Goal: Task Accomplishment & Management: Use online tool/utility

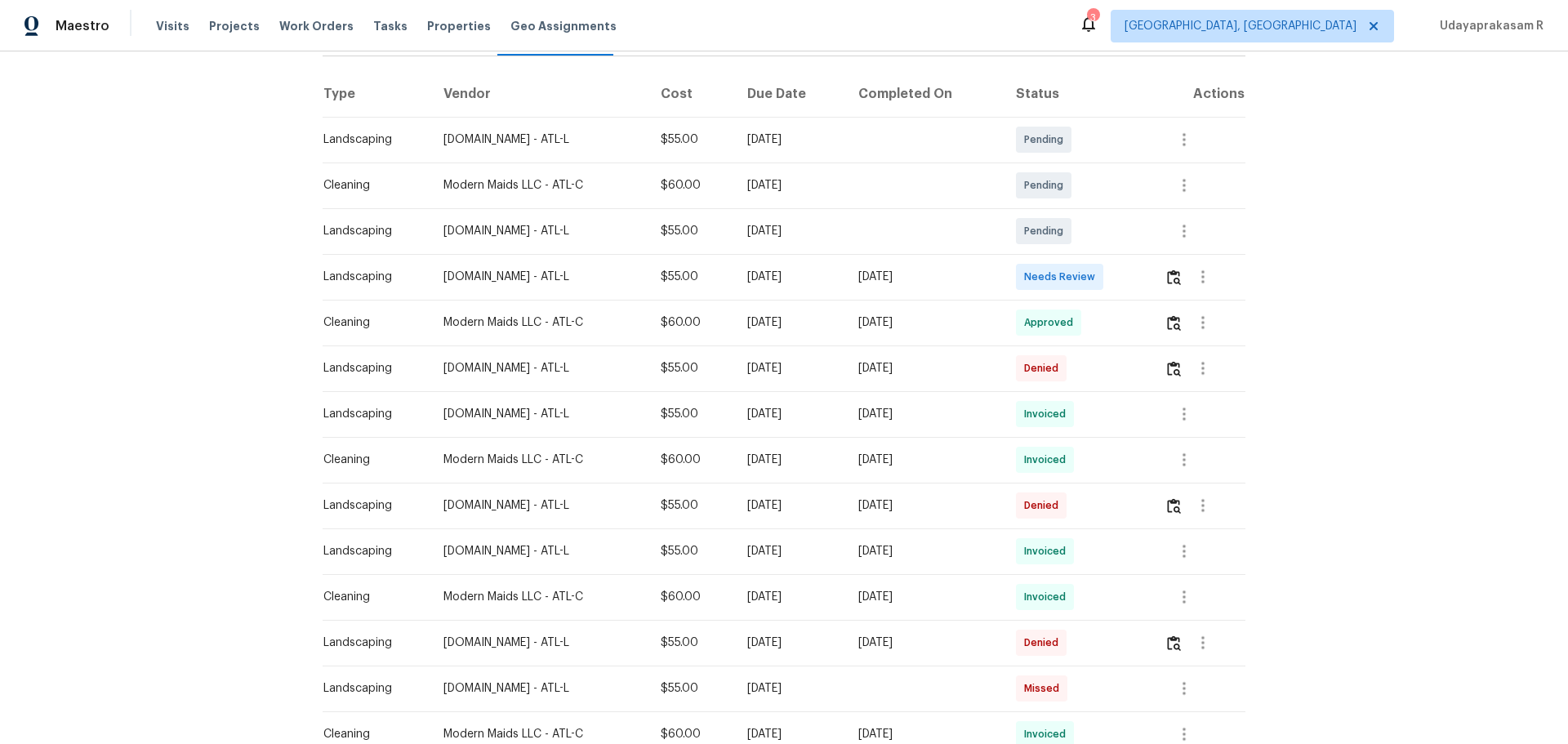
scroll to position [245, 0]
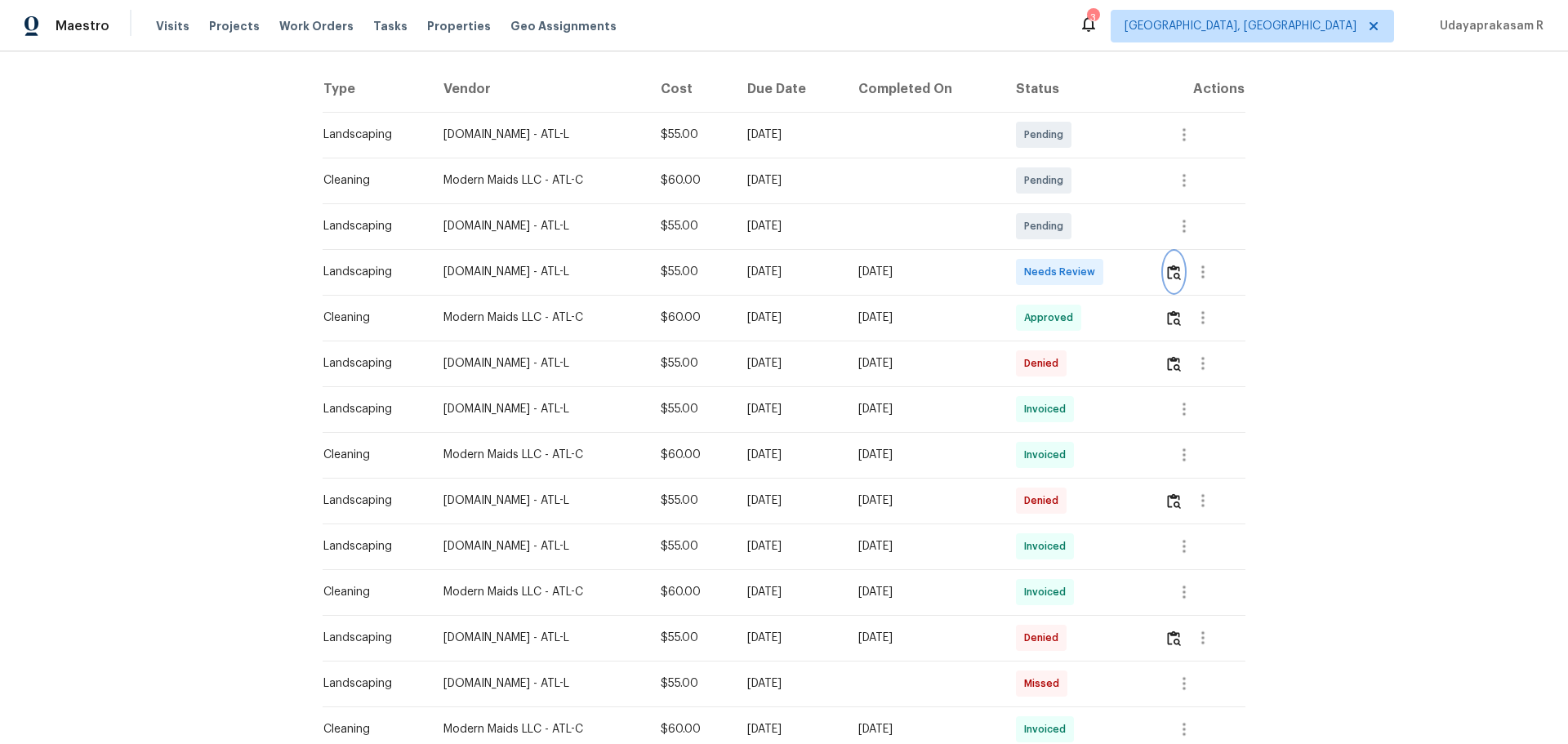
click at [1115, 269] on img "button" at bounding box center [1174, 272] width 14 height 15
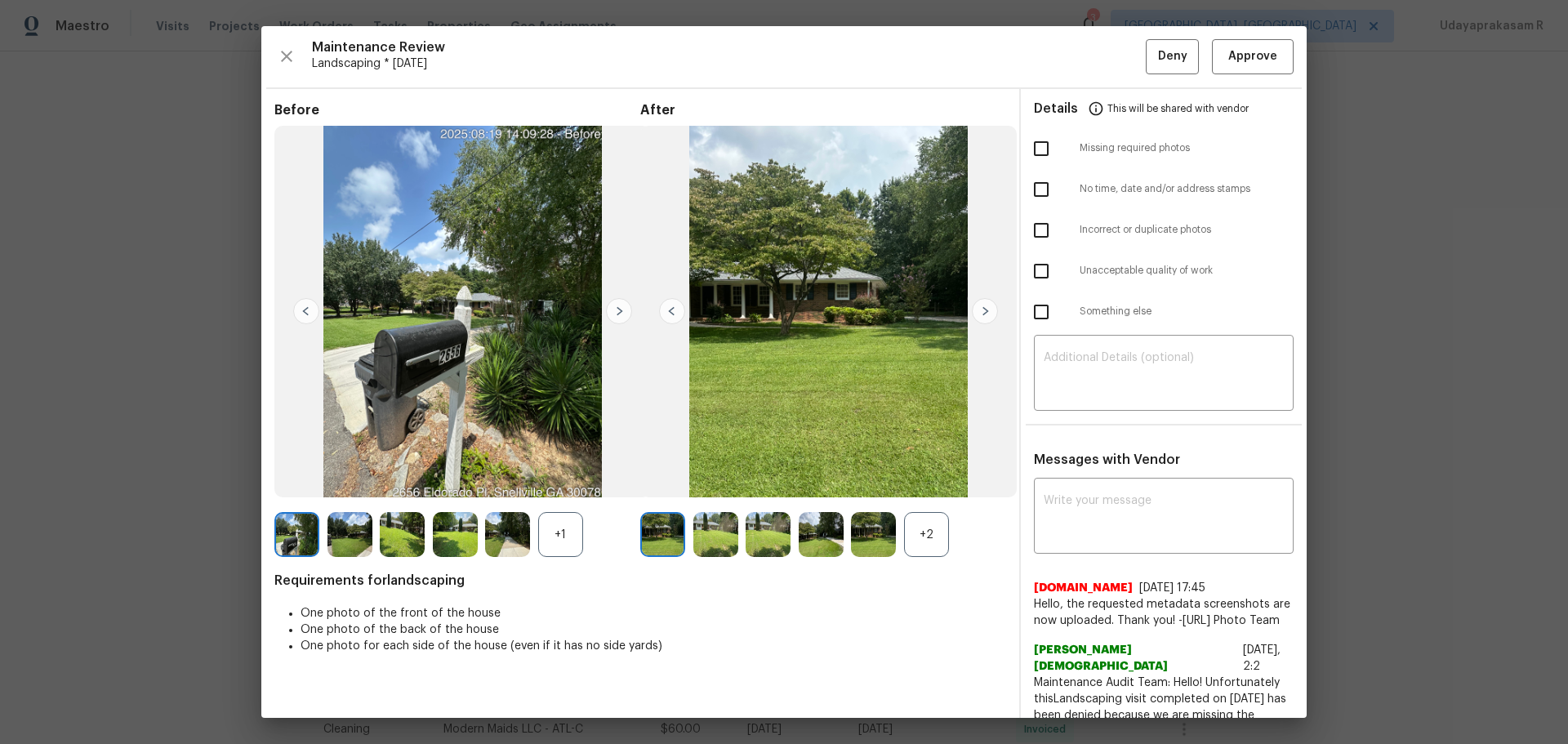
click at [925, 488] on div "+2" at bounding box center [927, 534] width 45 height 45
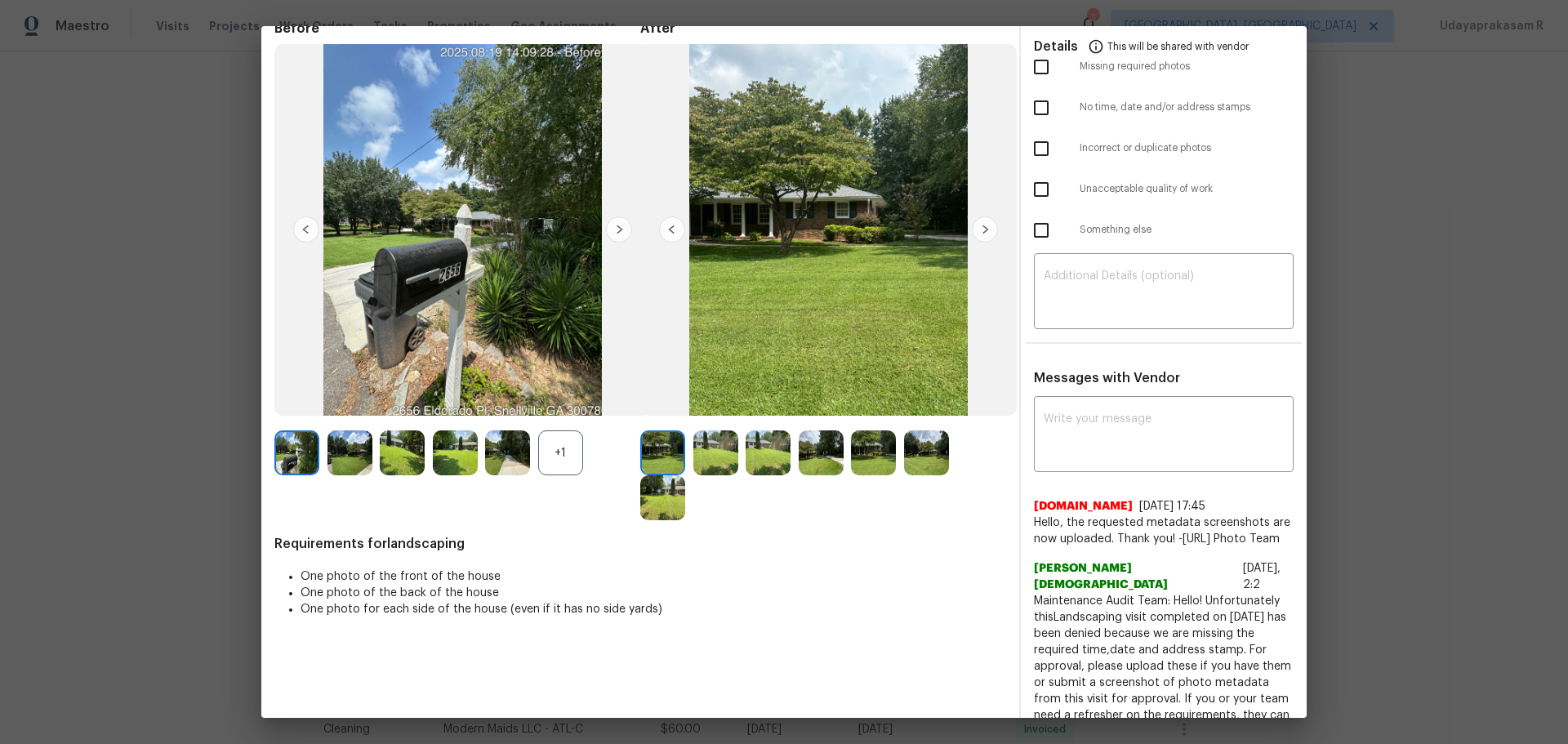
scroll to position [0, 0]
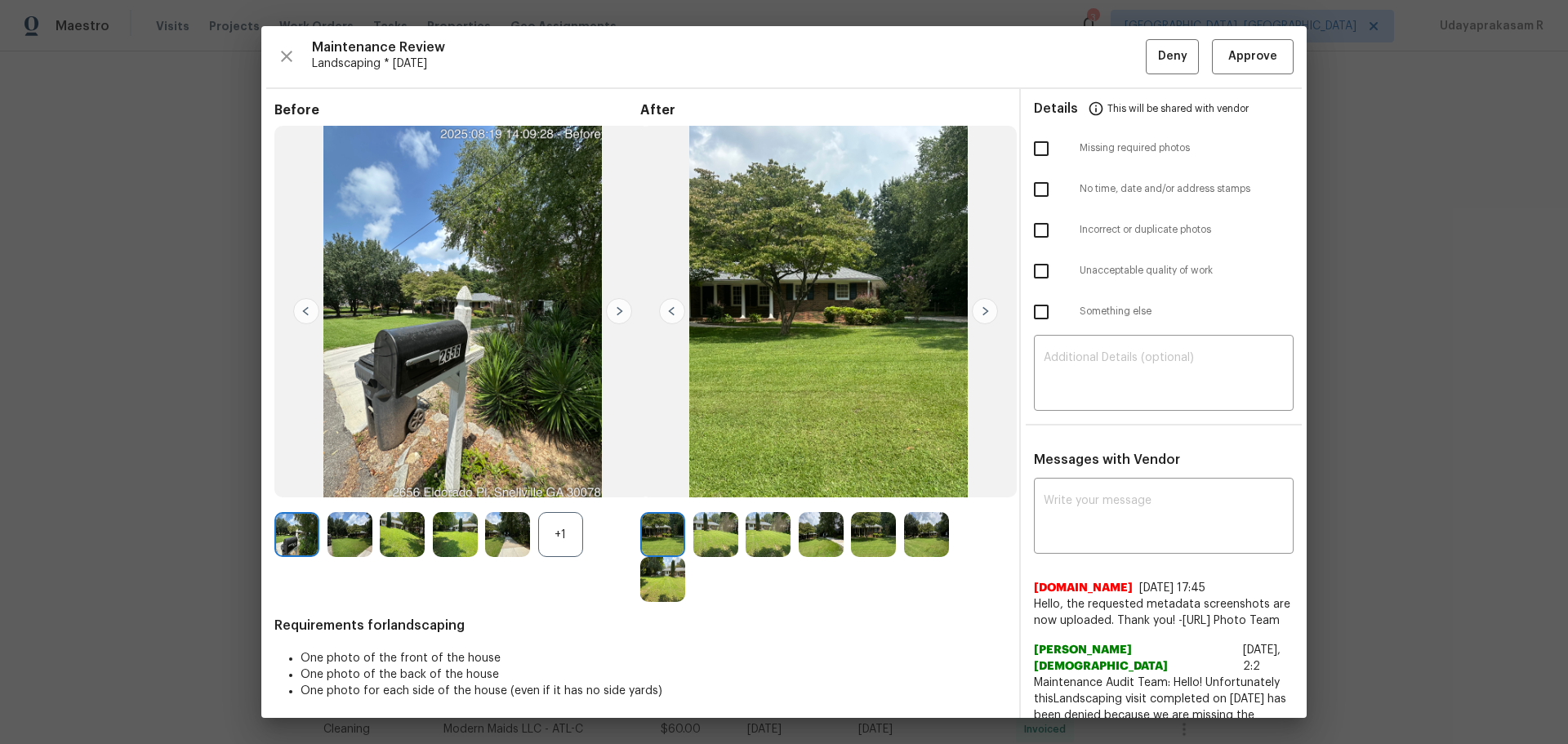
click at [972, 316] on img at bounding box center [985, 310] width 26 height 26
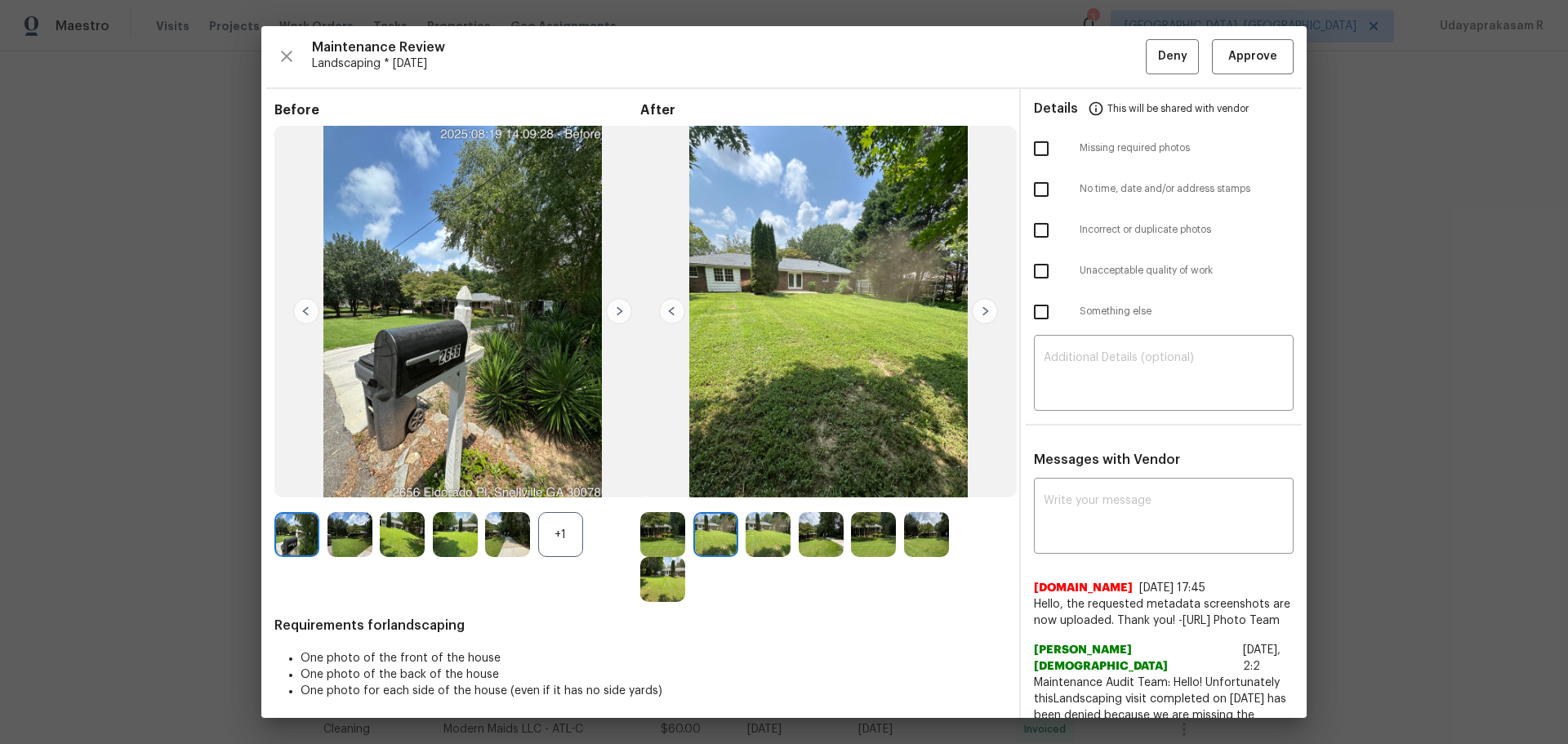
click at [1039, 196] on input "checkbox" at bounding box center [1041, 190] width 35 height 35
checkbox input "true"
click at [1051, 393] on textarea at bounding box center [1163, 374] width 240 height 45
paste textarea "Maintenance Audit Team: Hello! Unfortunately this landscaping visit completed o…"
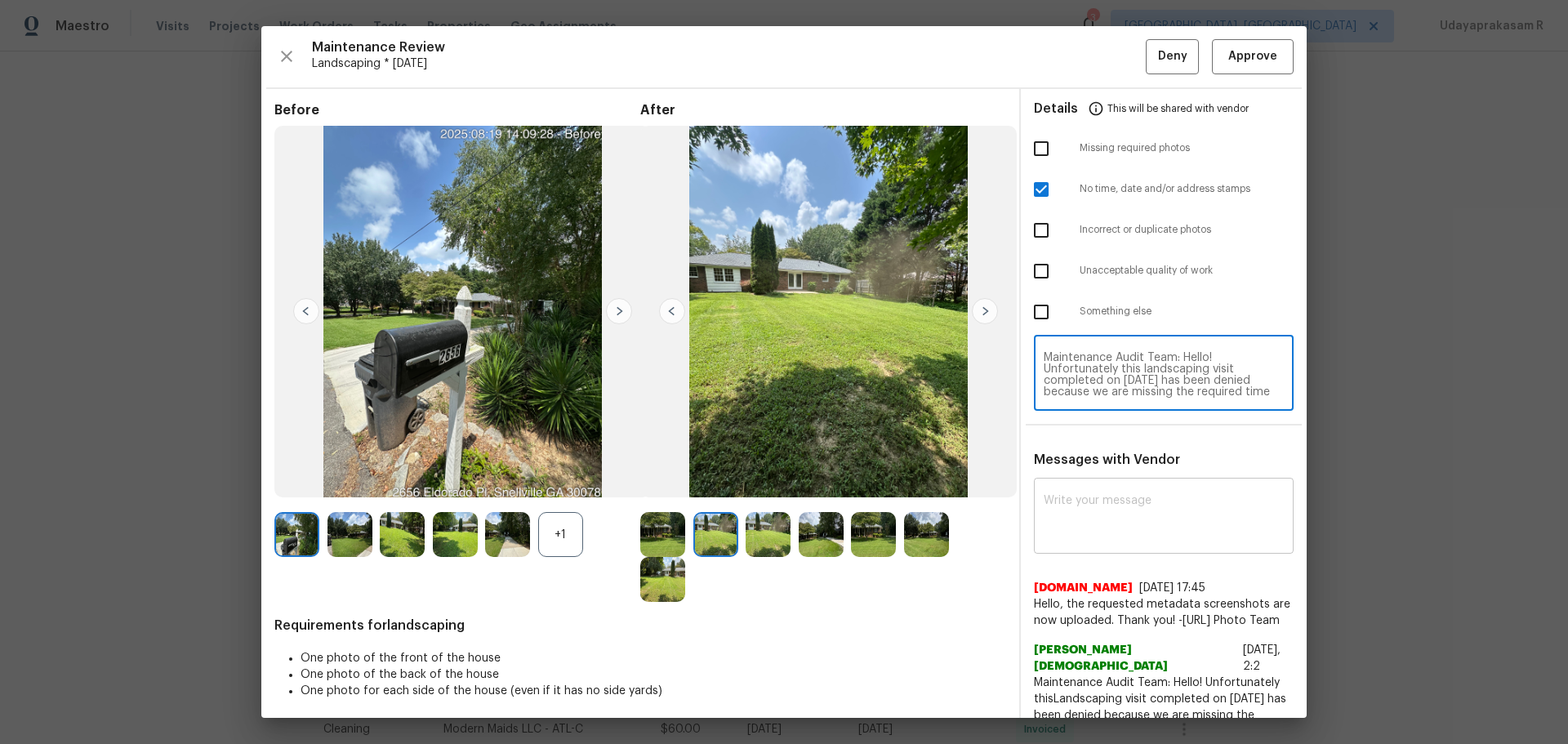
type textarea "Maintenance Audit Team: Hello! Unfortunately this landscaping visit completed o…"
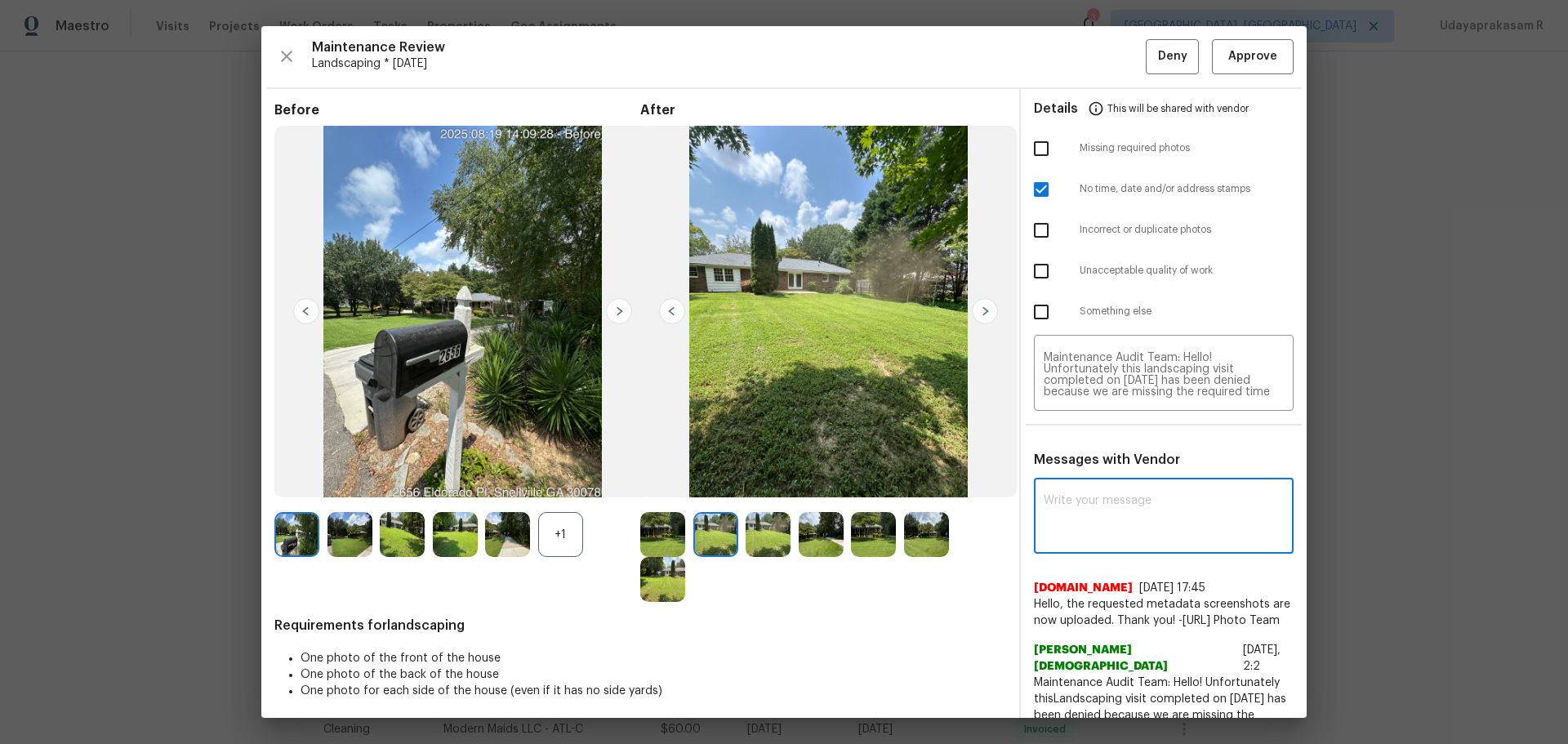
click at [1089, 488] on textarea at bounding box center [1163, 517] width 240 height 45
paste textarea "Maintenance Audit Team: Hello! Unfortunately this landscaping visit completed o…"
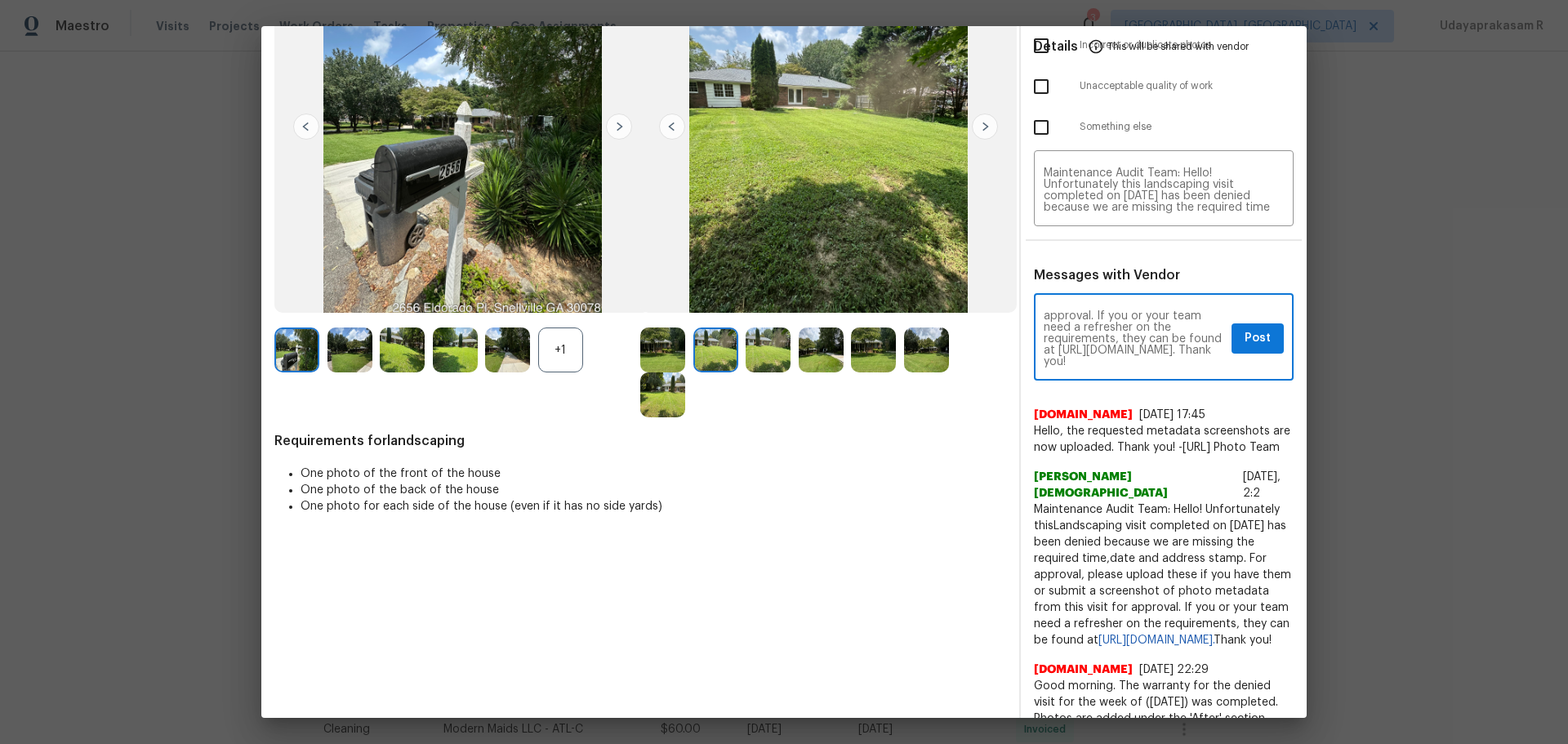
scroll to position [82, 0]
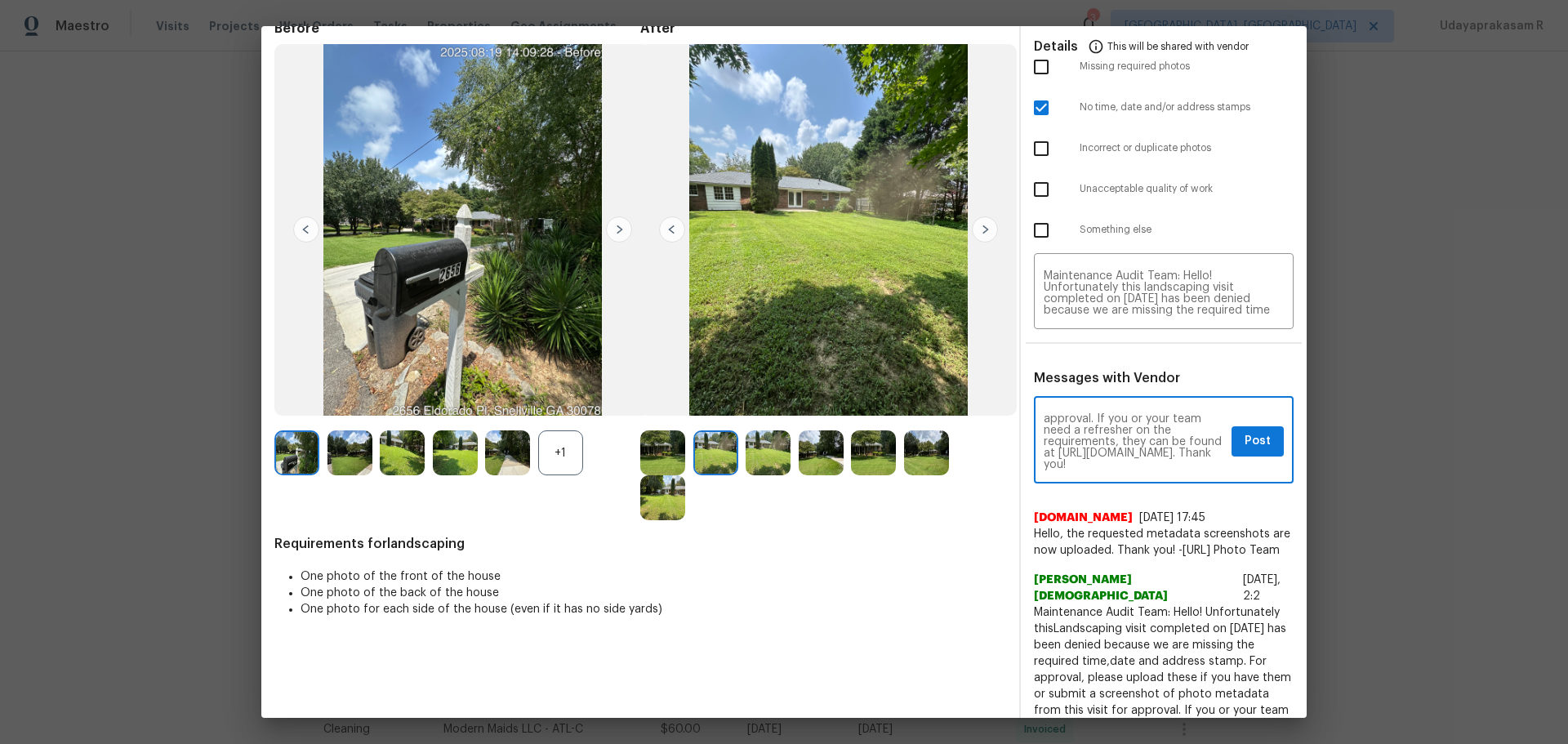
type textarea "Maintenance Audit Team: Hello! Unfortunately this landscaping visit completed o…"
click at [1115, 444] on span "Post" at bounding box center [1257, 440] width 26 height 20
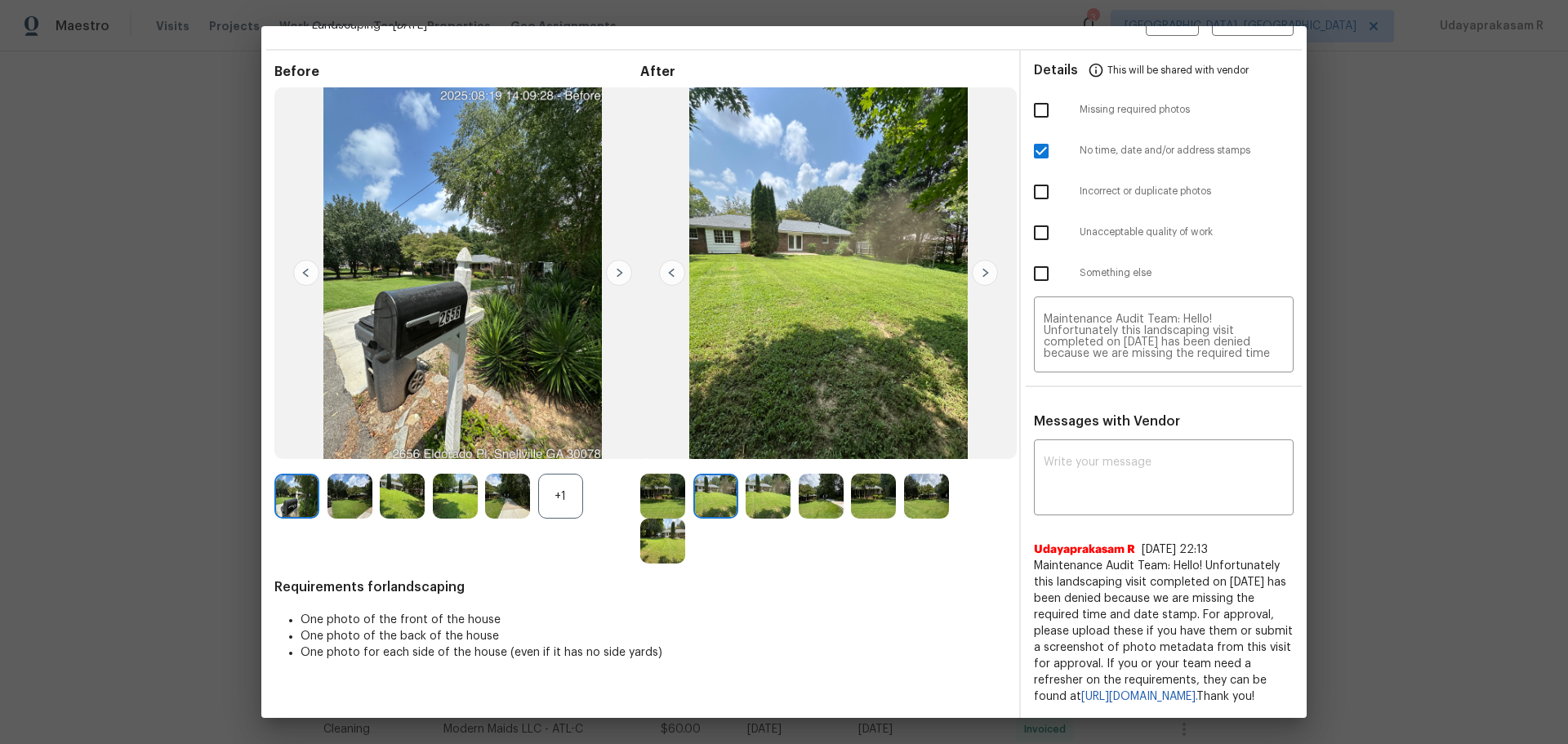
scroll to position [0, 0]
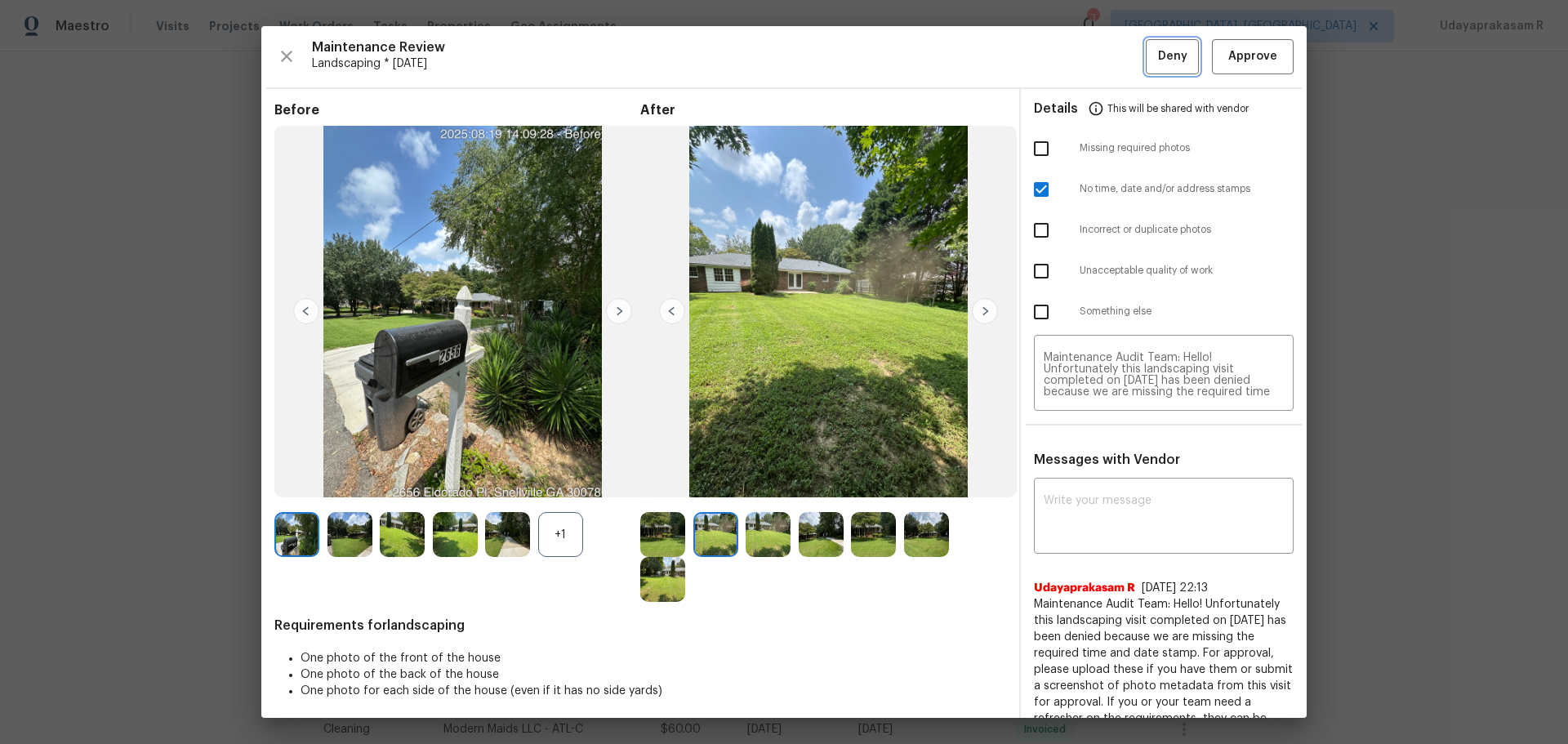
click at [1115, 51] on span "Deny" at bounding box center [1173, 56] width 29 height 20
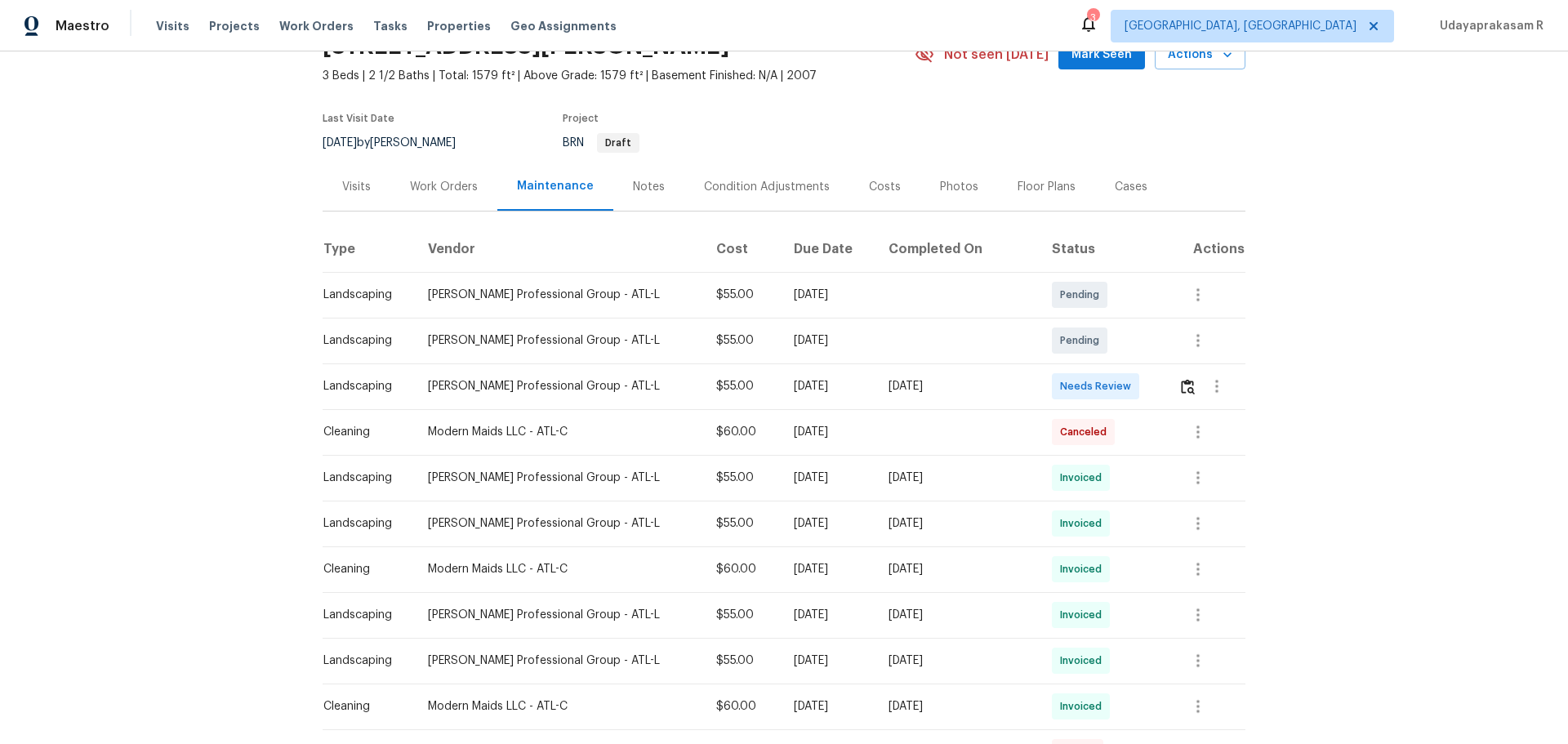
scroll to position [163, 0]
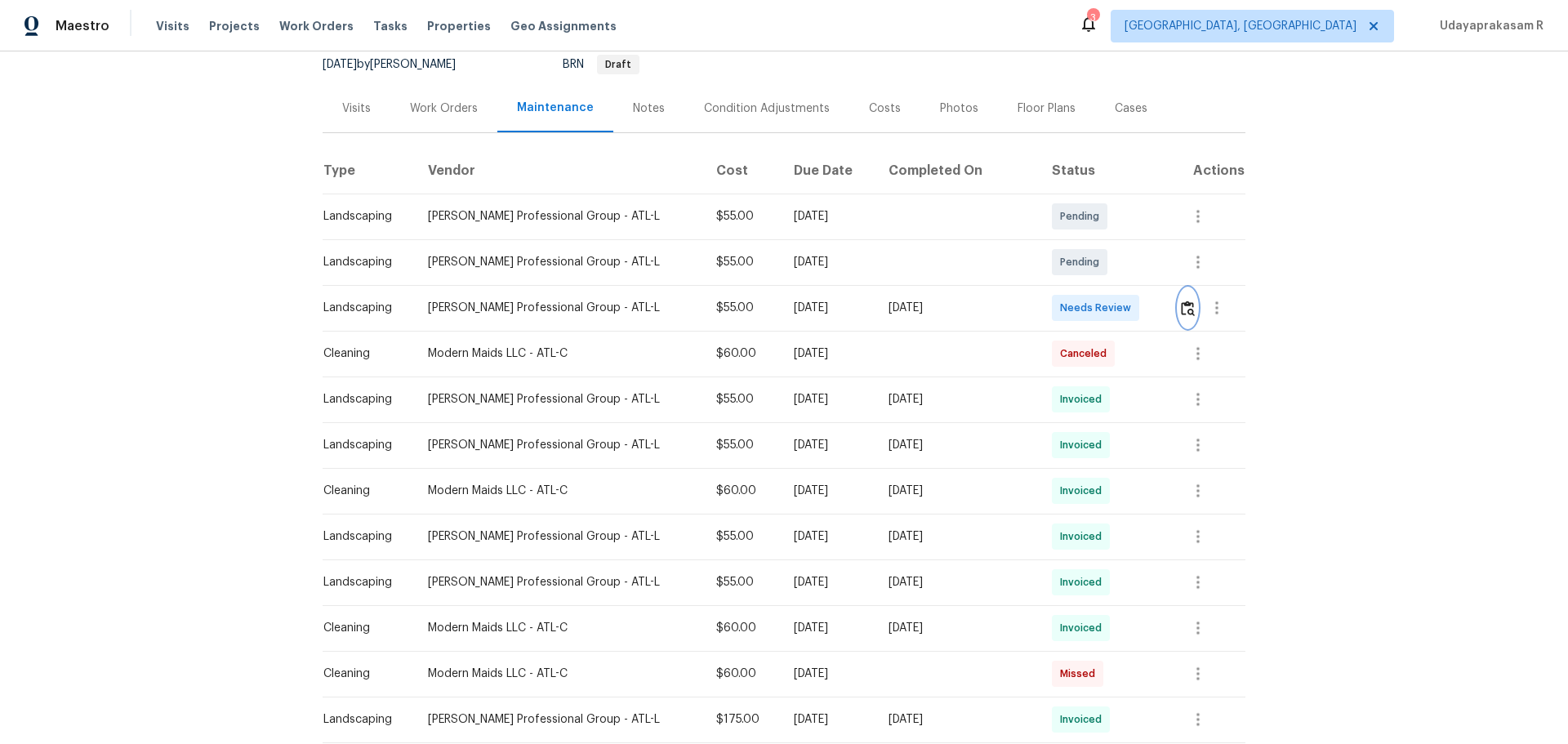
click at [1115, 316] on img "button" at bounding box center [1188, 308] width 14 height 15
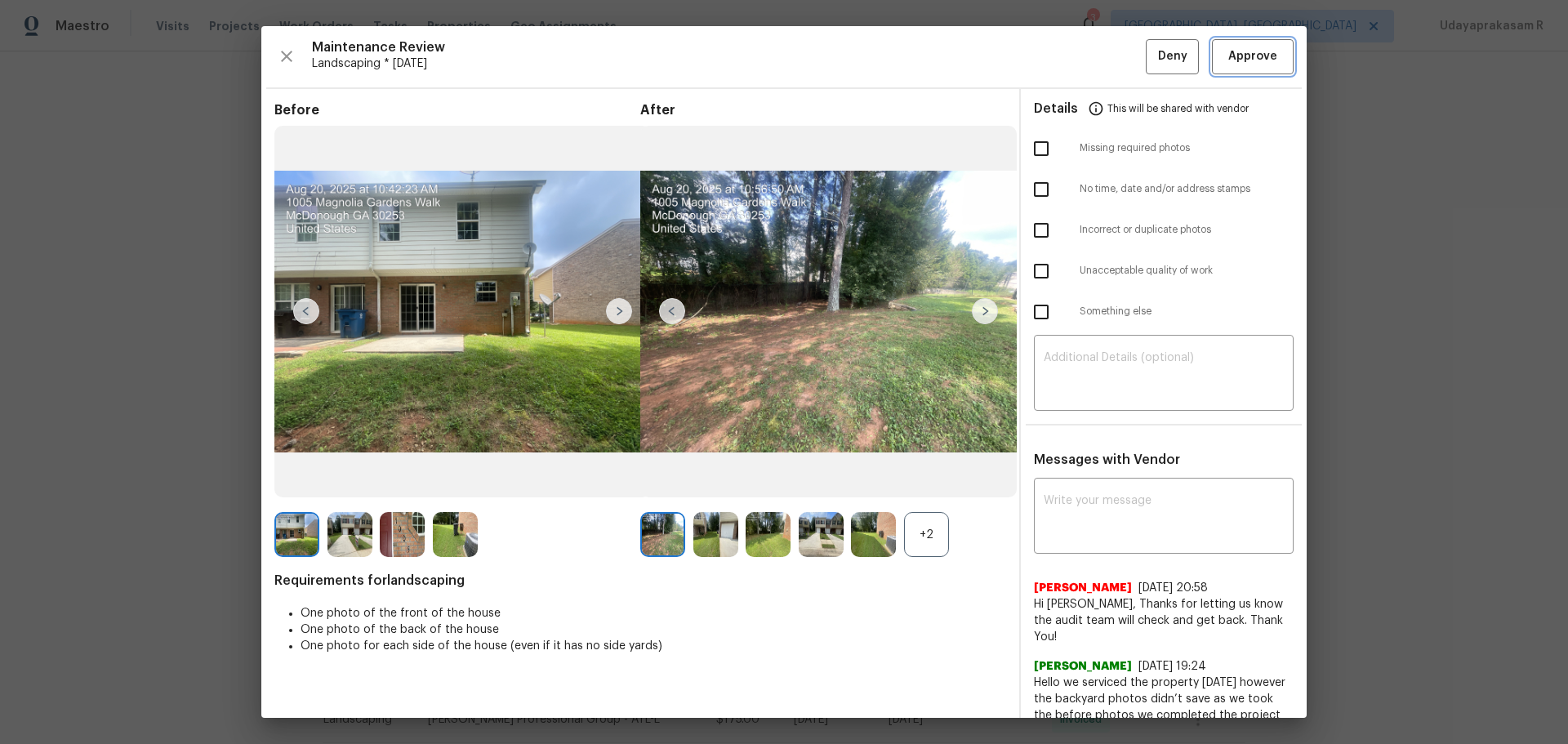
click at [1115, 57] on span "Approve" at bounding box center [1253, 56] width 49 height 20
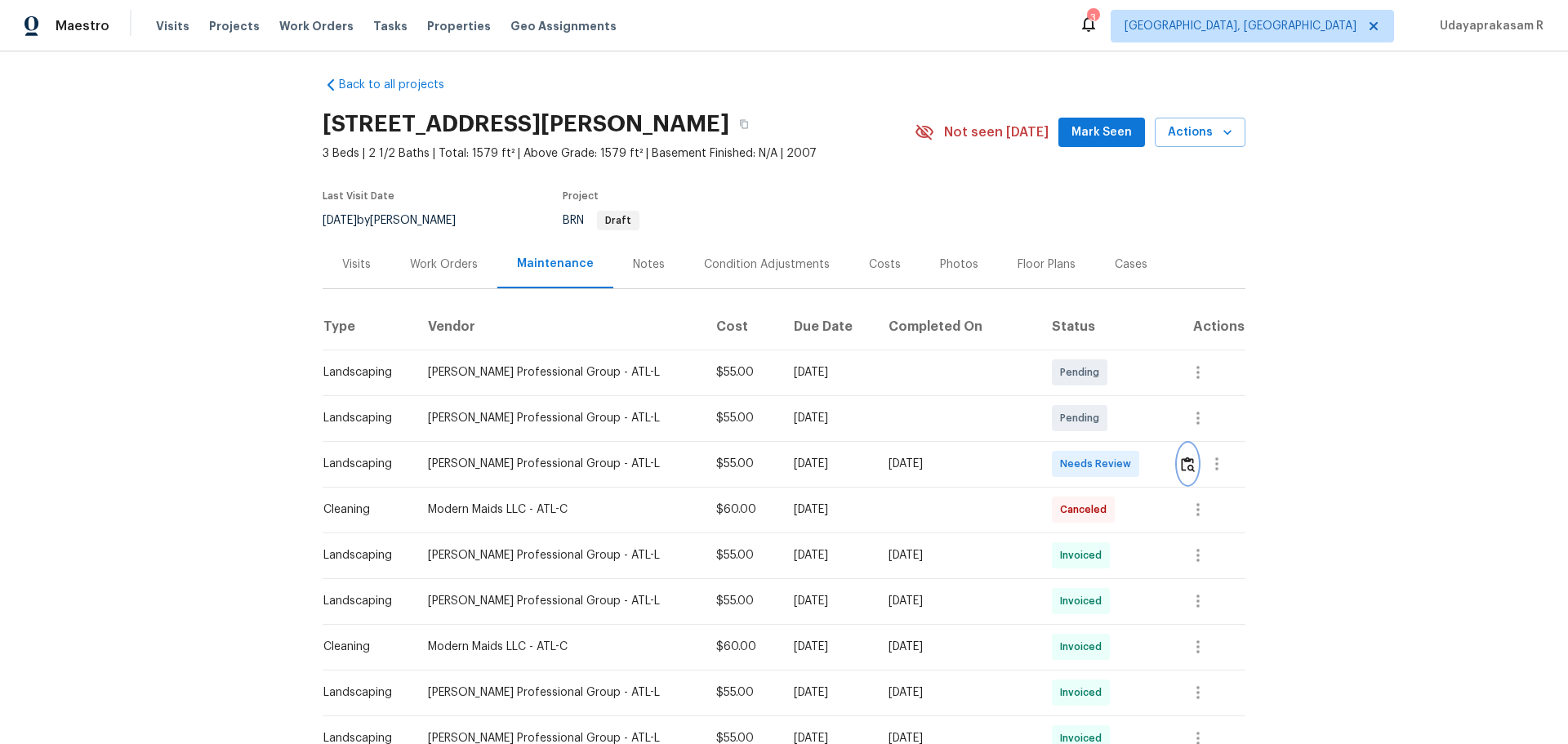
scroll to position [0, 0]
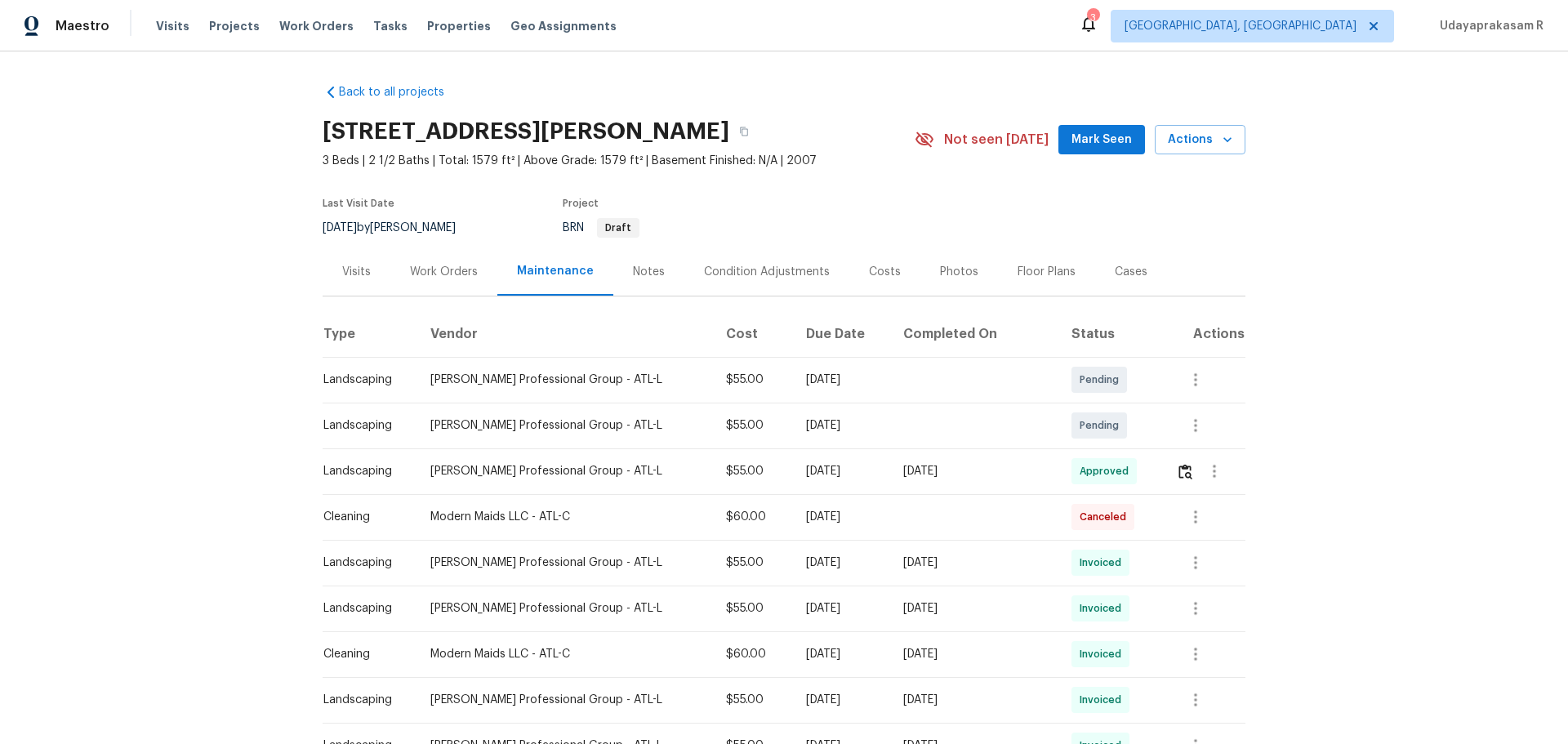
click at [212, 315] on div "Back to all projects 1005 Magnolia Gardens Walk, McDonough, GA 30253 3 Beds | 2…" at bounding box center [784, 397] width 1568 height 692
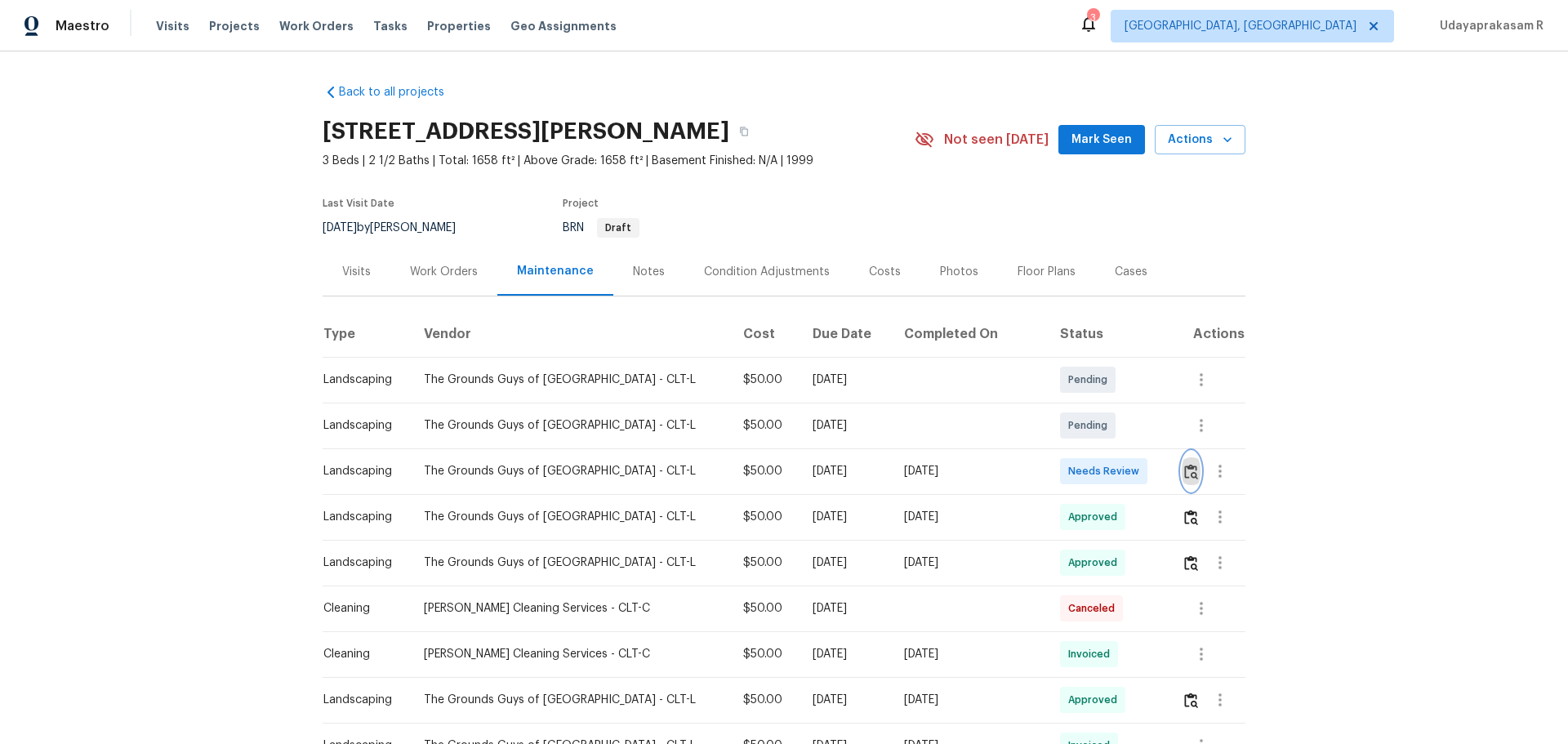
click at [1115, 469] on img "button" at bounding box center [1191, 471] width 14 height 15
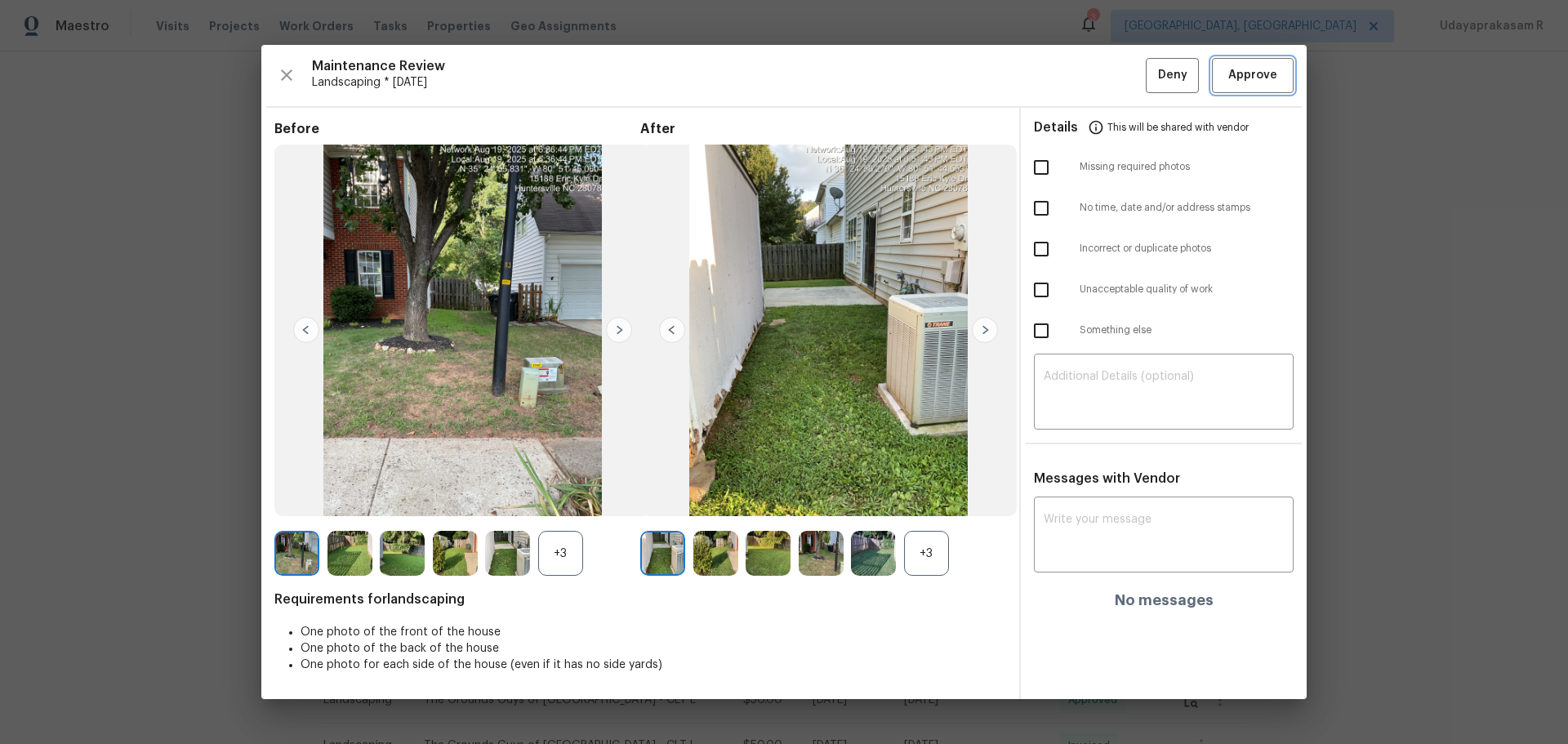
click at [1115, 85] on span "Approve" at bounding box center [1253, 75] width 49 height 20
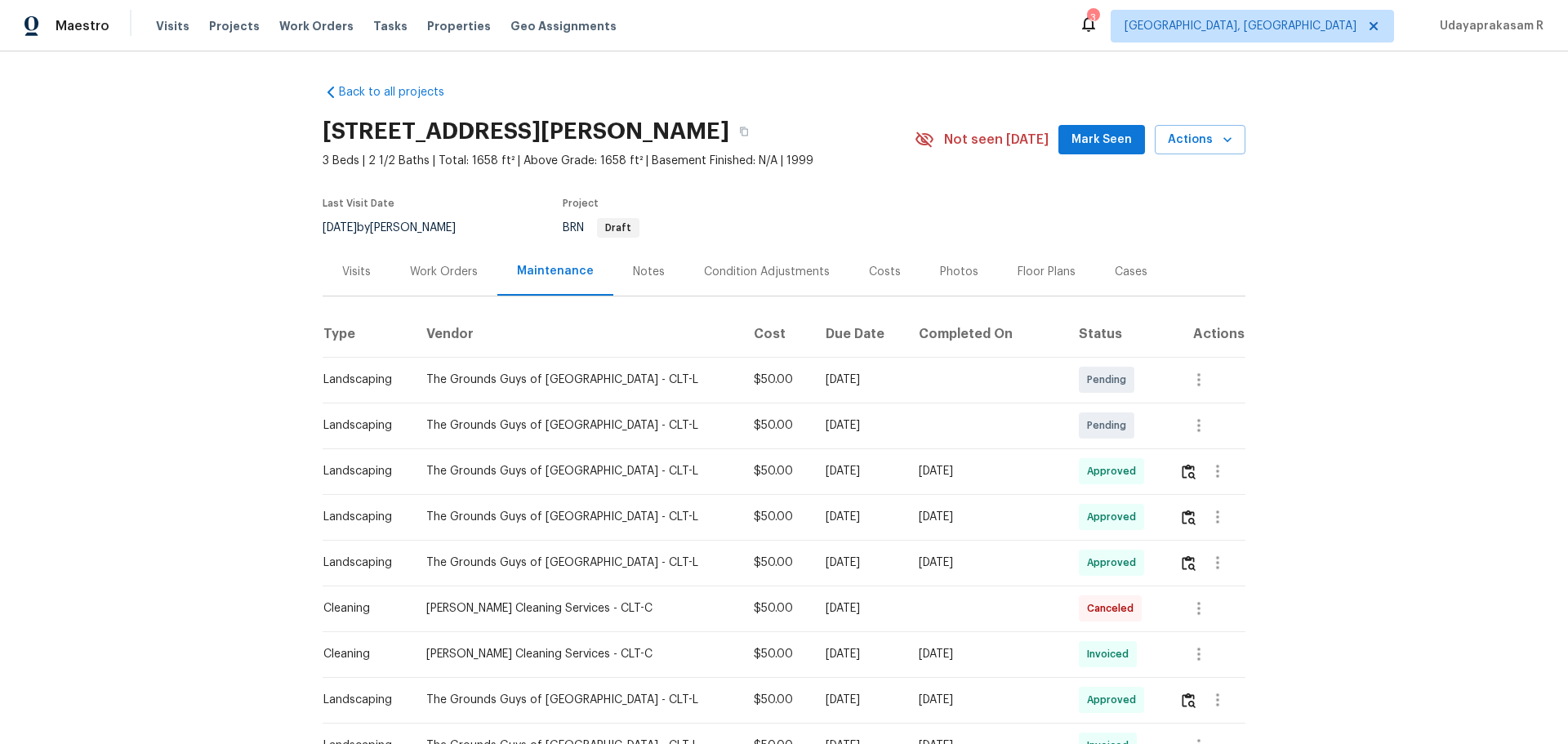
click at [1115, 365] on div "Back to all projects 15188 Eric Kyle Dr, Huntersville, NC 28078 3 Beds | 2 1/2 …" at bounding box center [784, 397] width 1568 height 692
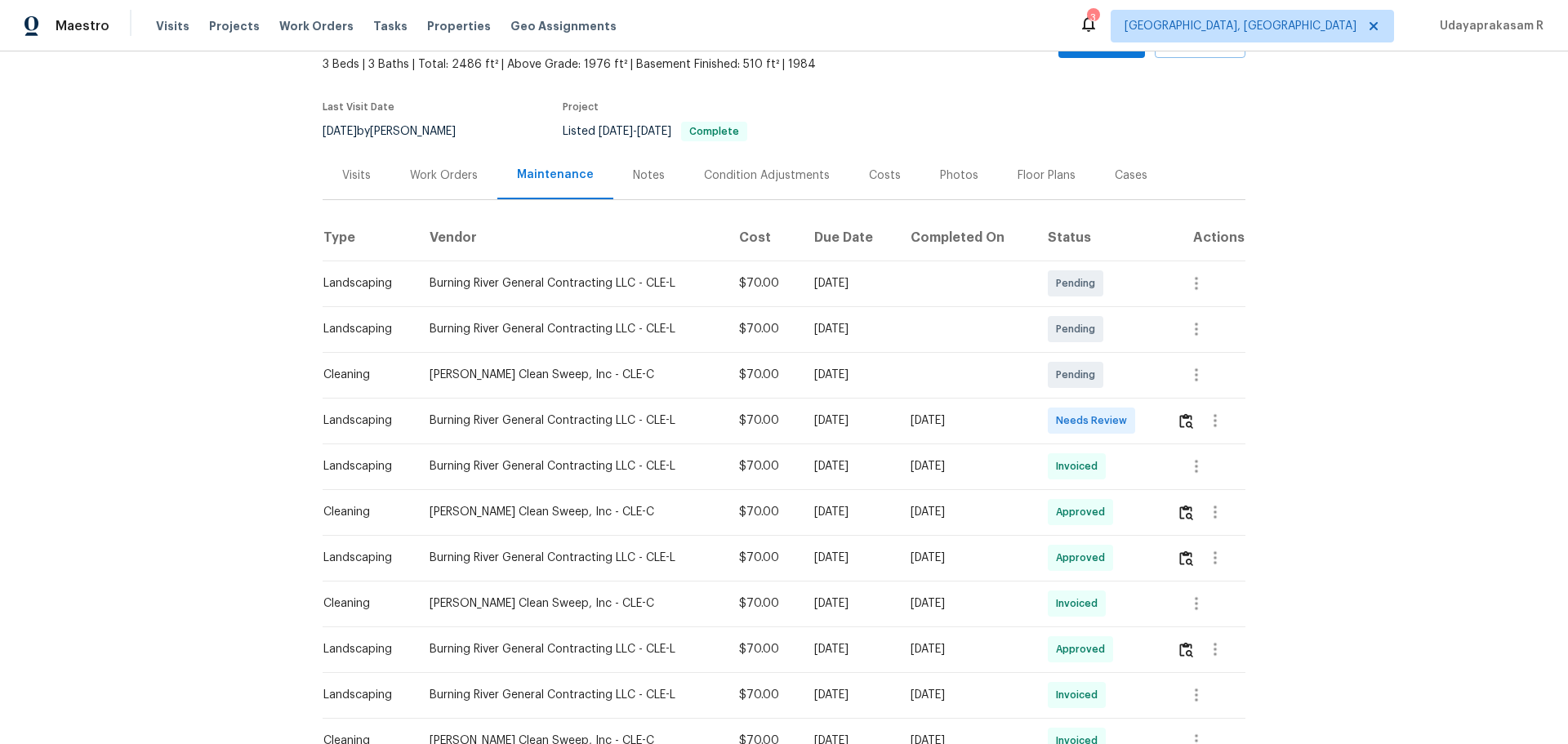
scroll to position [163, 0]
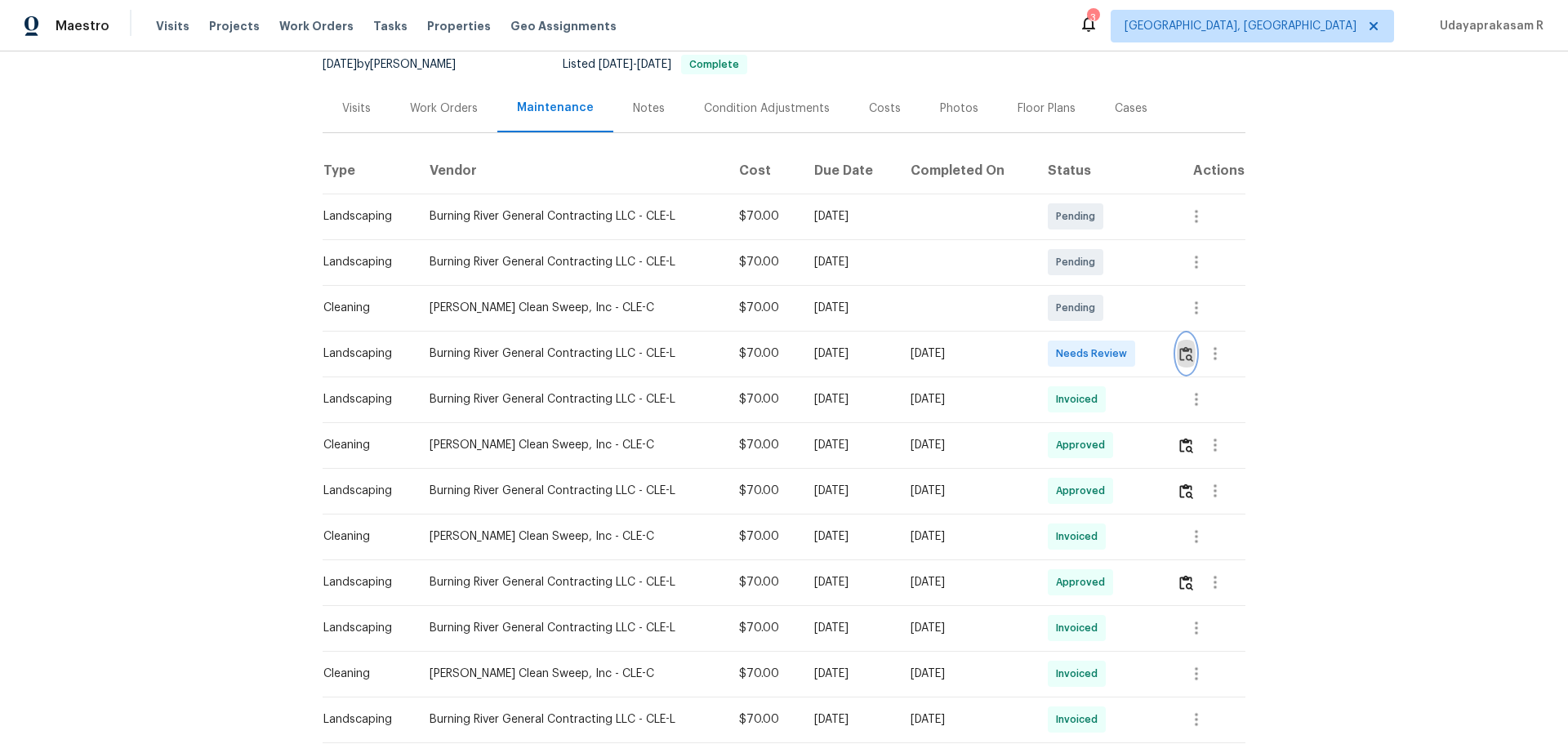
click at [1180, 355] on img "button" at bounding box center [1186, 354] width 14 height 15
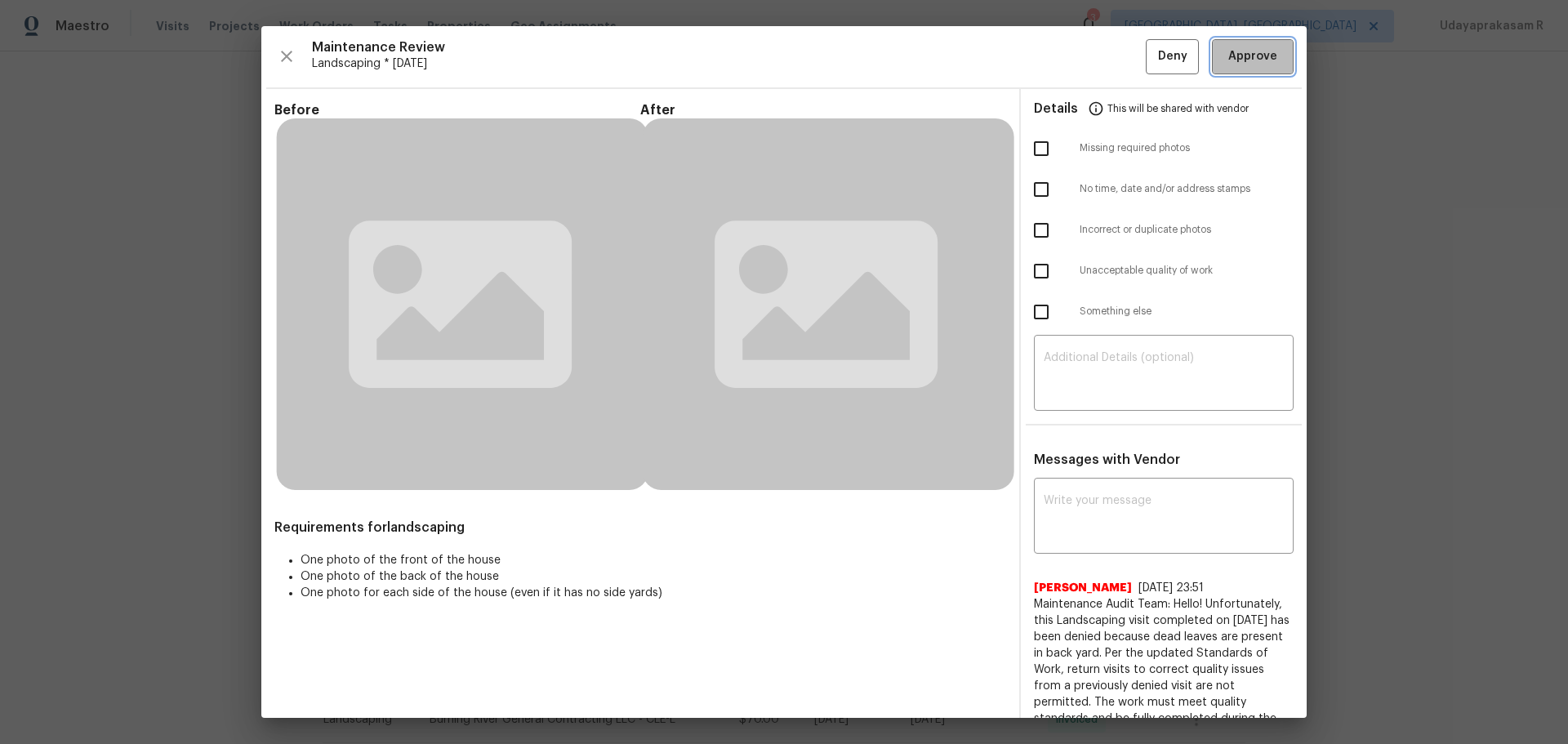
click at [1252, 64] on span "Approve" at bounding box center [1253, 56] width 49 height 20
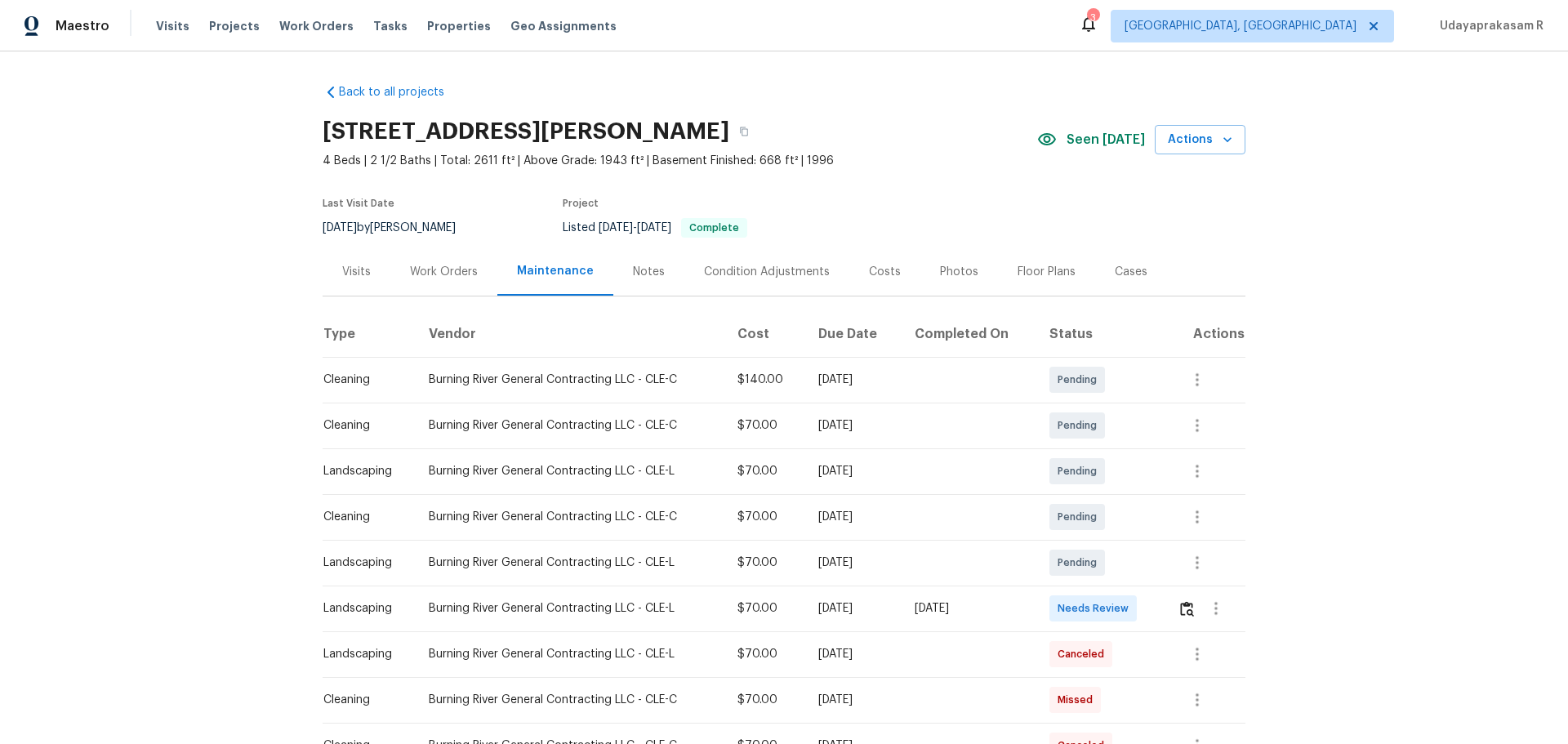
scroll to position [82, 0]
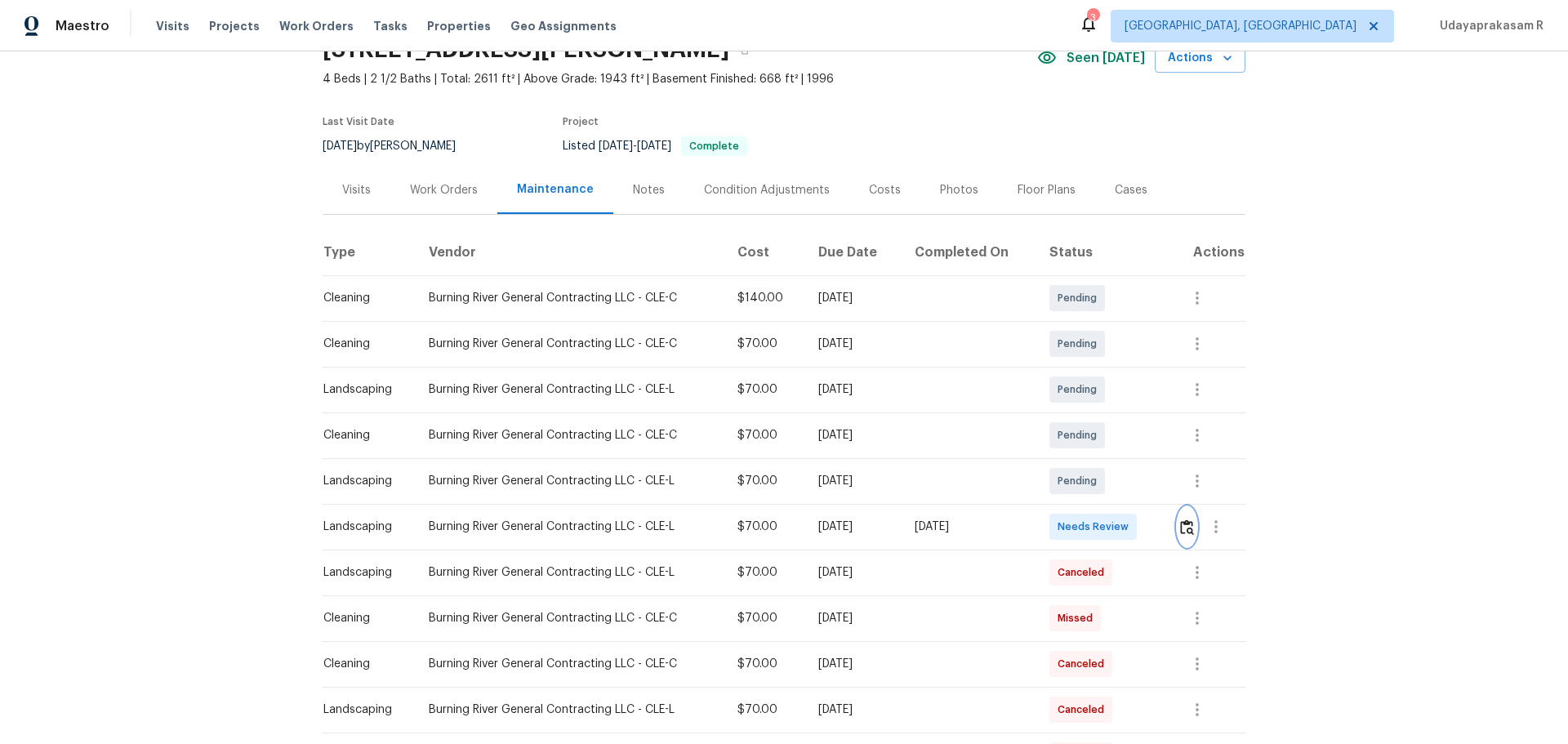
click at [1180, 527] on img "button" at bounding box center [1187, 527] width 14 height 15
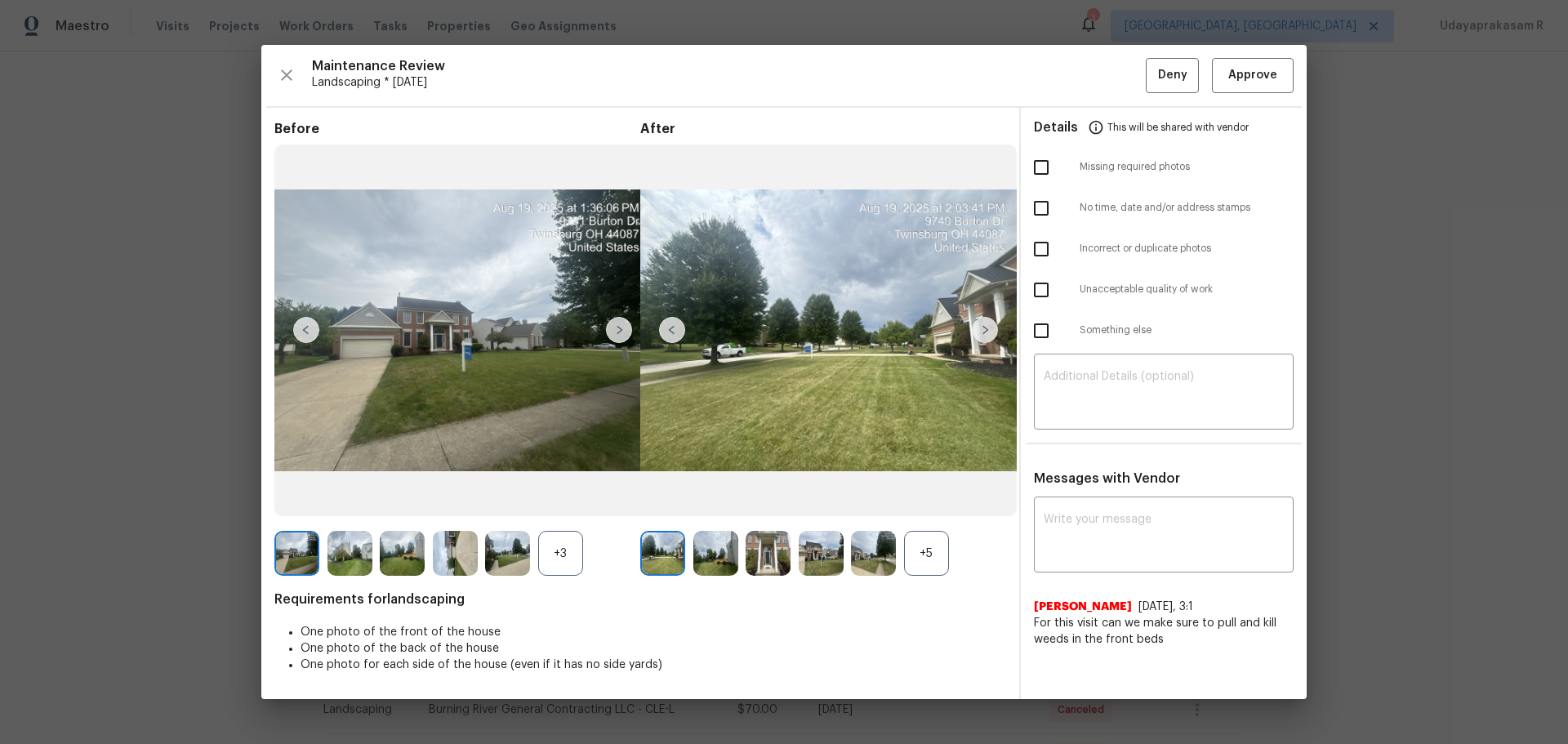
click at [1243, 99] on div "Maintenance Review Landscaping * Mon, Aug 18 Deny Approve Before +3 After +5 Re…" at bounding box center [784, 372] width 1045 height 653
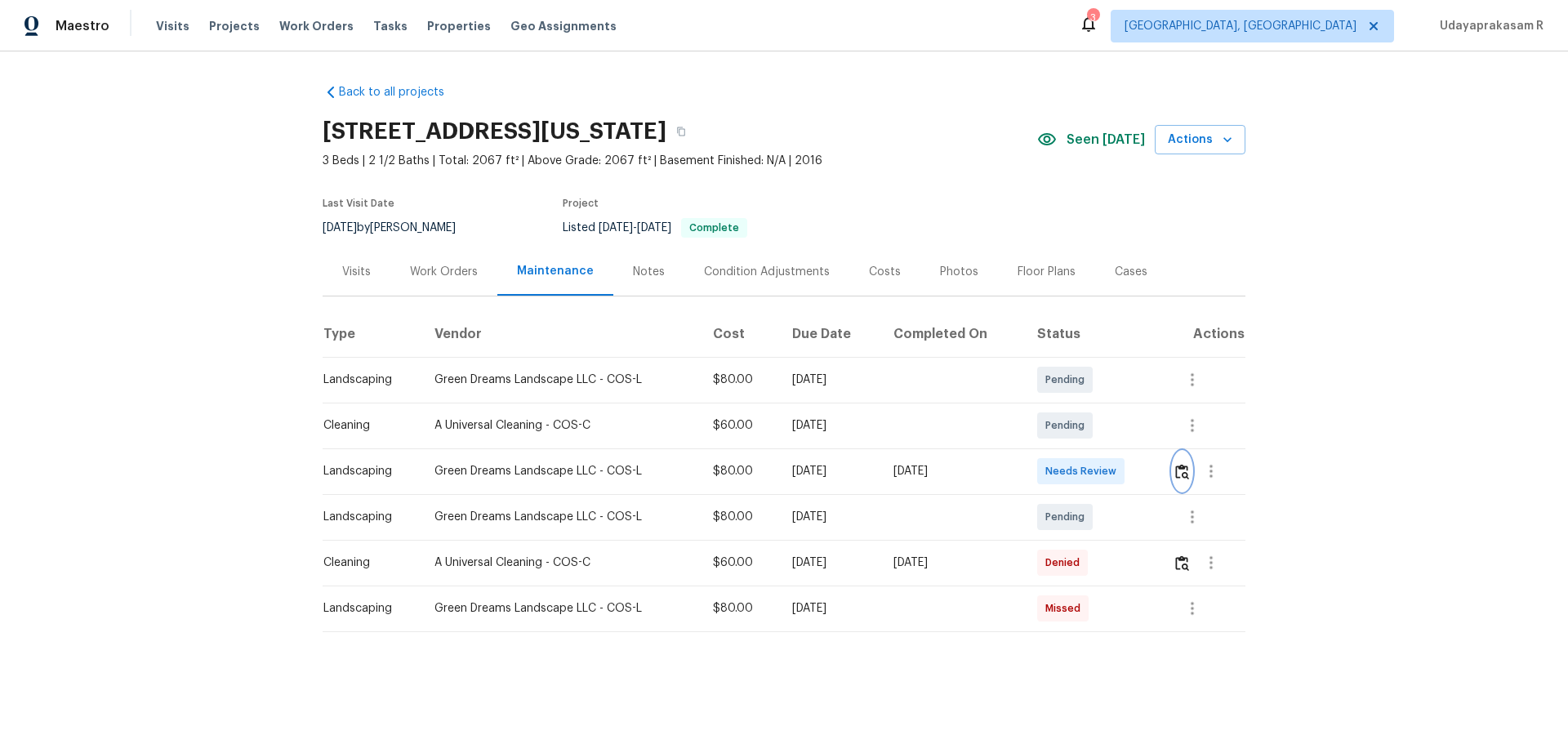
click at [1115, 467] on button "button" at bounding box center [1181, 470] width 18 height 40
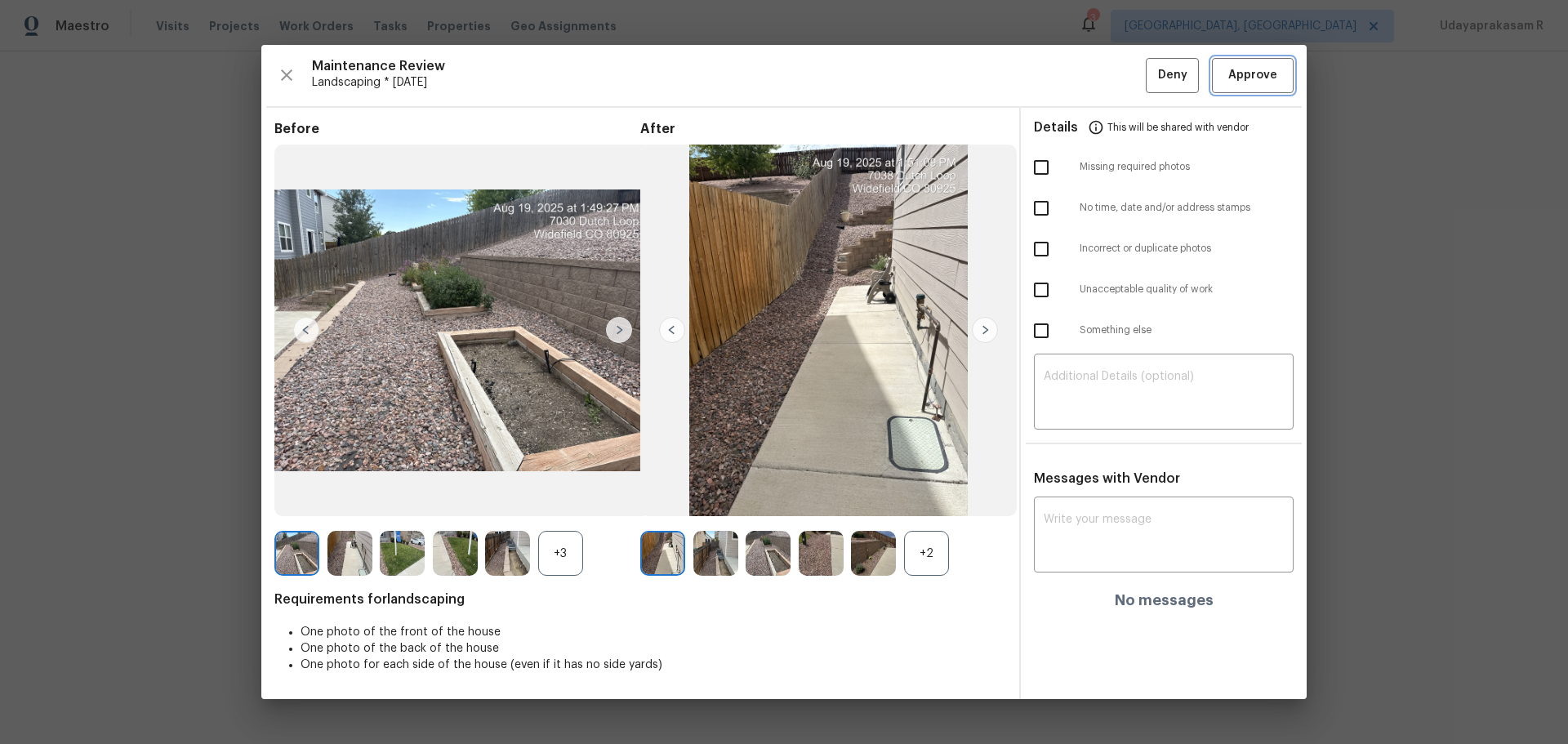
click at [1115, 77] on span "Approve" at bounding box center [1253, 75] width 49 height 20
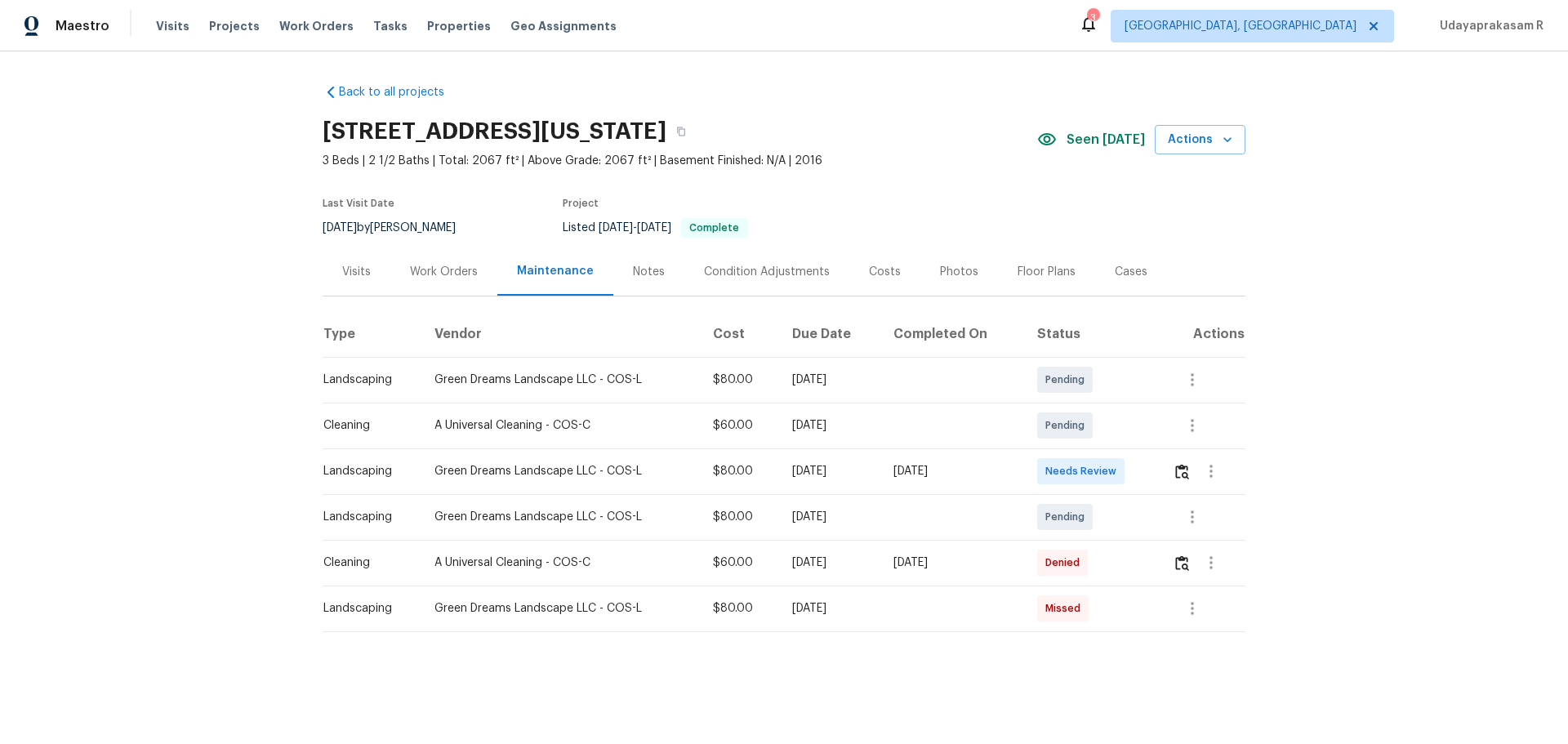
click at [1115, 421] on div "Back to all projects [STREET_ADDRESS][US_STATE] 3 Beds | 2 1/2 Baths | Total: 2…" at bounding box center [784, 390] width 1568 height 678
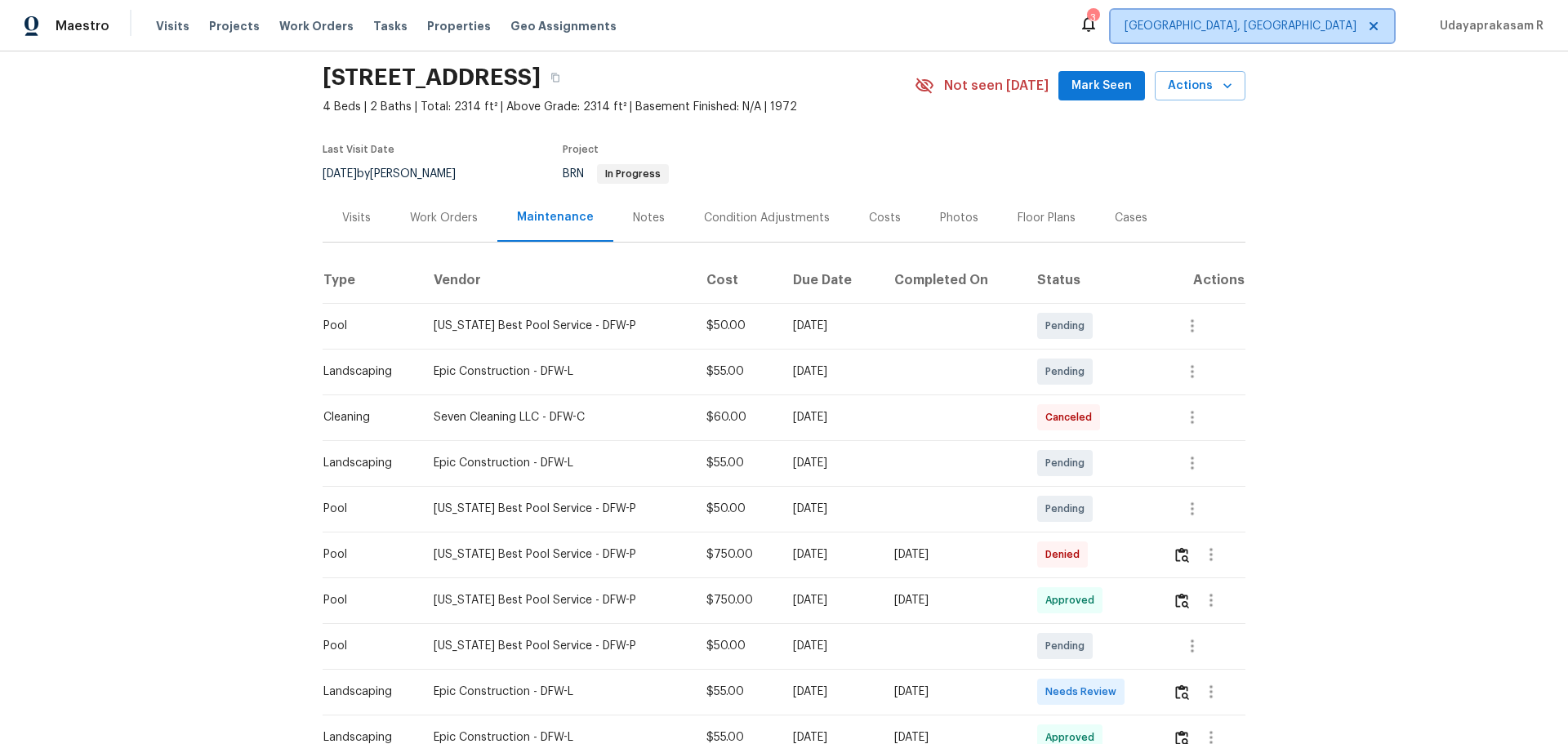
scroll to position [82, 0]
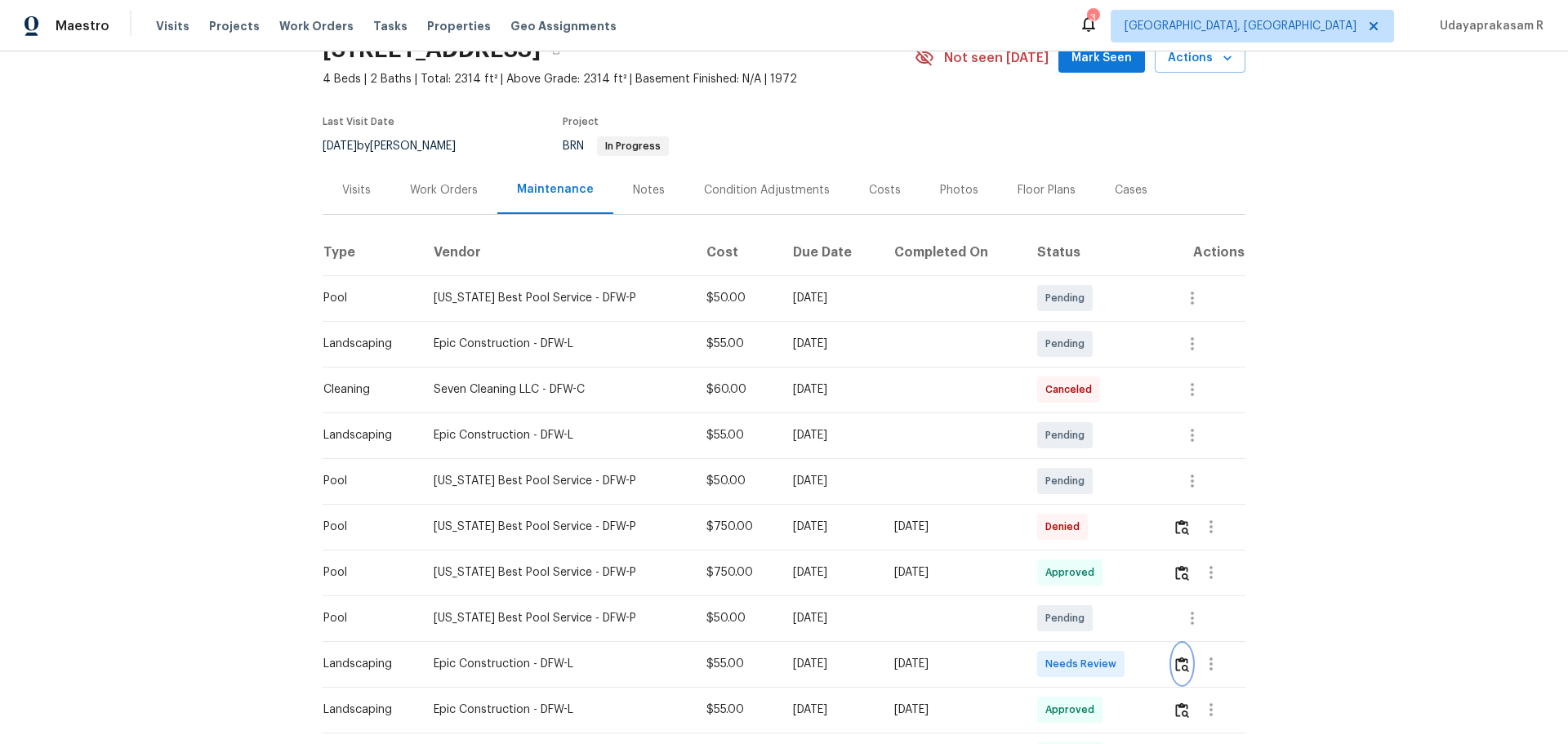
click at [1173, 668] on button "button" at bounding box center [1181, 663] width 18 height 40
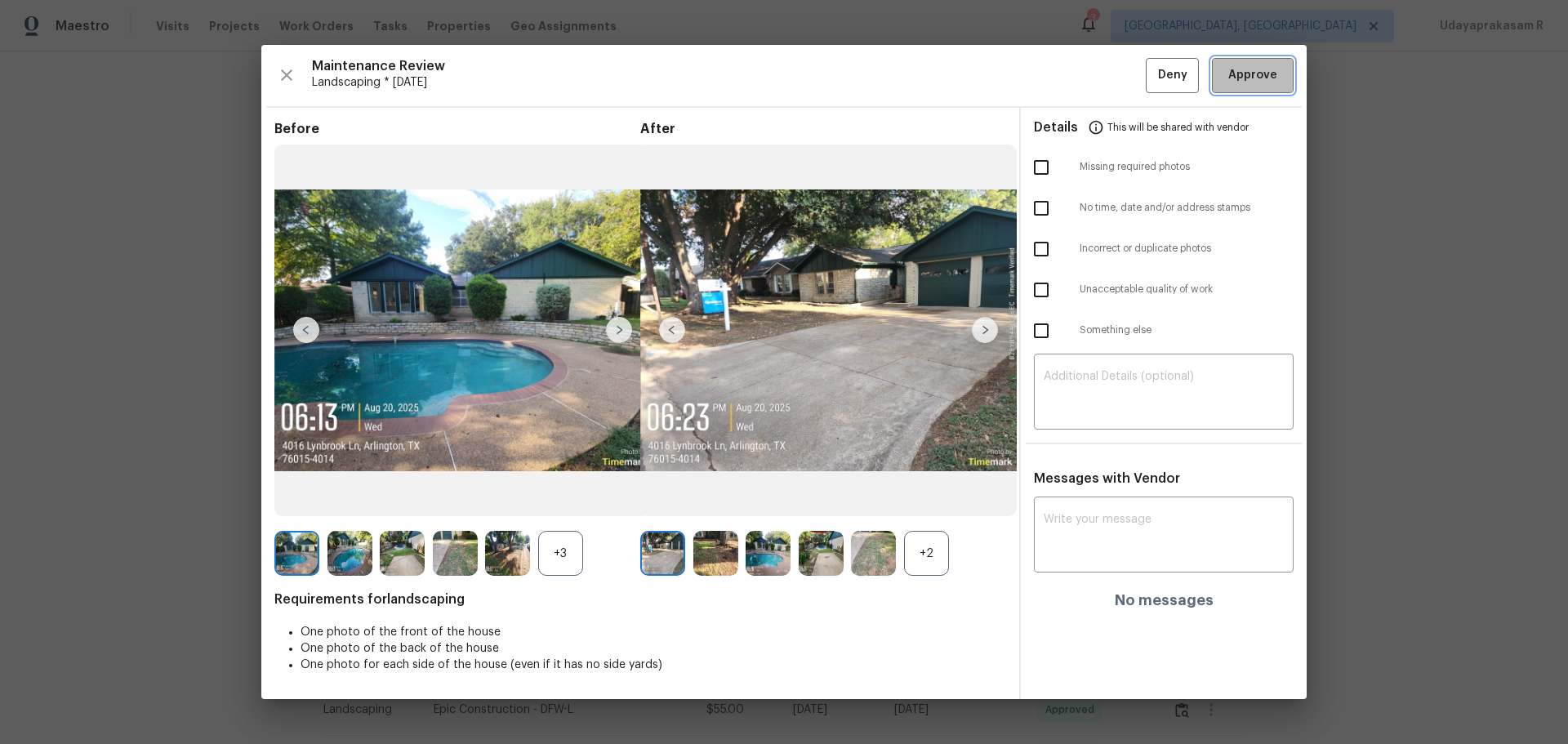
click at [1259, 78] on span "Approve" at bounding box center [1253, 75] width 49 height 20
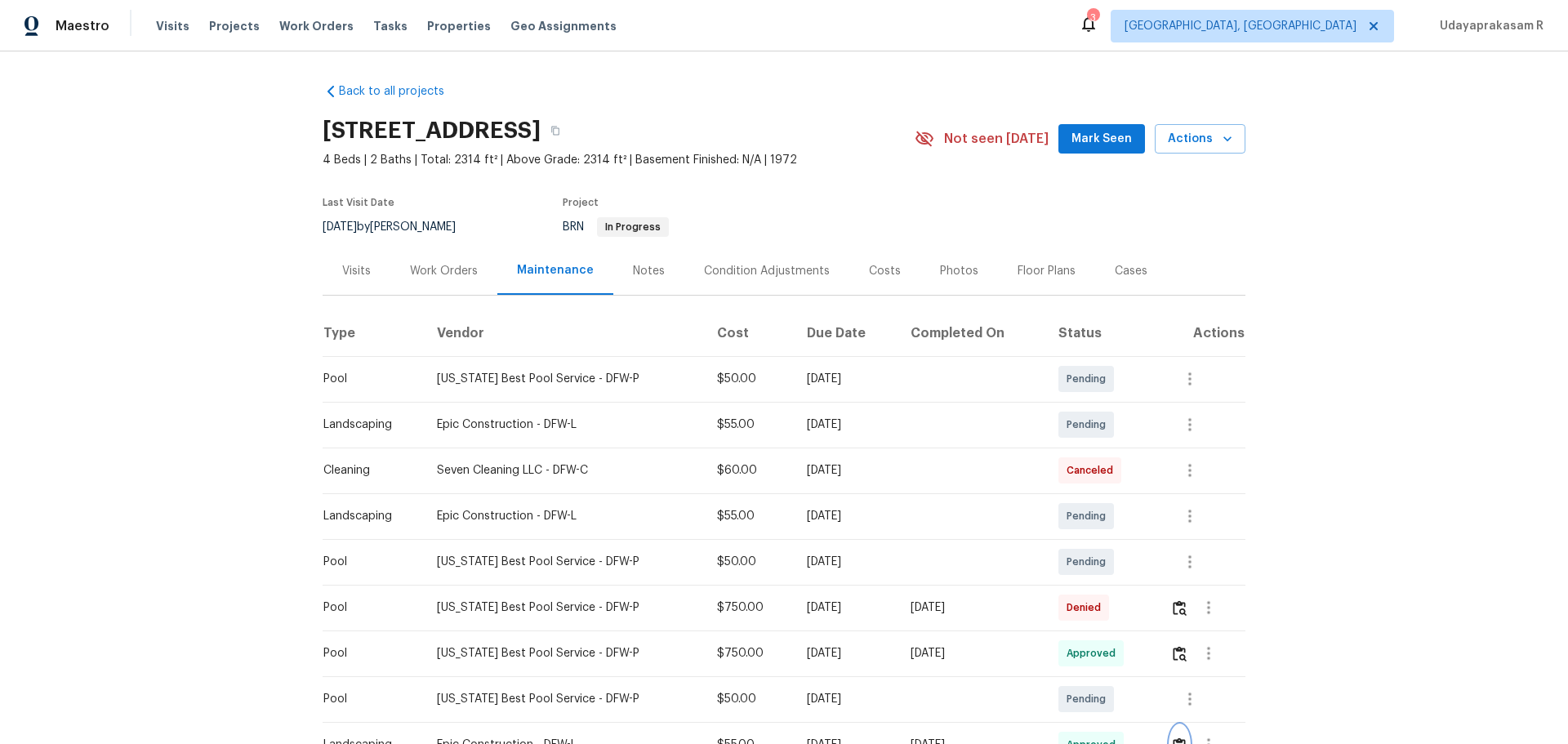
scroll to position [0, 0]
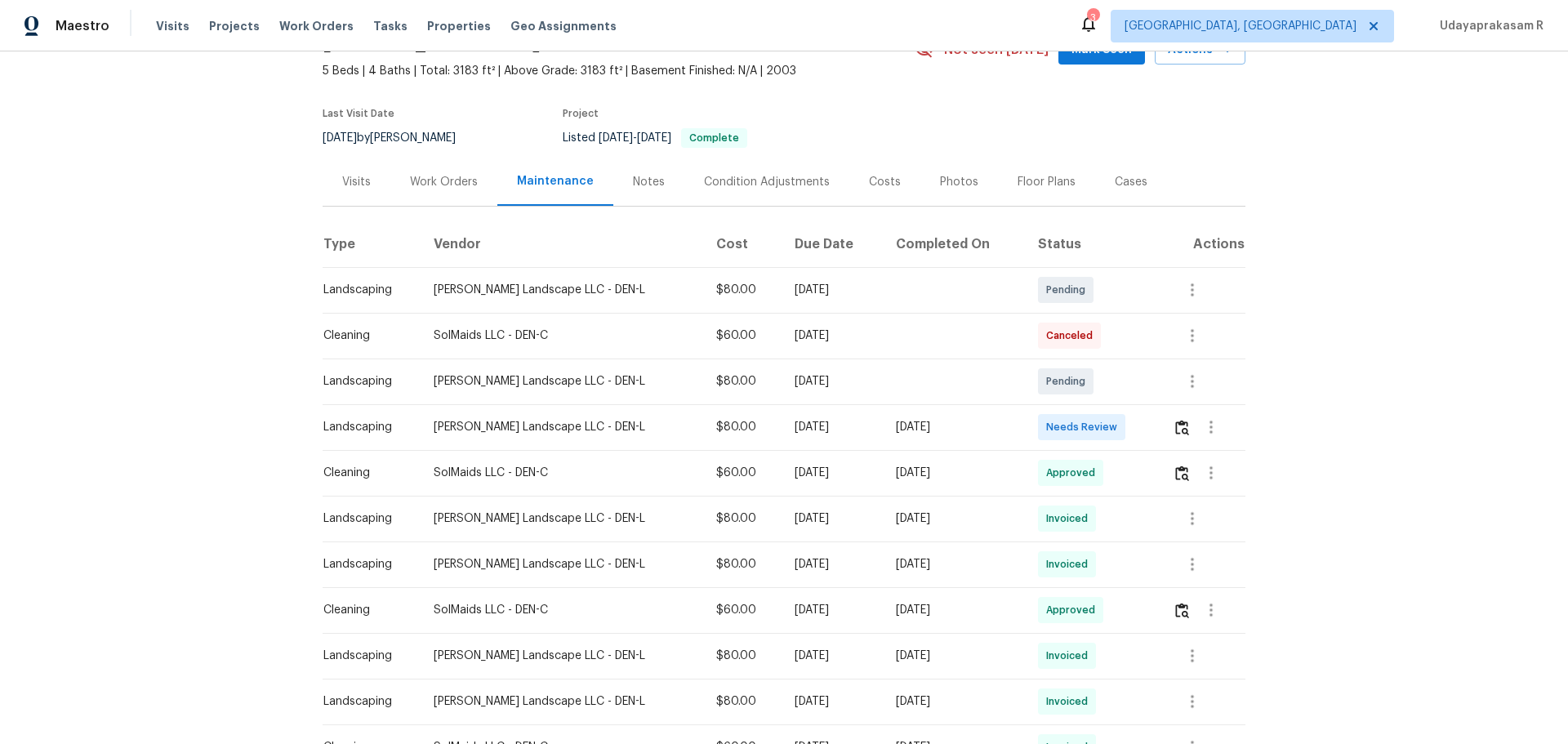
scroll to position [245, 0]
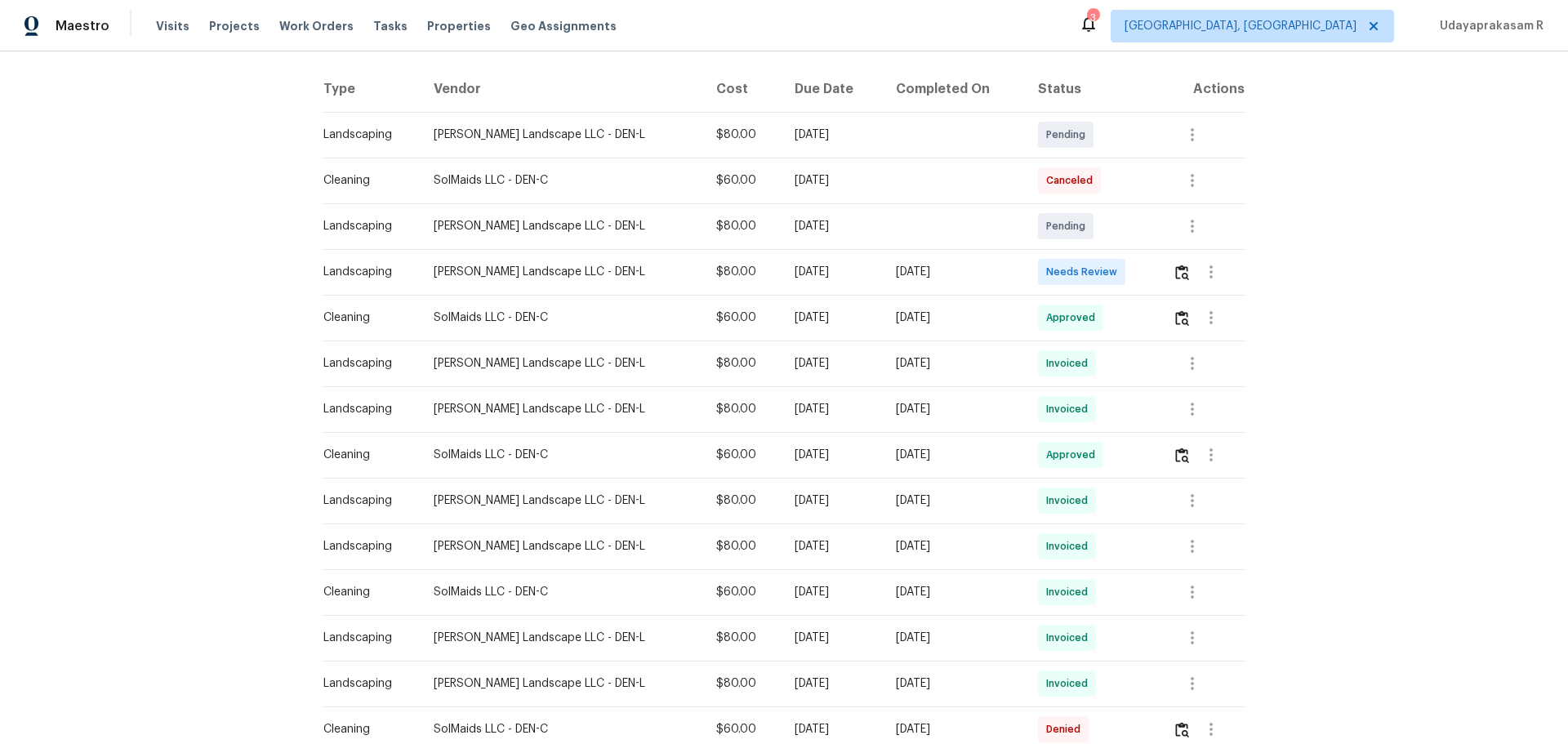
click at [1115, 275] on td at bounding box center [1203, 271] width 86 height 45
click at [1115, 278] on img "button" at bounding box center [1182, 272] width 14 height 15
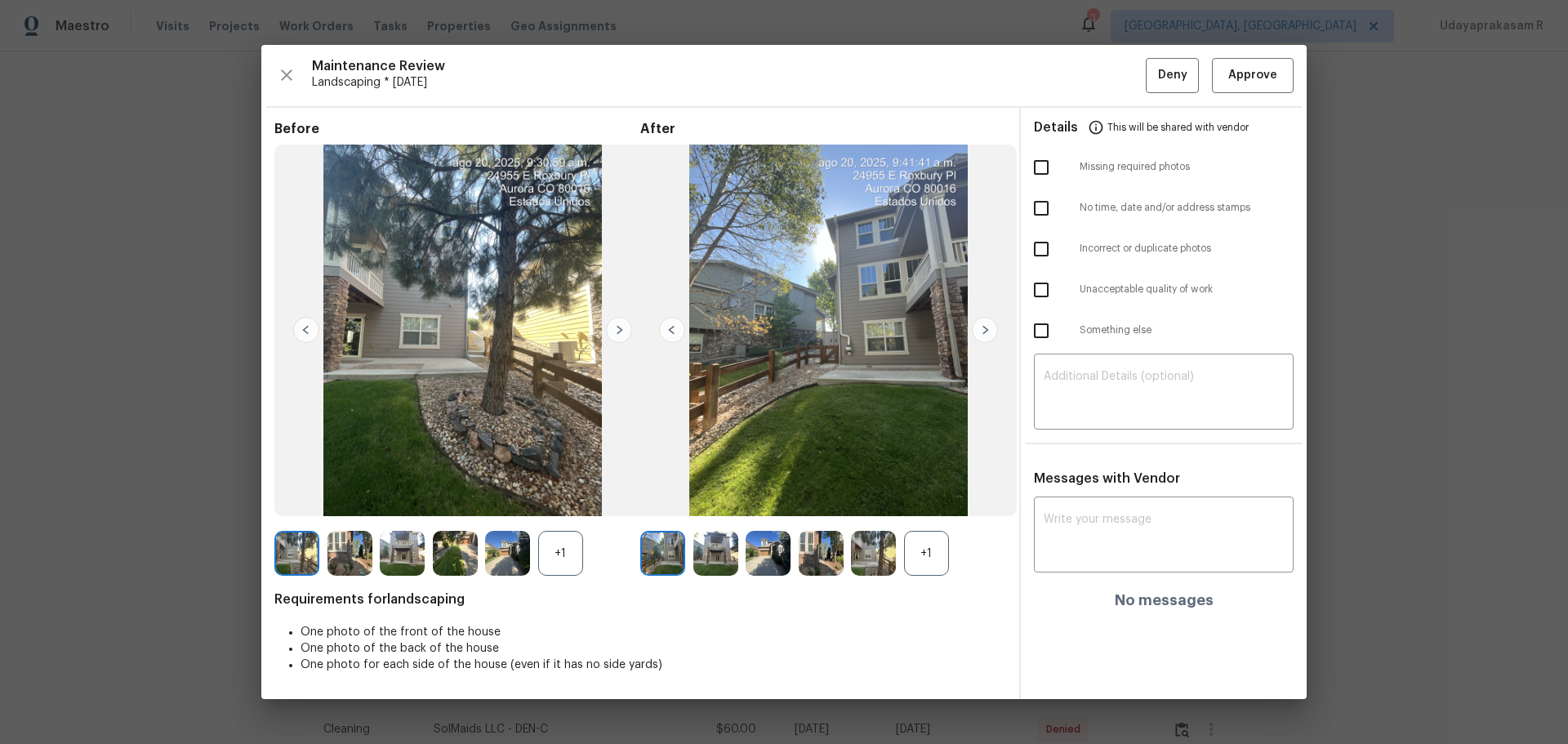
click at [983, 328] on img at bounding box center [985, 330] width 26 height 26
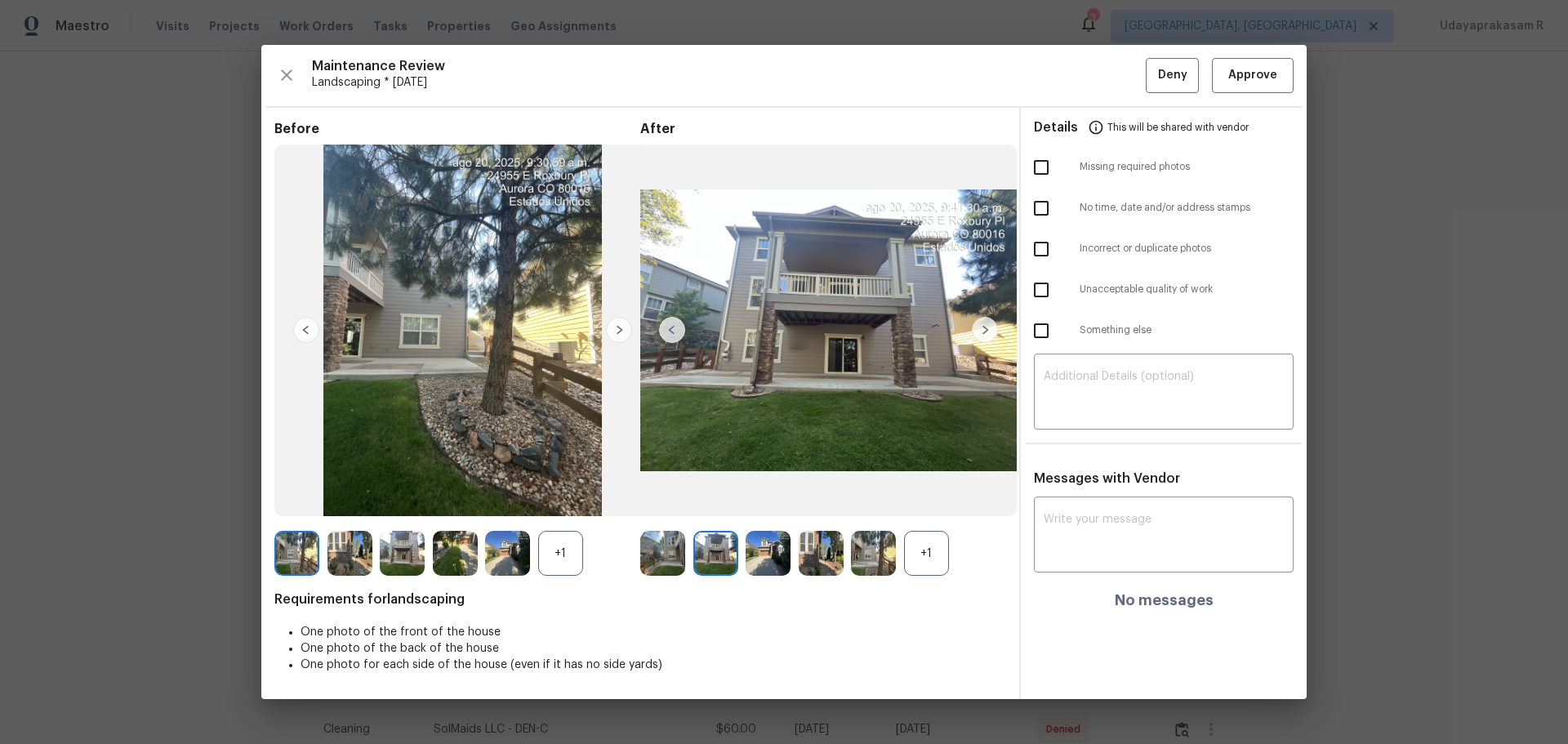
click at [983, 328] on img at bounding box center [985, 330] width 26 height 26
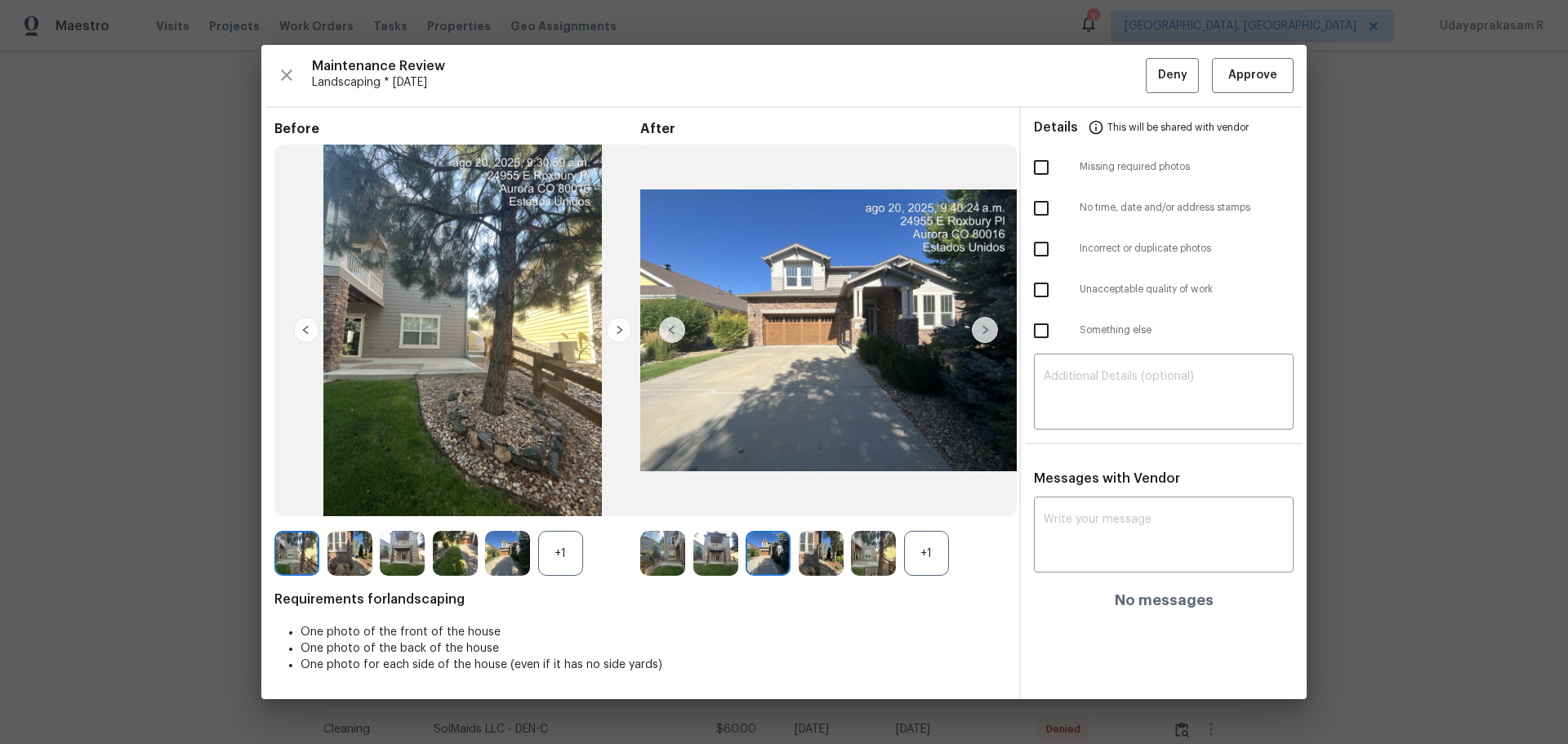
click at [983, 328] on img at bounding box center [985, 330] width 26 height 26
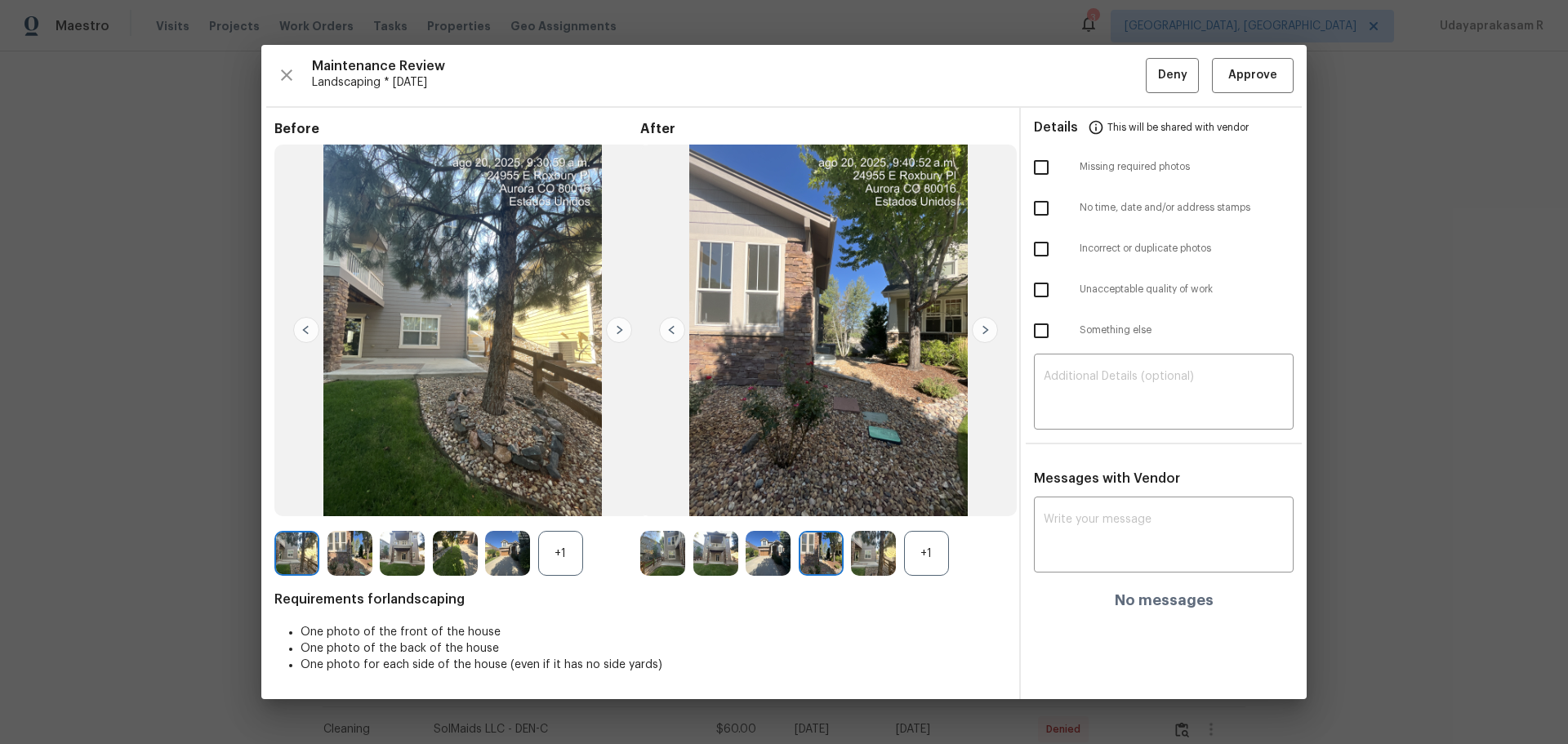
click at [983, 328] on img at bounding box center [985, 330] width 26 height 26
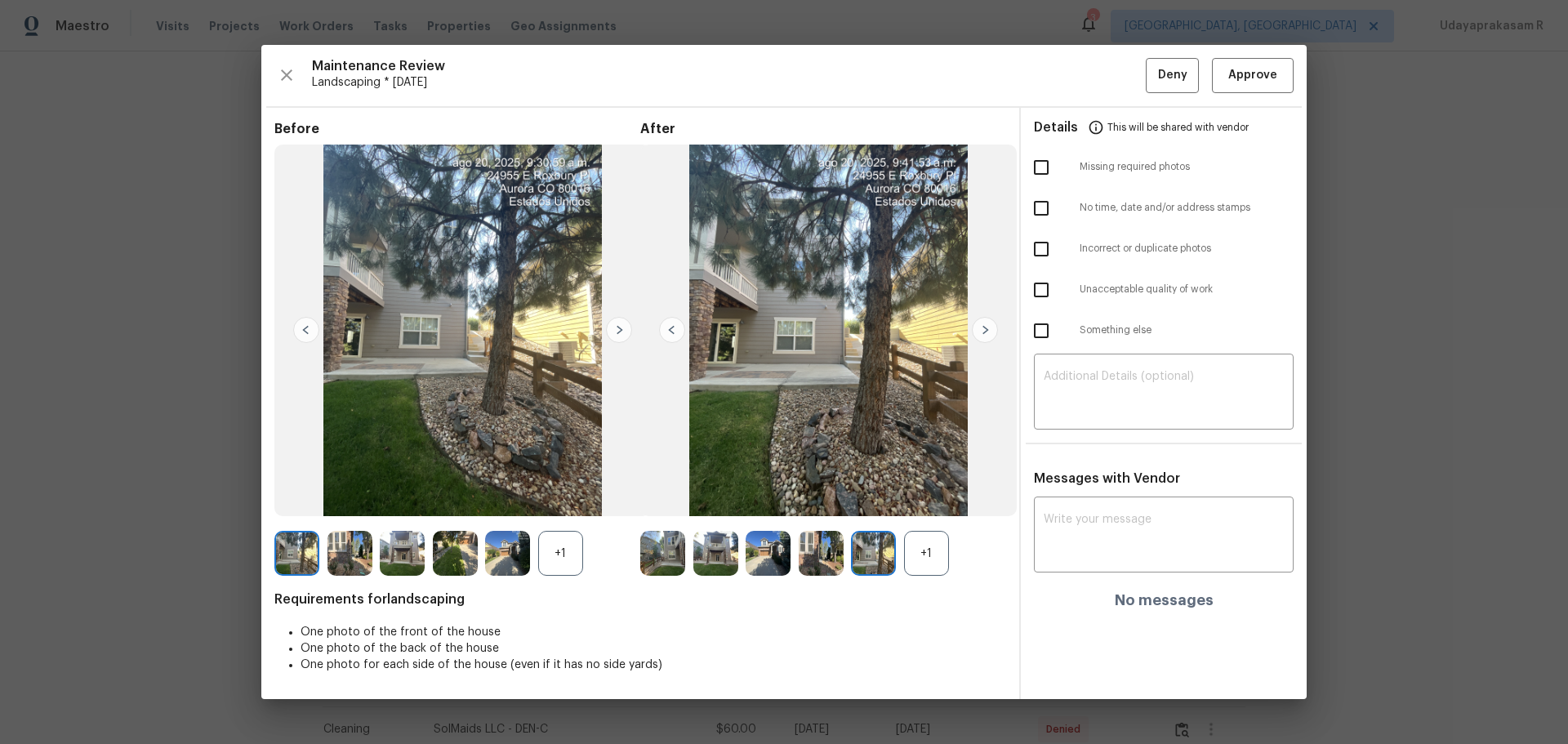
click at [983, 328] on img at bounding box center [985, 330] width 26 height 26
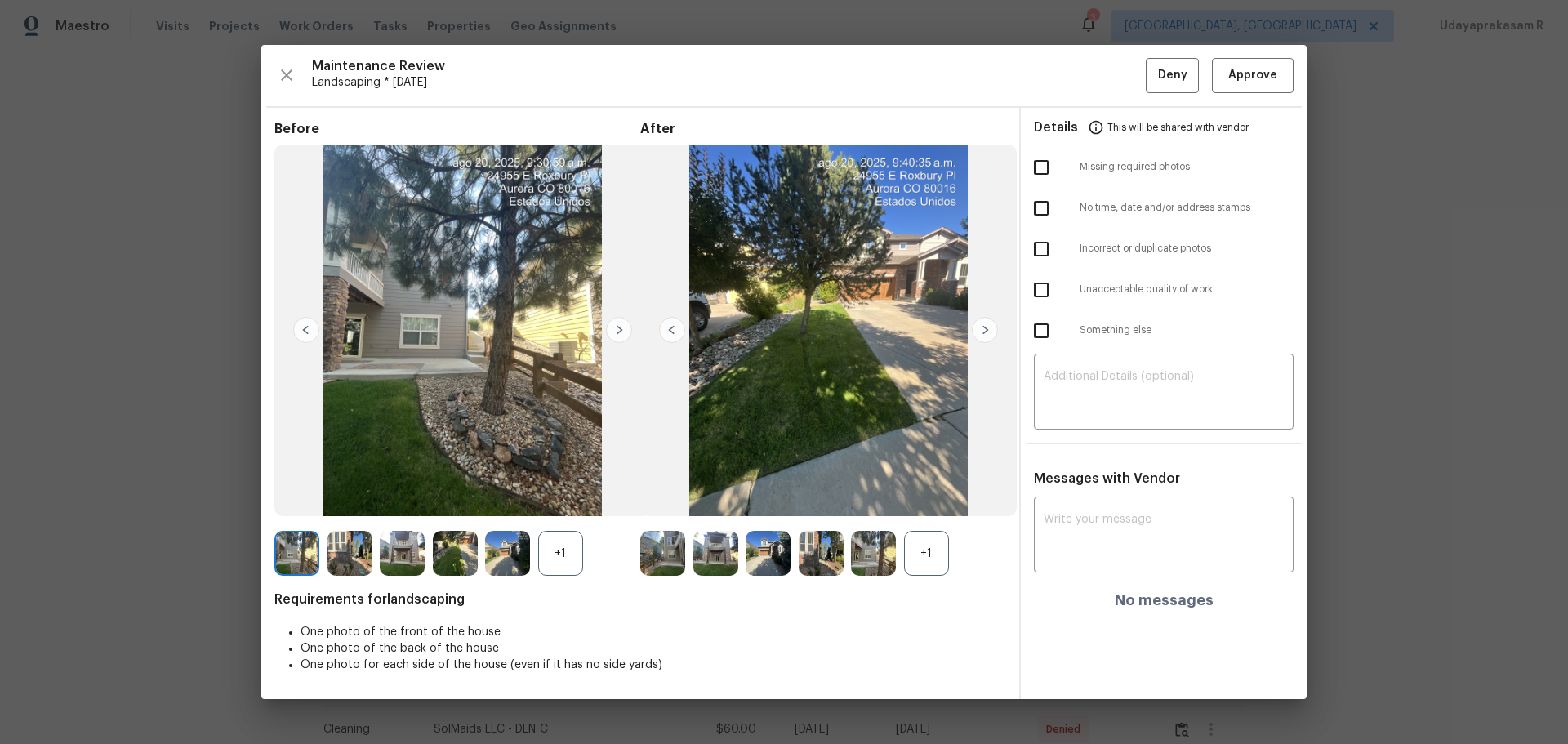
click at [983, 328] on img at bounding box center [985, 330] width 26 height 26
click at [1115, 82] on span "Approve" at bounding box center [1253, 75] width 56 height 20
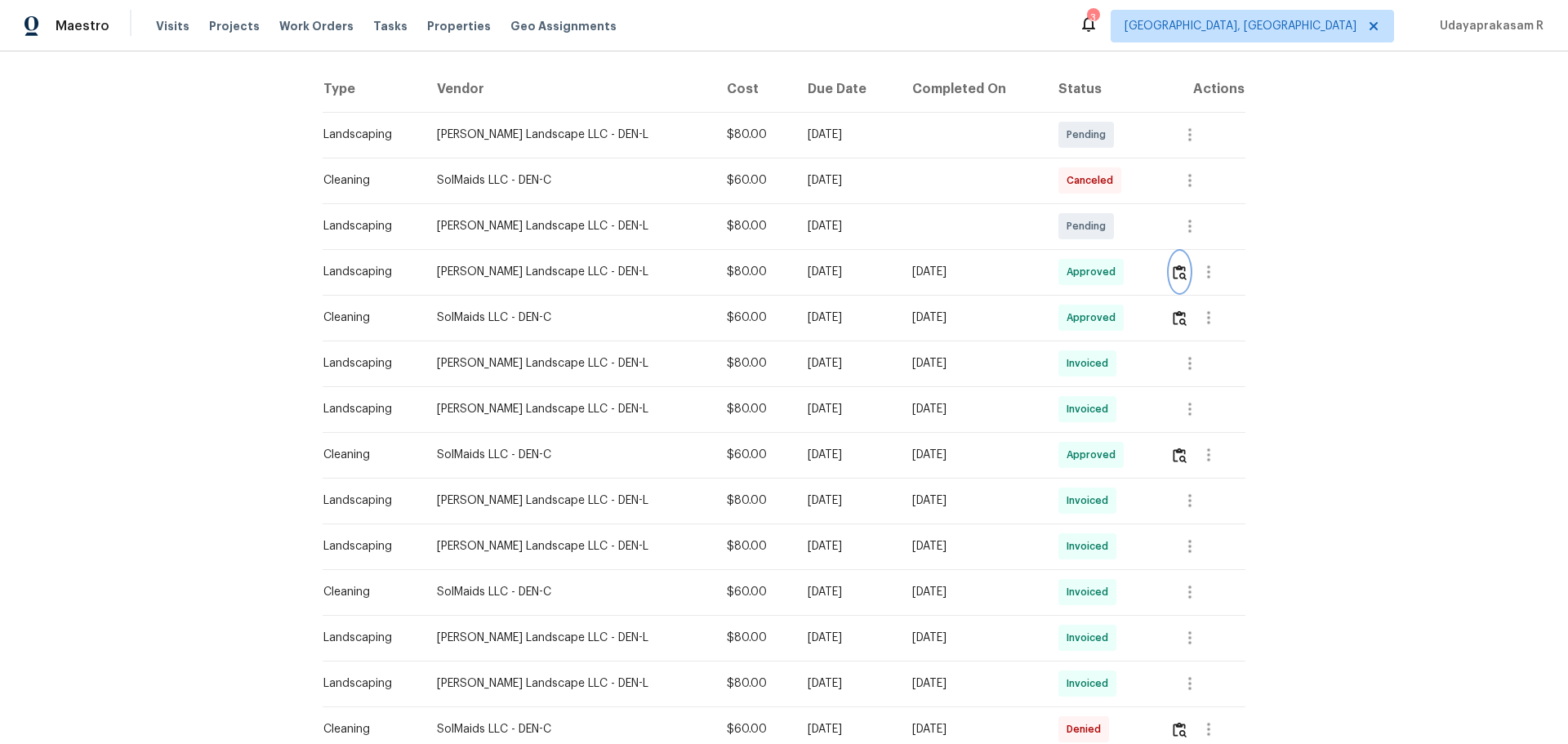
scroll to position [0, 0]
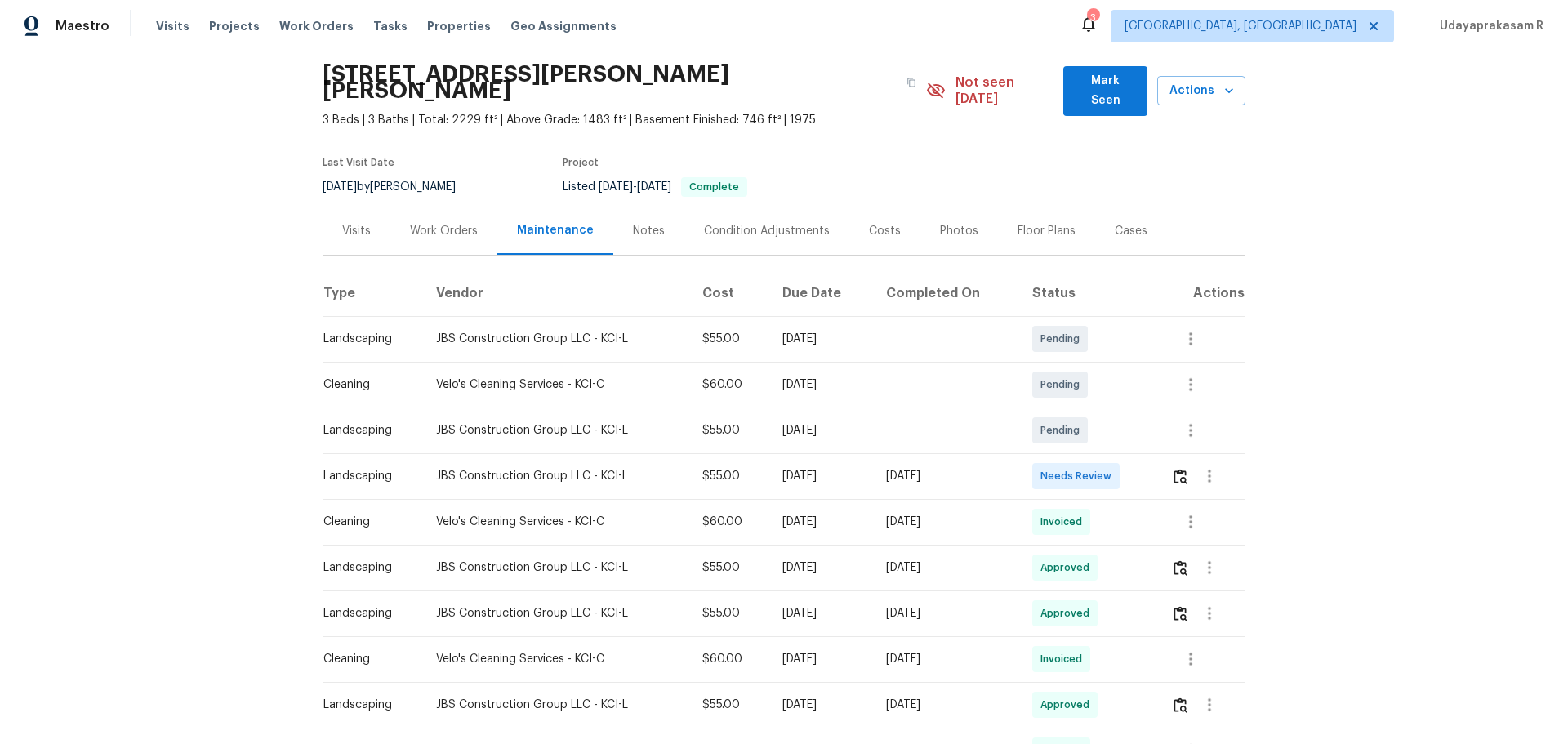
scroll to position [82, 0]
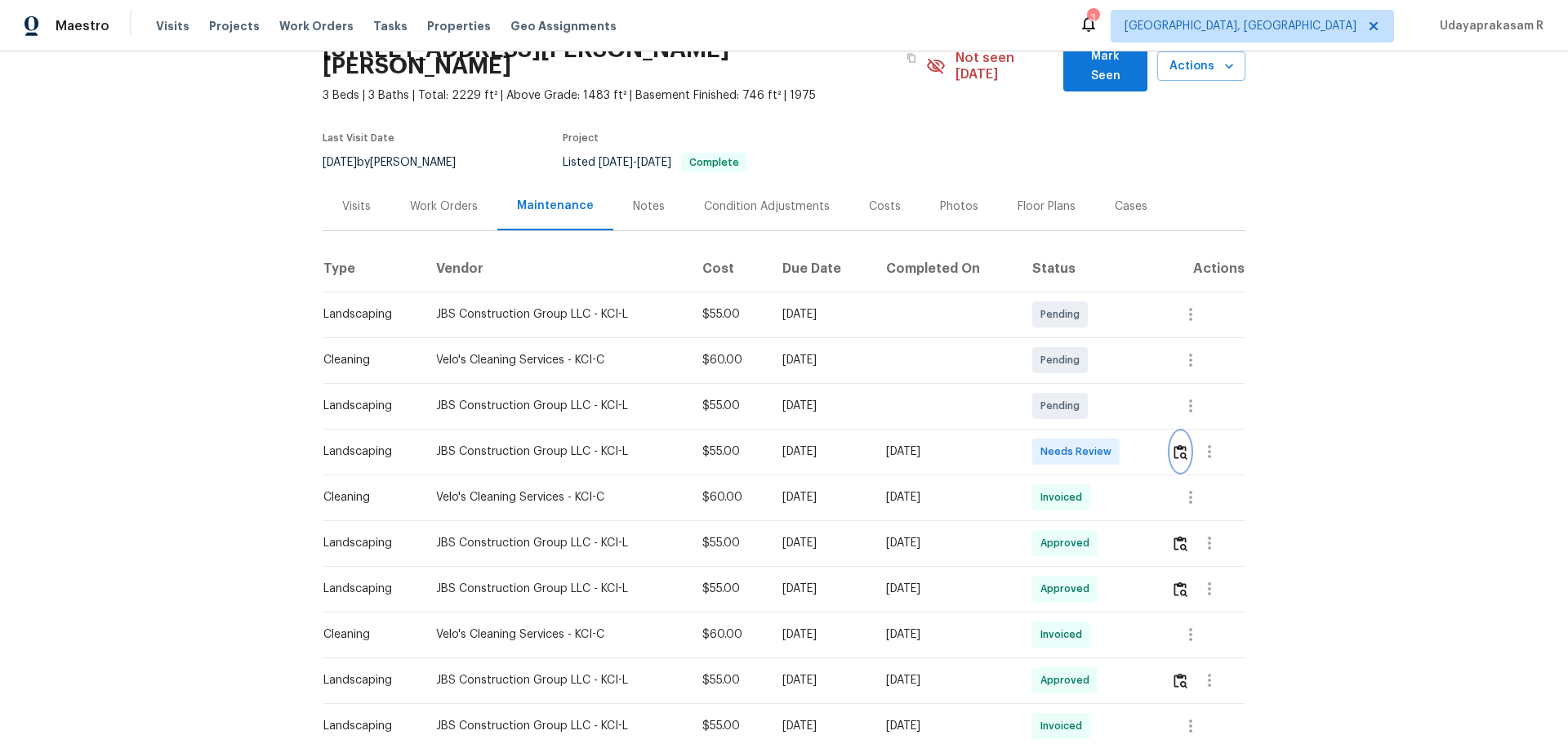
click at [1174, 444] on img "button" at bounding box center [1180, 452] width 14 height 15
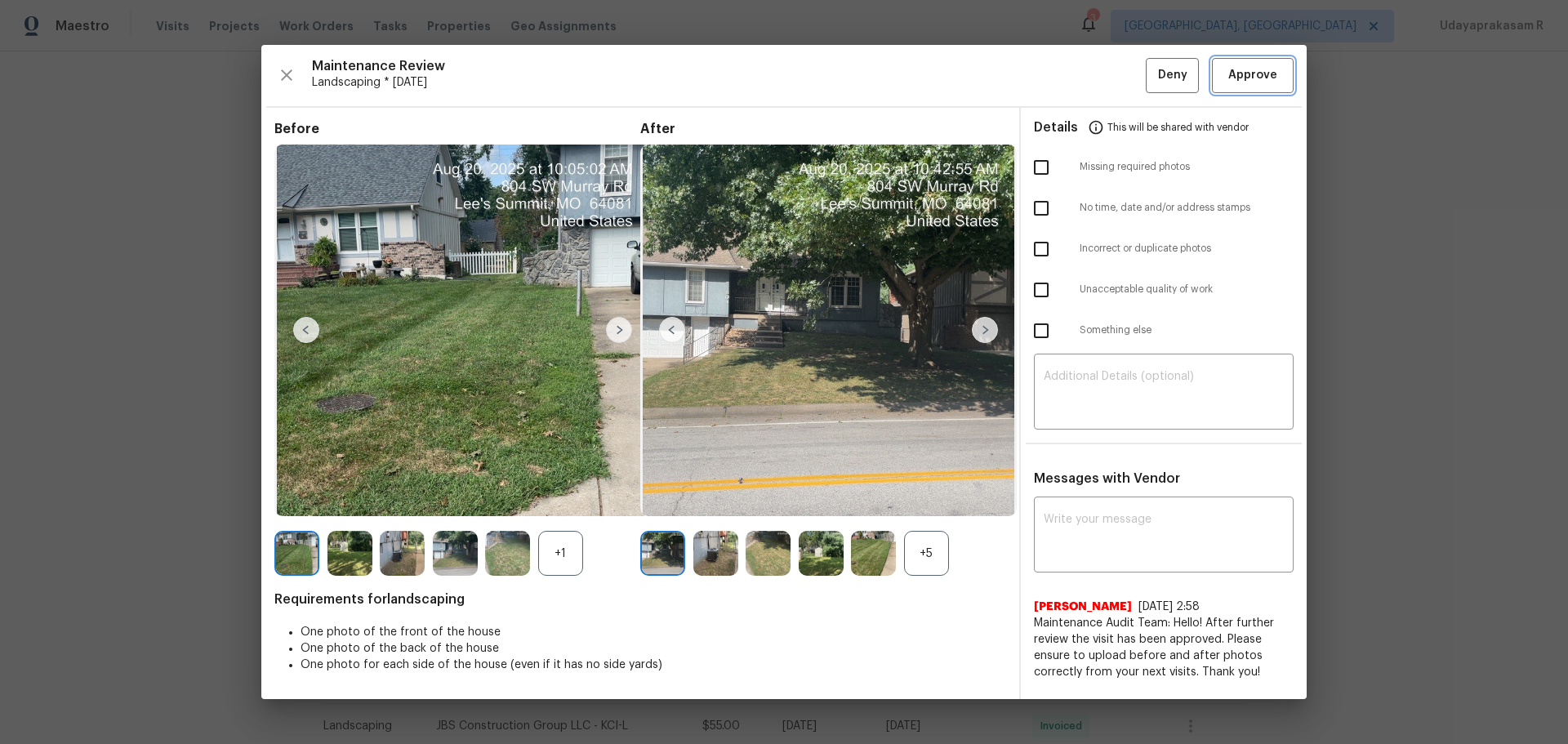
click at [1225, 87] on button "Approve" at bounding box center [1253, 75] width 82 height 35
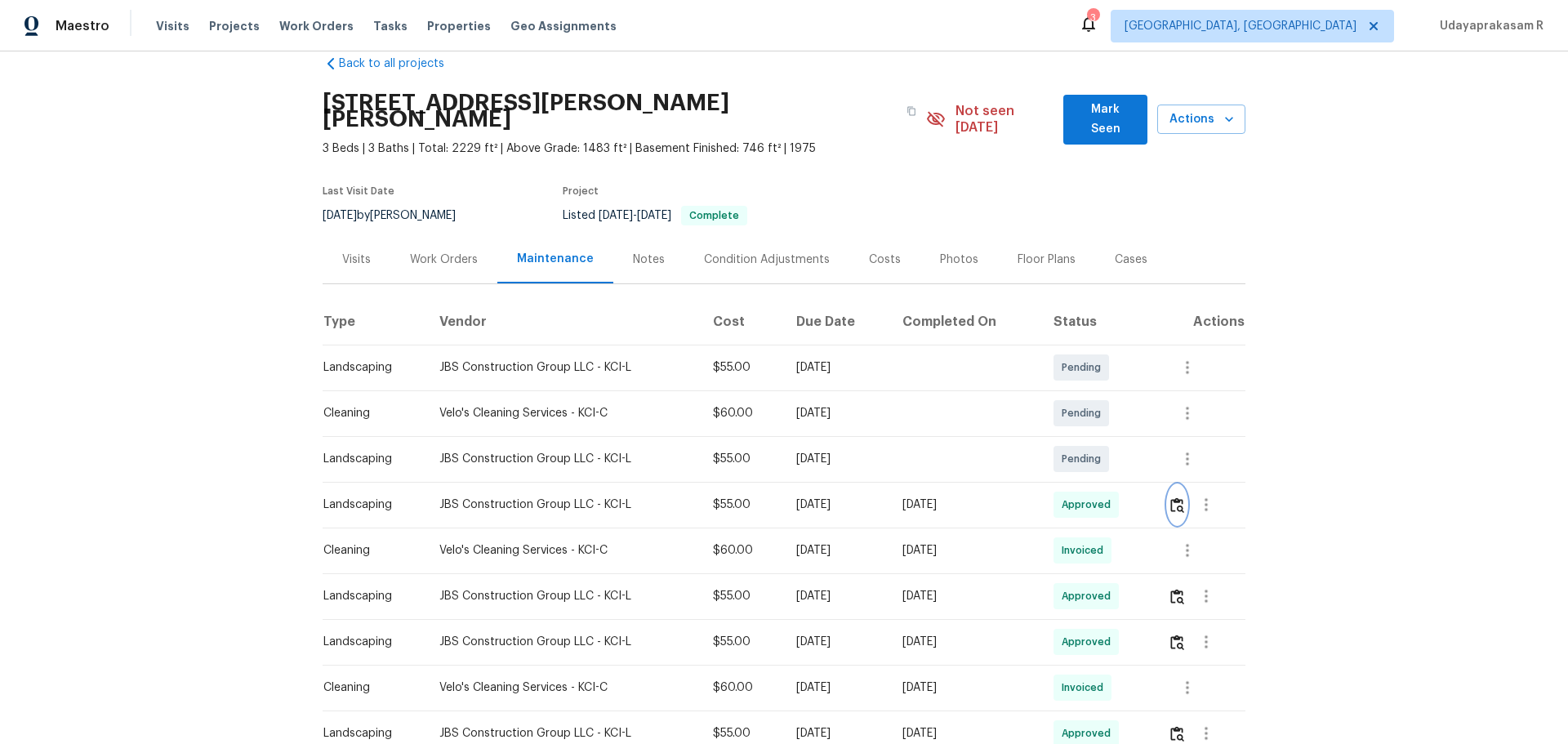
scroll to position [0, 0]
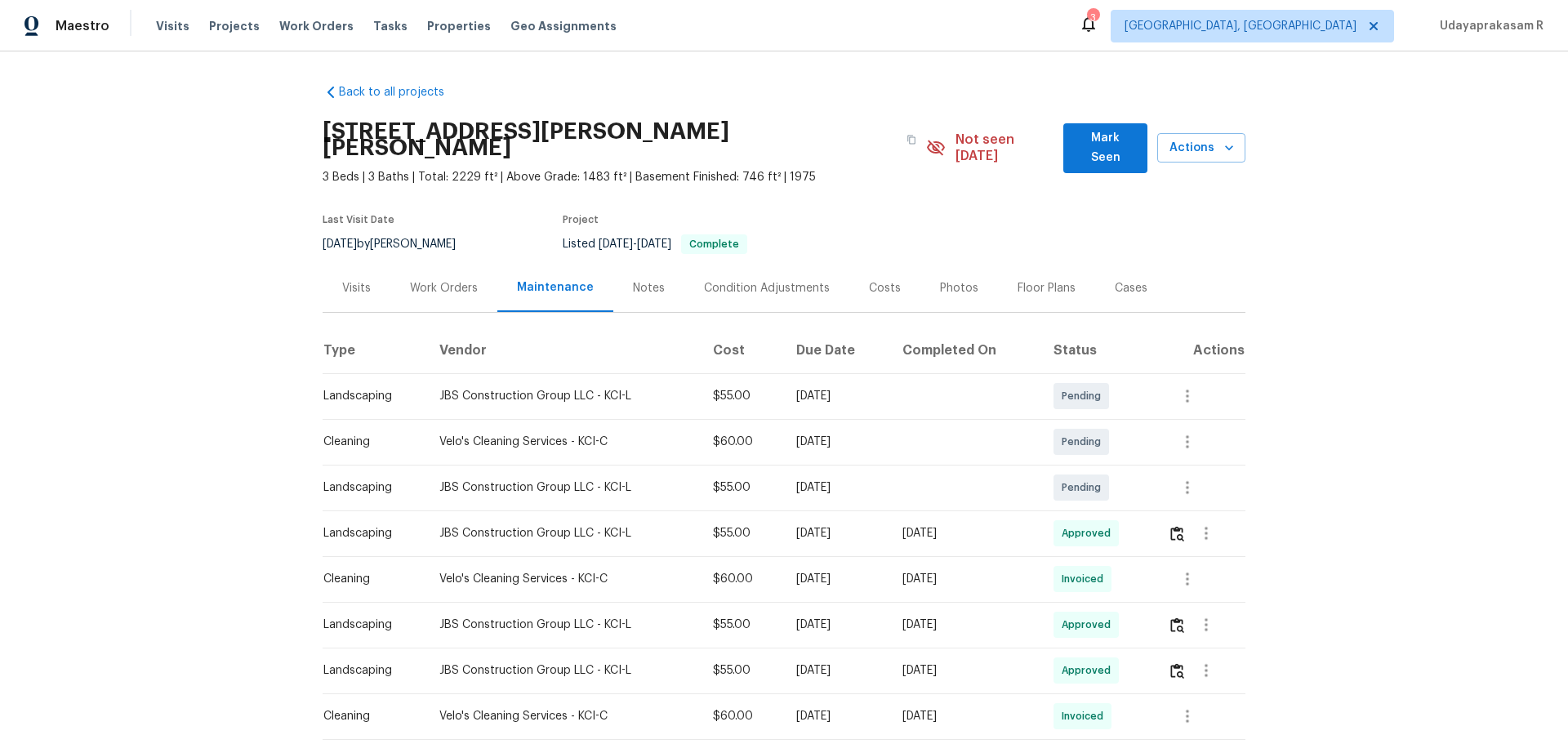
click at [1340, 255] on div "Back to all projects 804 SW Murray Rd, Lees Summit, MO 64081 3 Beds | 3 Baths |…" at bounding box center [784, 397] width 1568 height 692
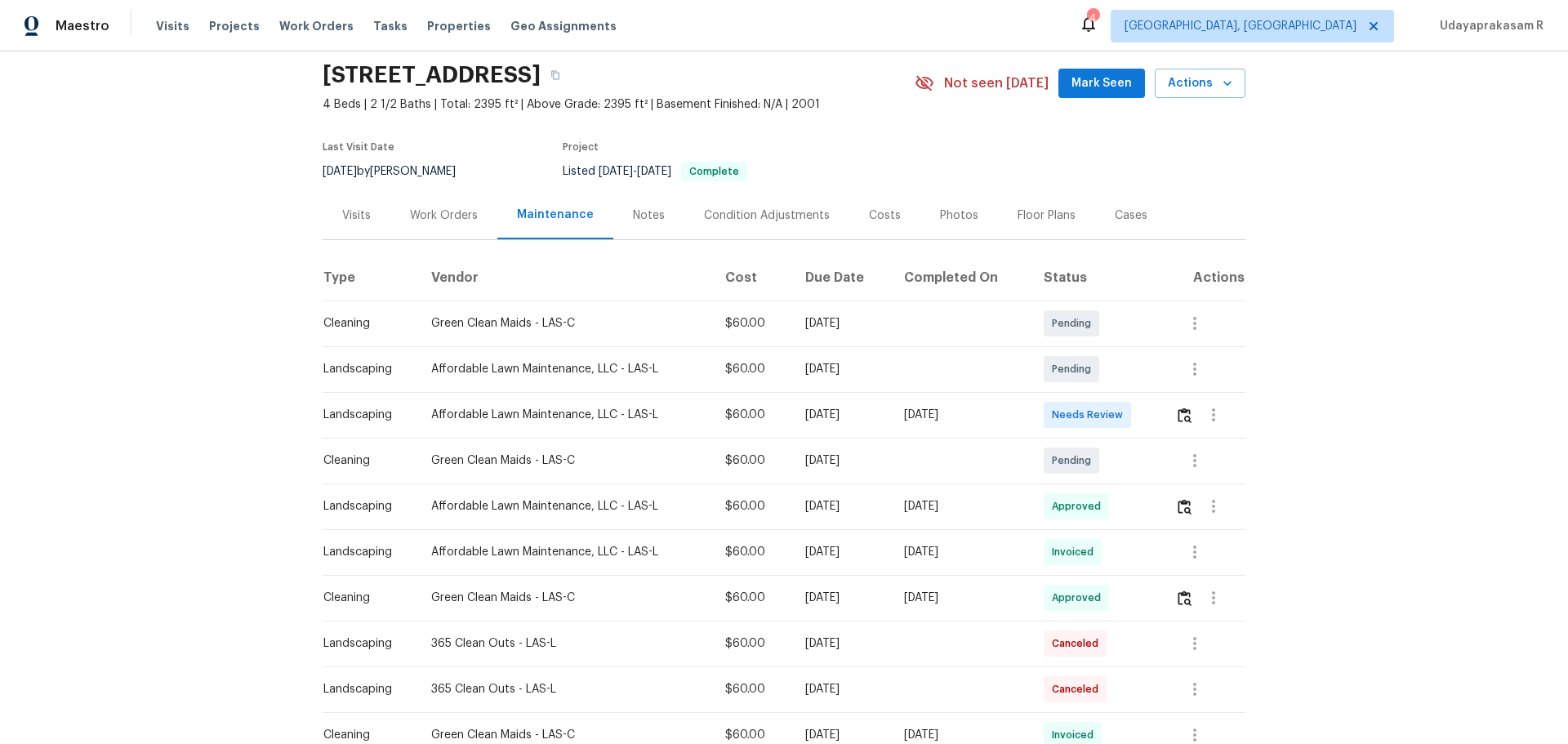
scroll to position [82, 0]
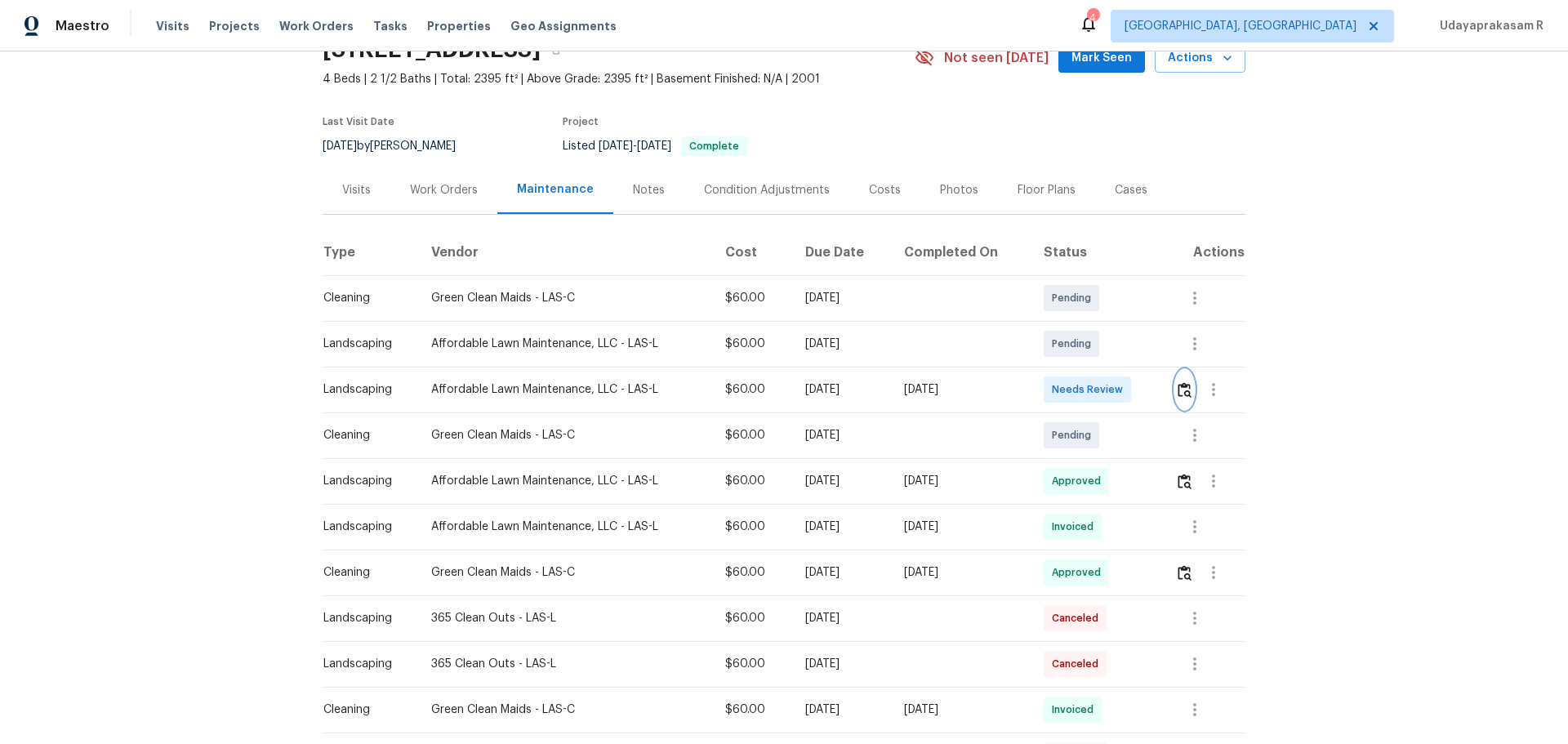
click at [1184, 400] on button "button" at bounding box center [1184, 389] width 18 height 40
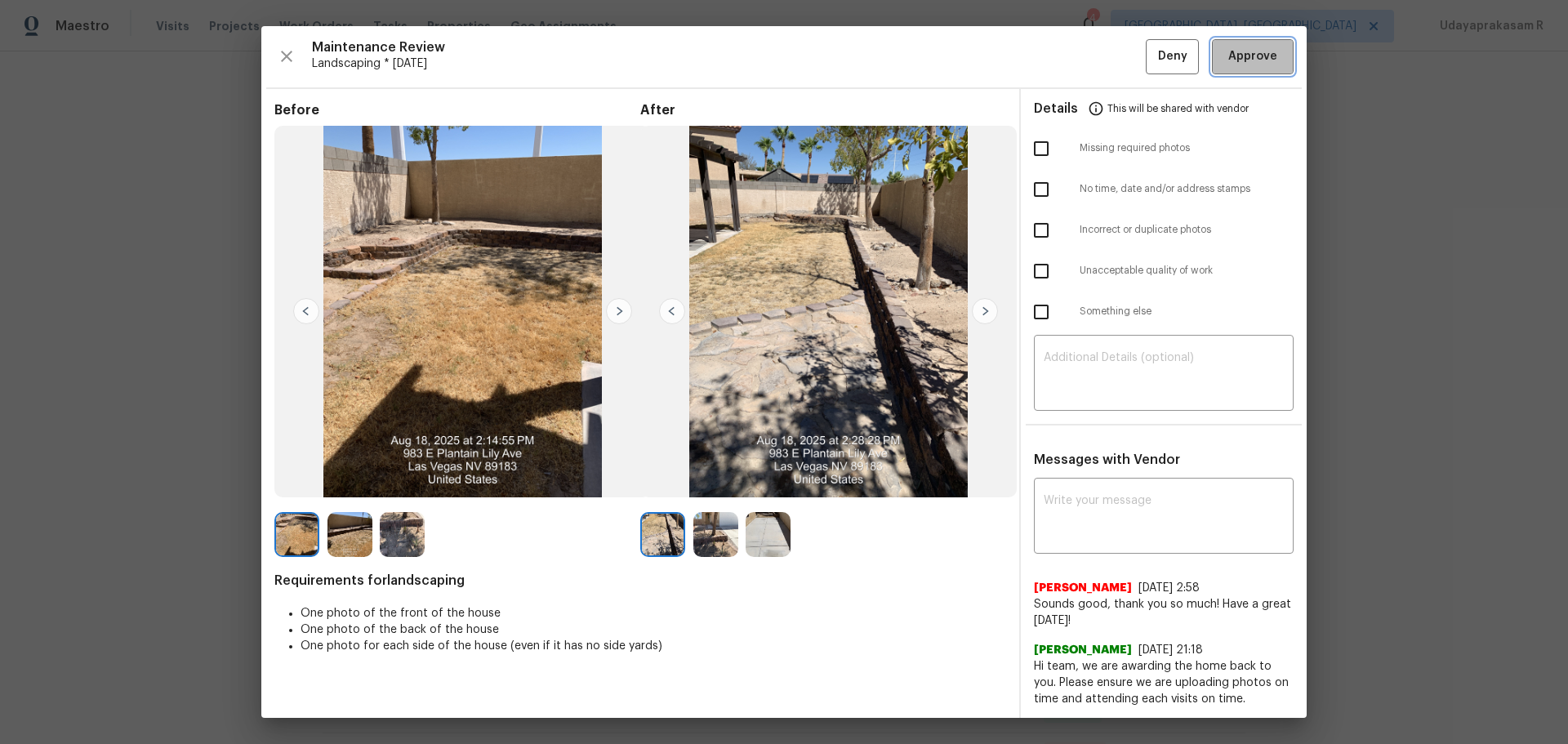
click at [1231, 61] on span "Approve" at bounding box center [1253, 56] width 49 height 20
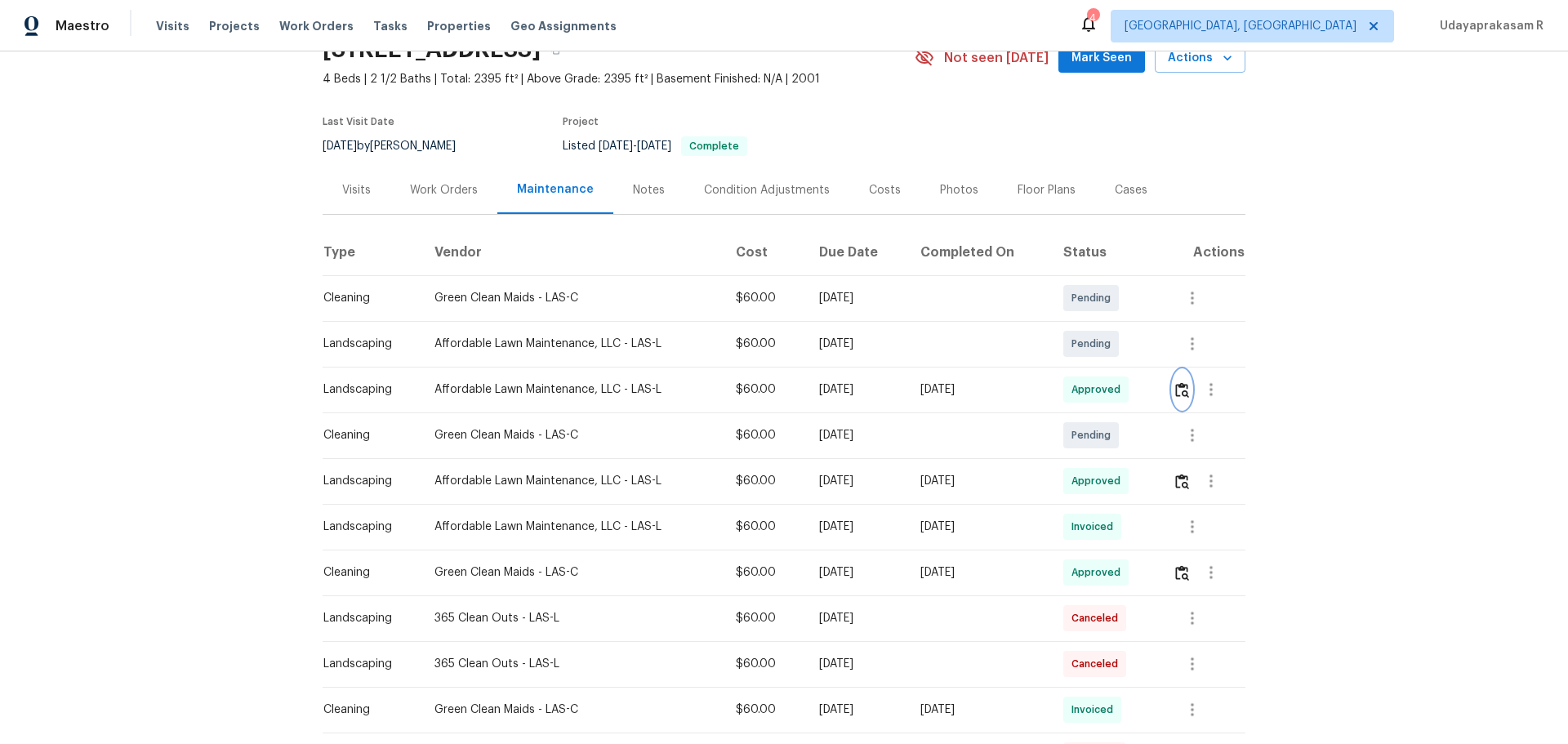
scroll to position [0, 0]
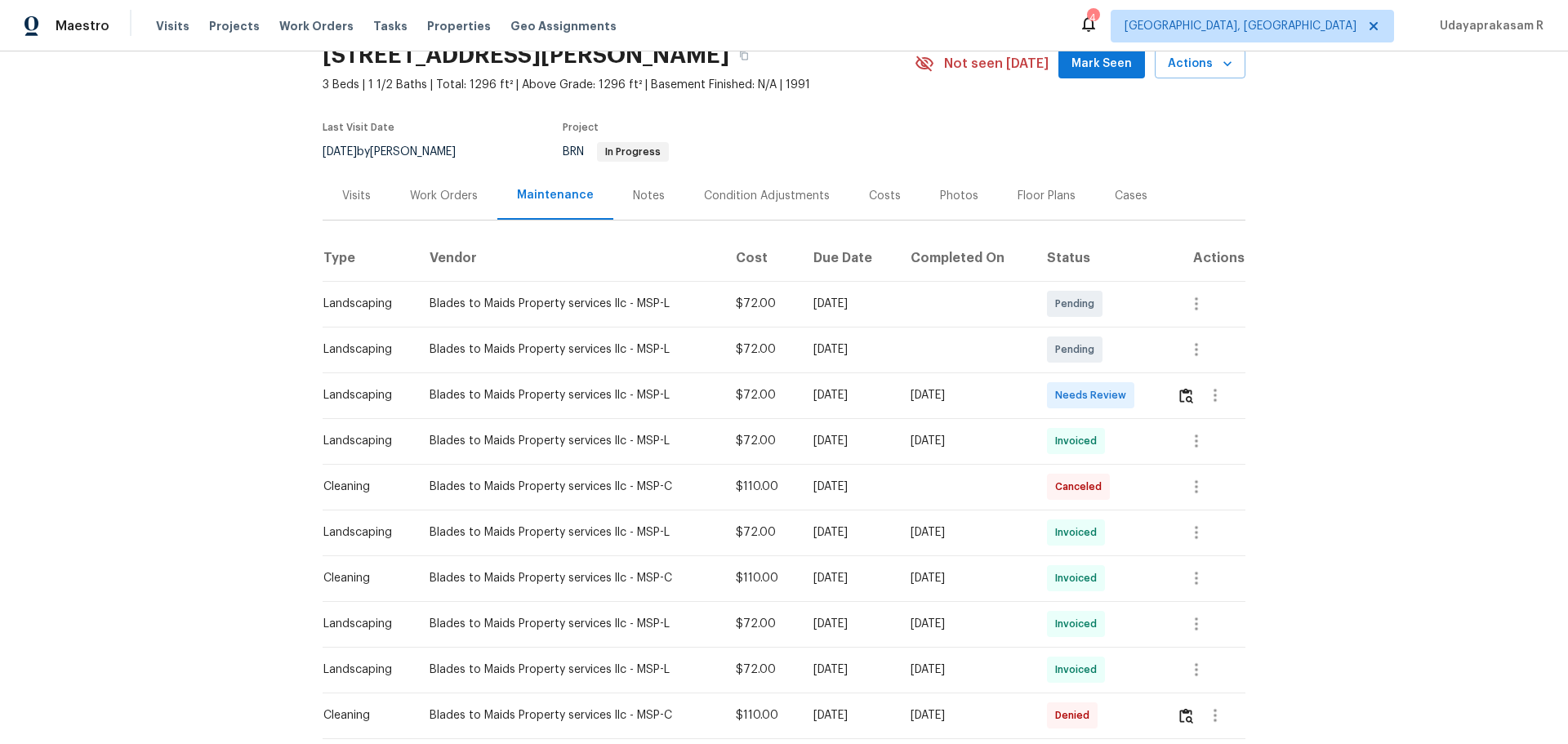
scroll to position [163, 0]
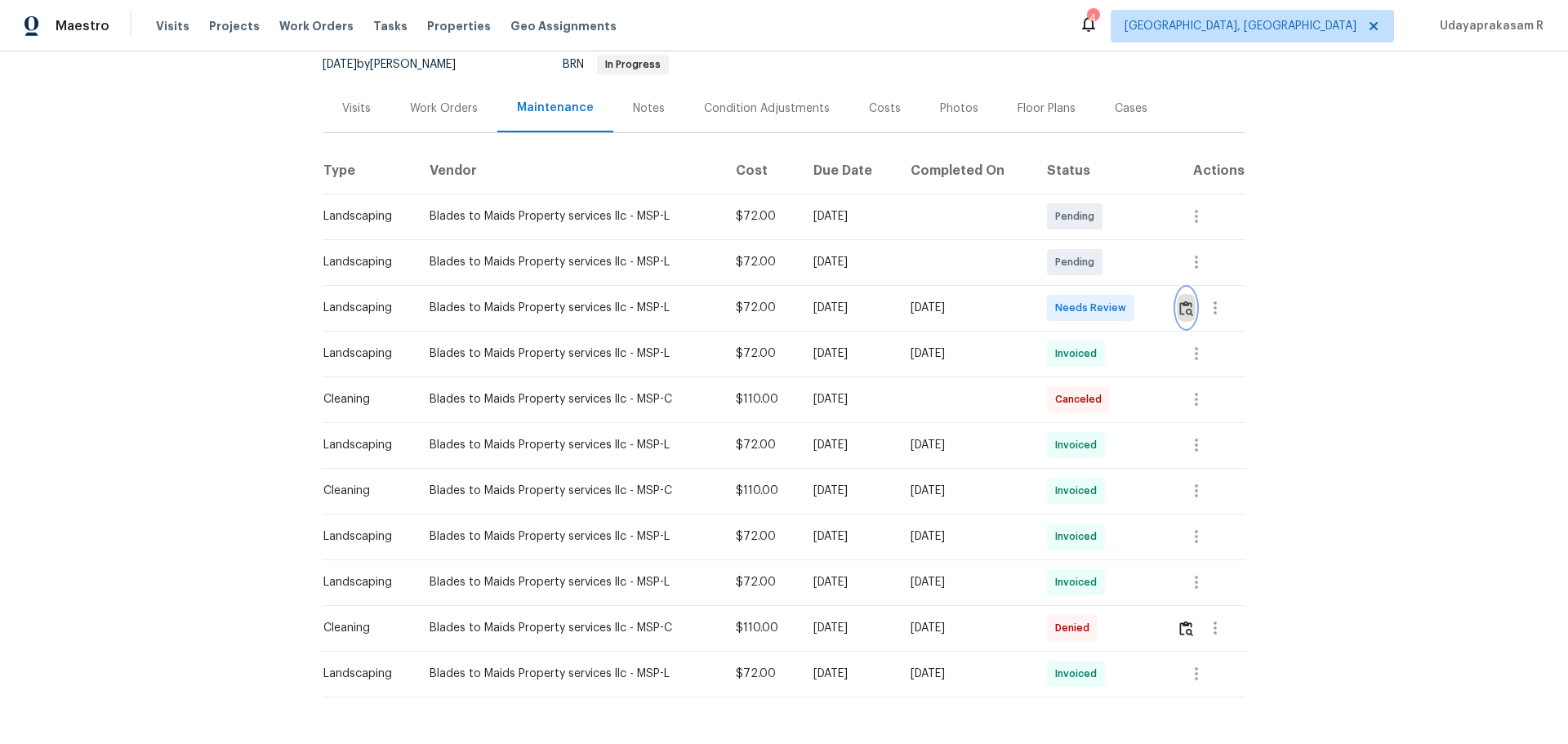
click at [1179, 312] on img "button" at bounding box center [1186, 308] width 14 height 15
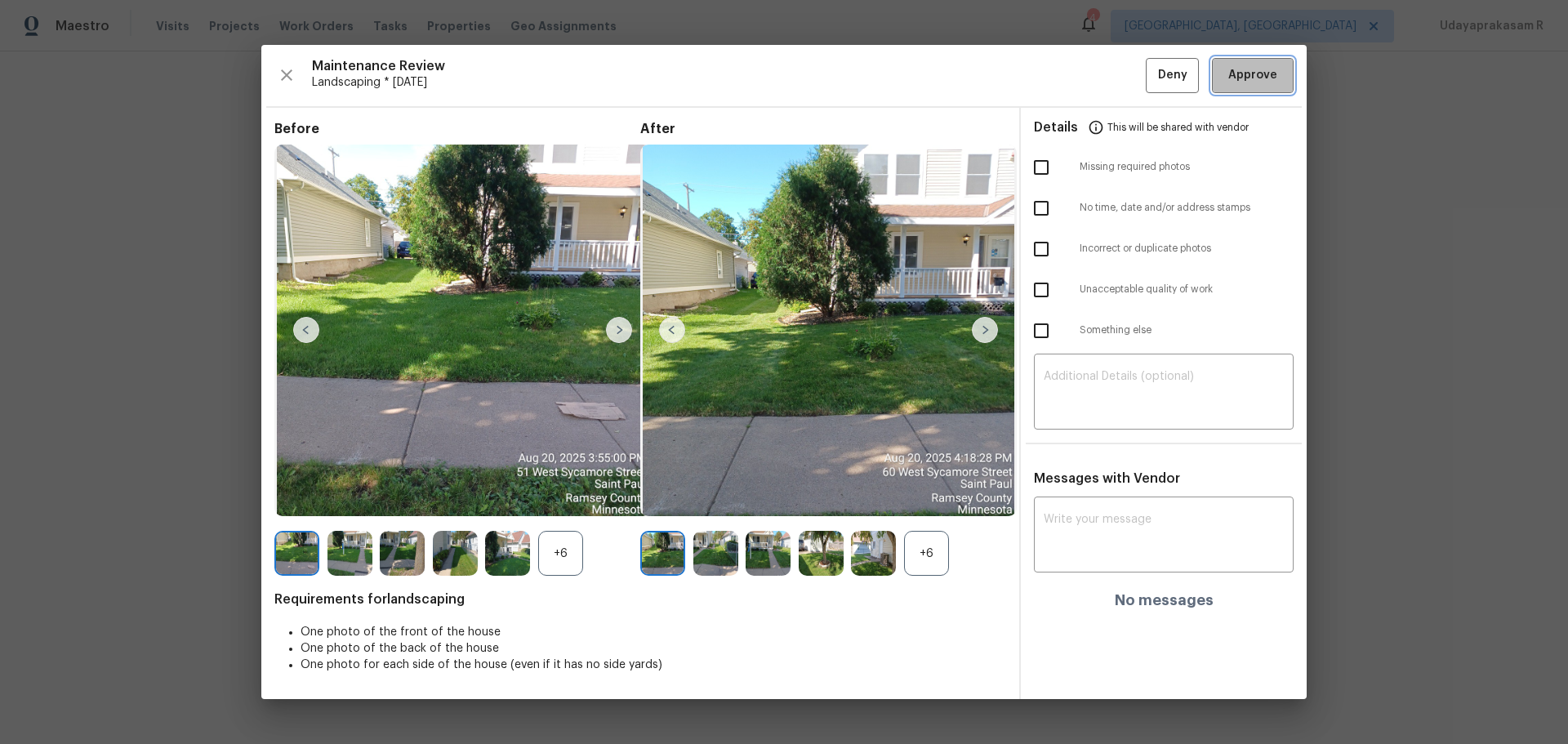
click at [1243, 88] on button "Approve" at bounding box center [1253, 75] width 82 height 35
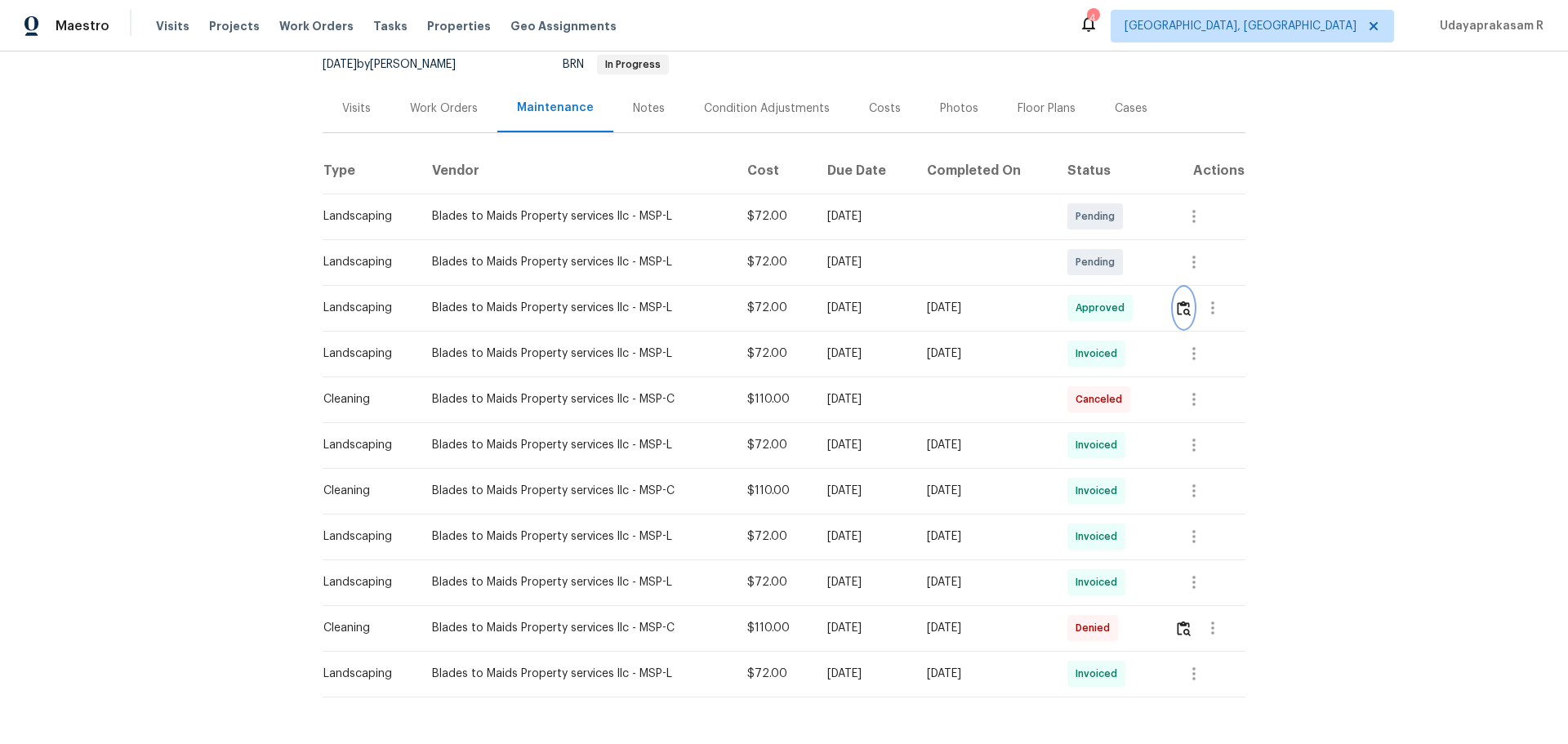
scroll to position [0, 0]
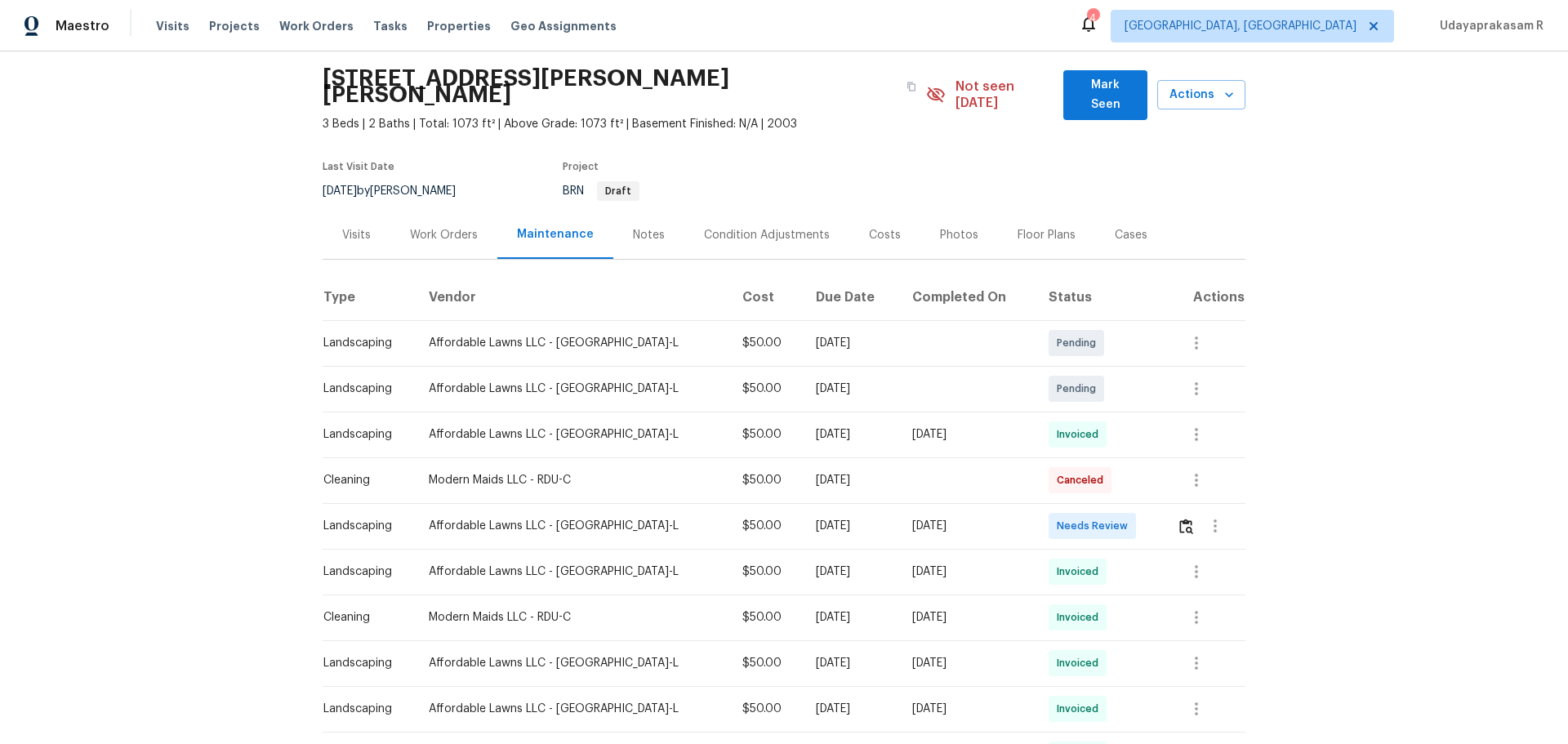
scroll to position [82, 0]
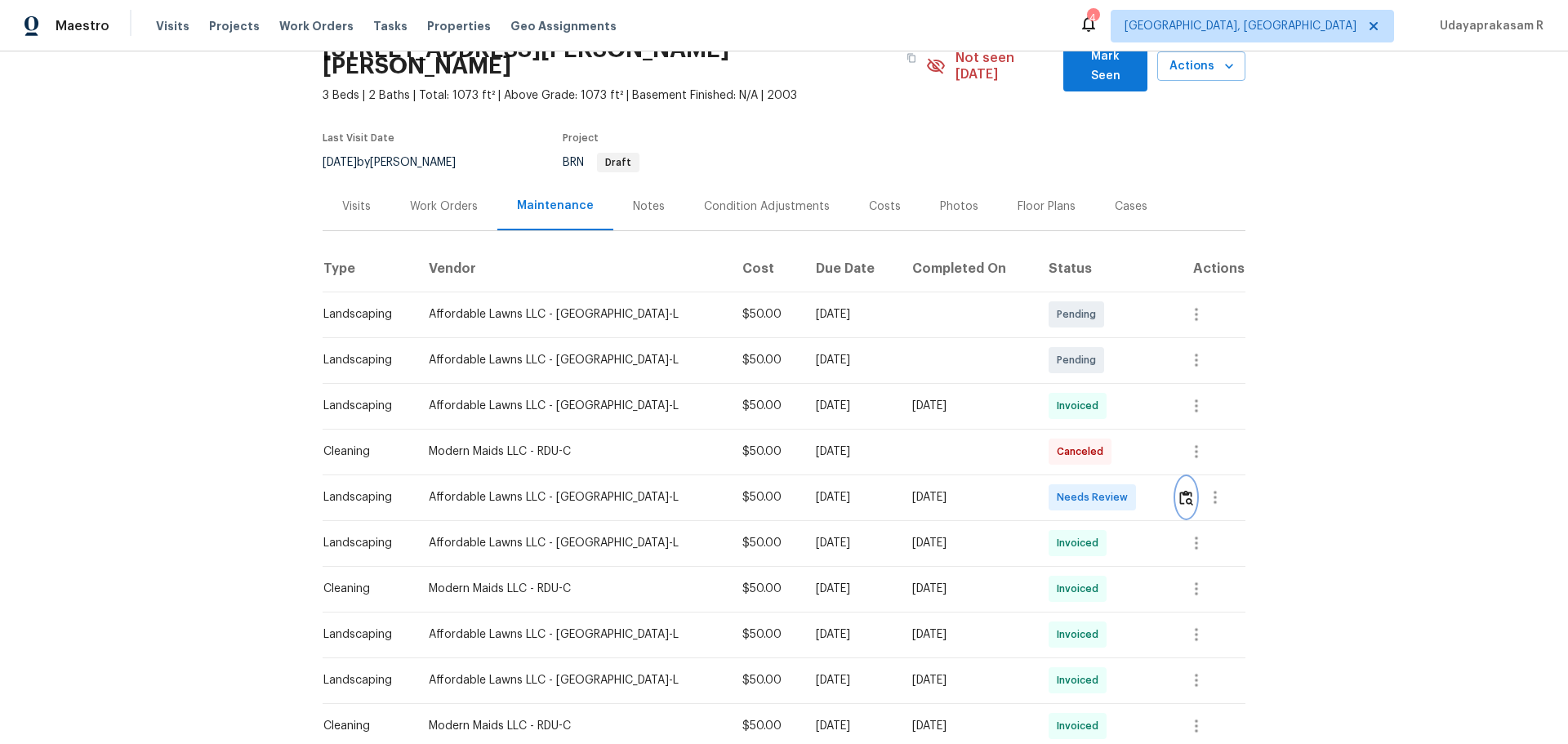
click at [1176, 485] on button "button" at bounding box center [1185, 496] width 18 height 40
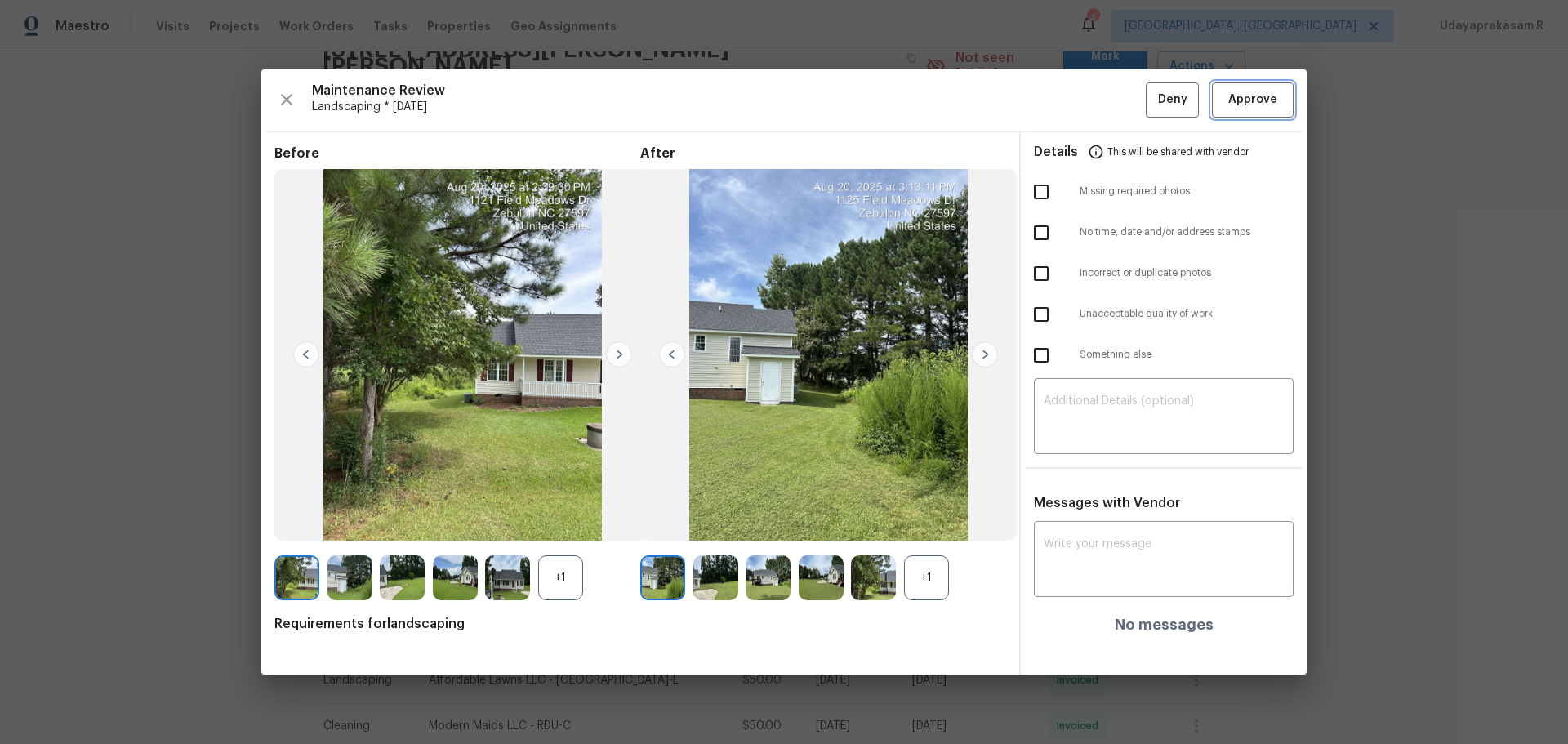
click at [1257, 99] on span "Approve" at bounding box center [1253, 99] width 49 height 20
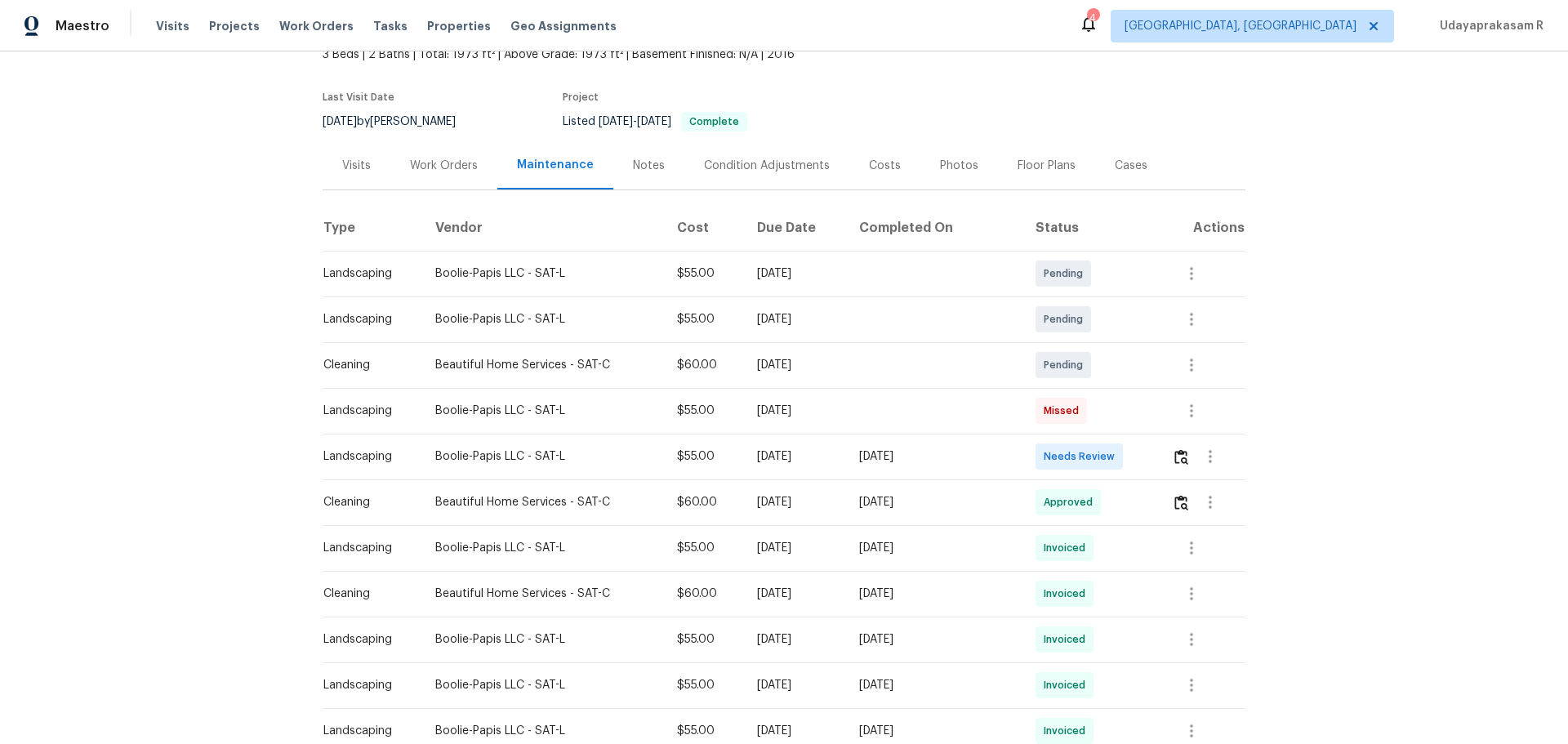
scroll to position [163, 0]
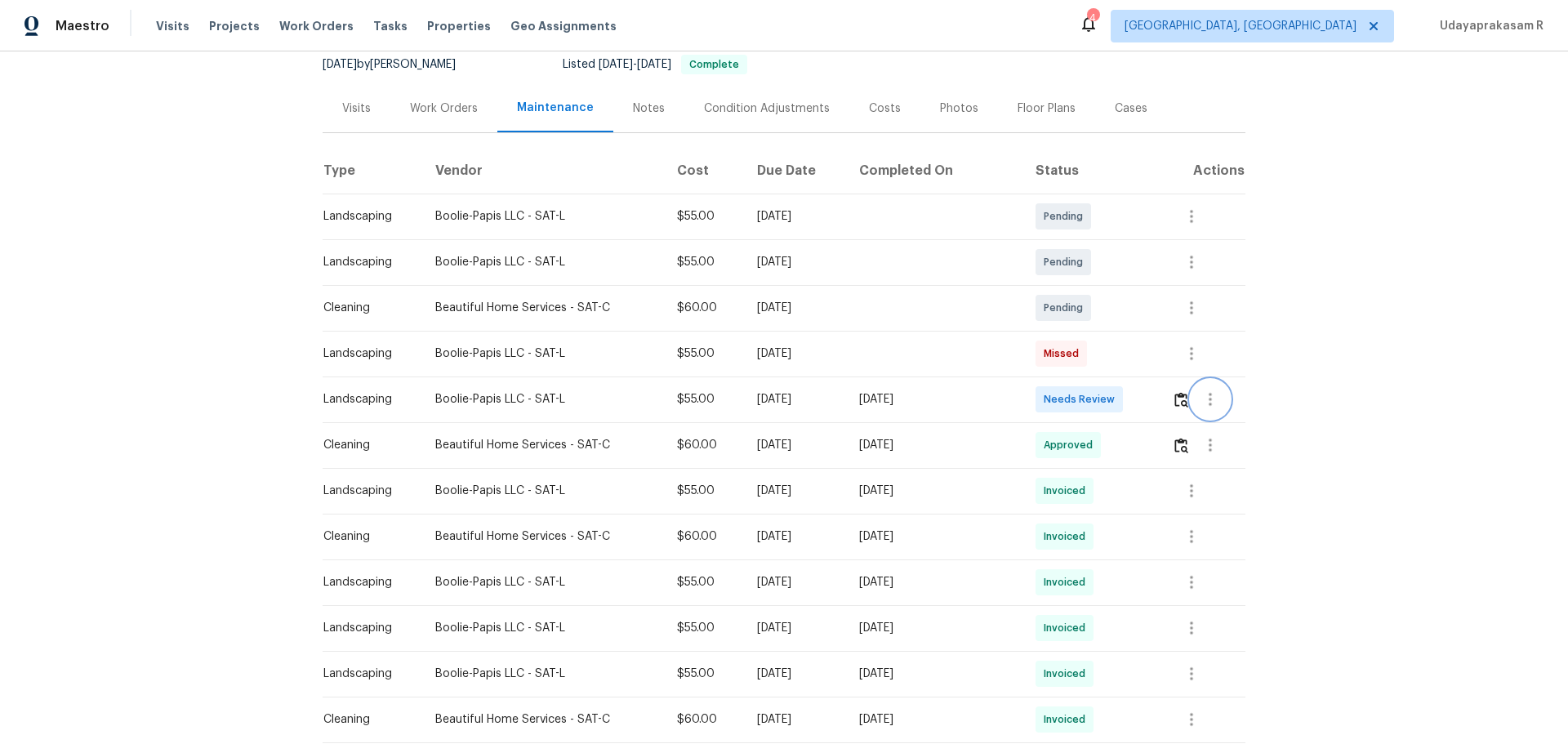
click at [1192, 403] on button "button" at bounding box center [1210, 399] width 40 height 40
click at [1134, 403] on div at bounding box center [784, 372] width 1568 height 744
click at [1181, 400] on img "button" at bounding box center [1181, 400] width 14 height 15
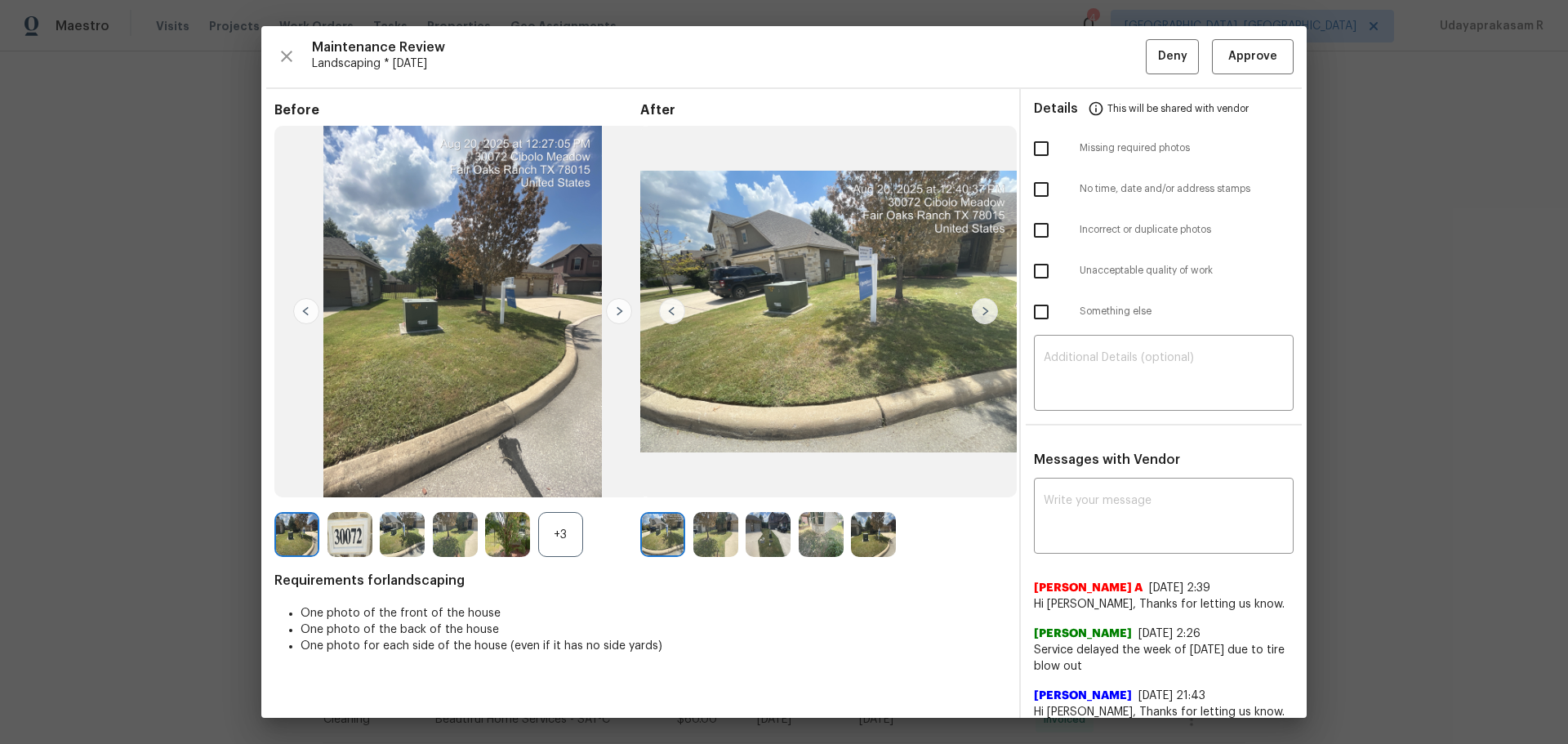
click at [623, 312] on img at bounding box center [618, 310] width 26 height 26
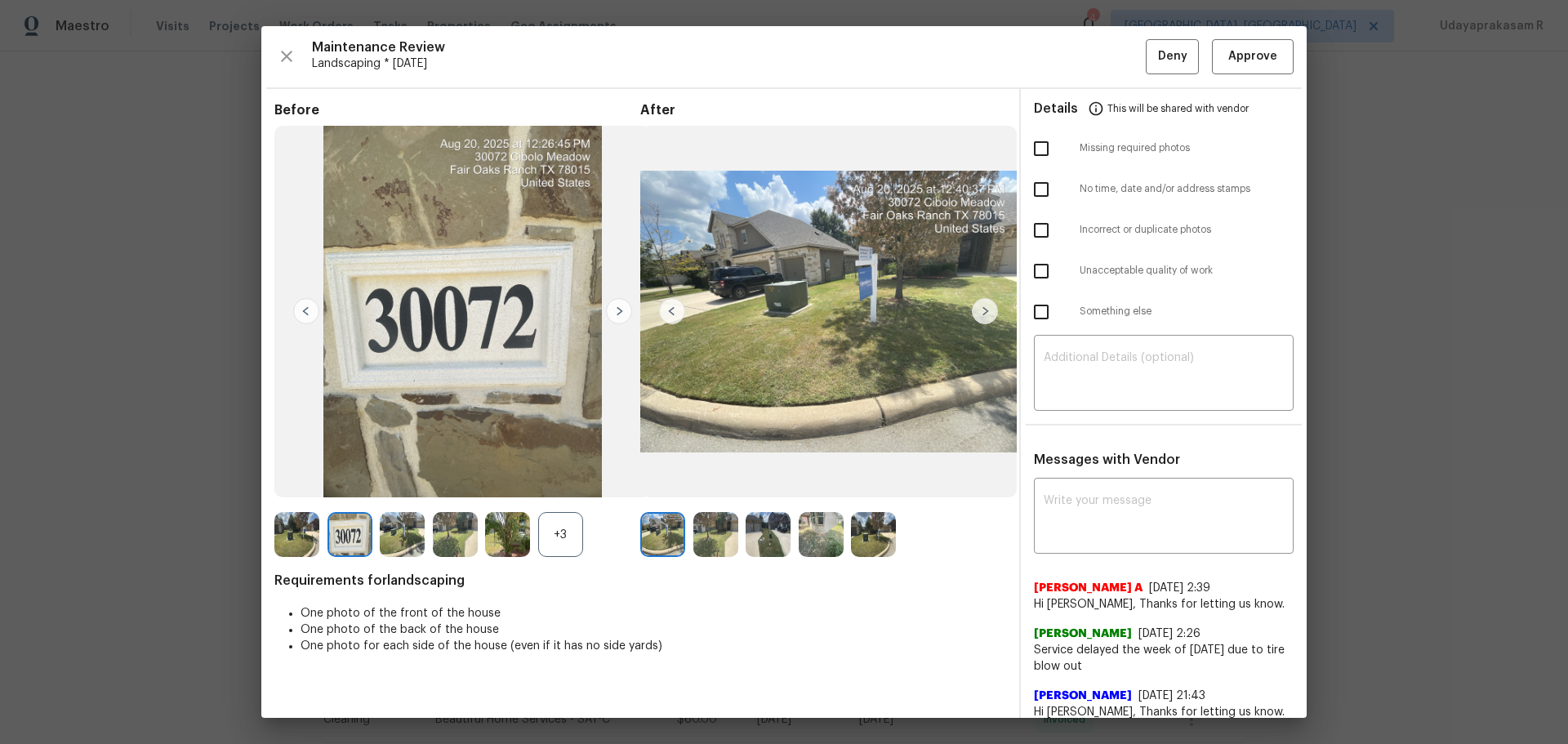
click at [496, 546] on img at bounding box center [507, 534] width 45 height 45
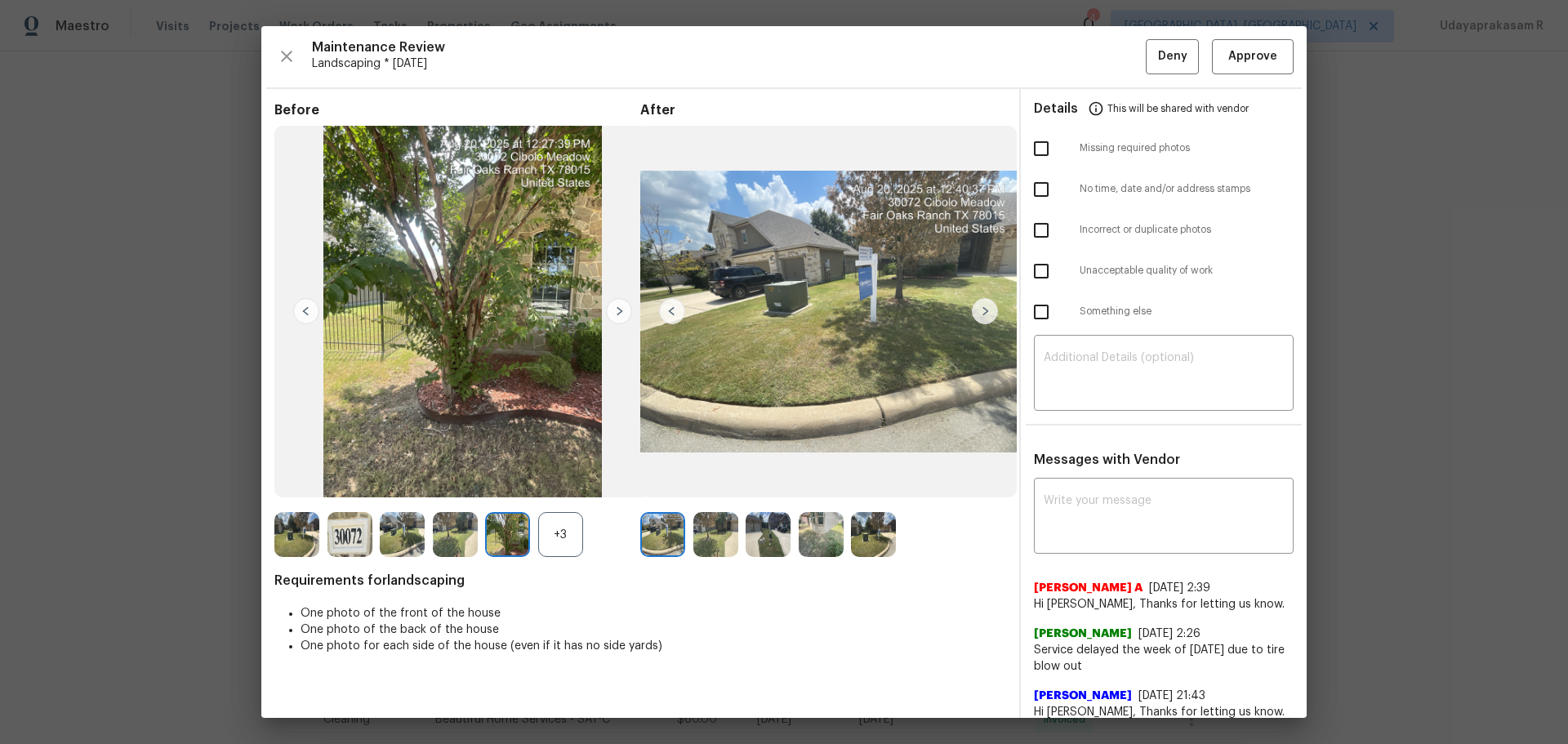
click at [335, 531] on img at bounding box center [350, 534] width 45 height 45
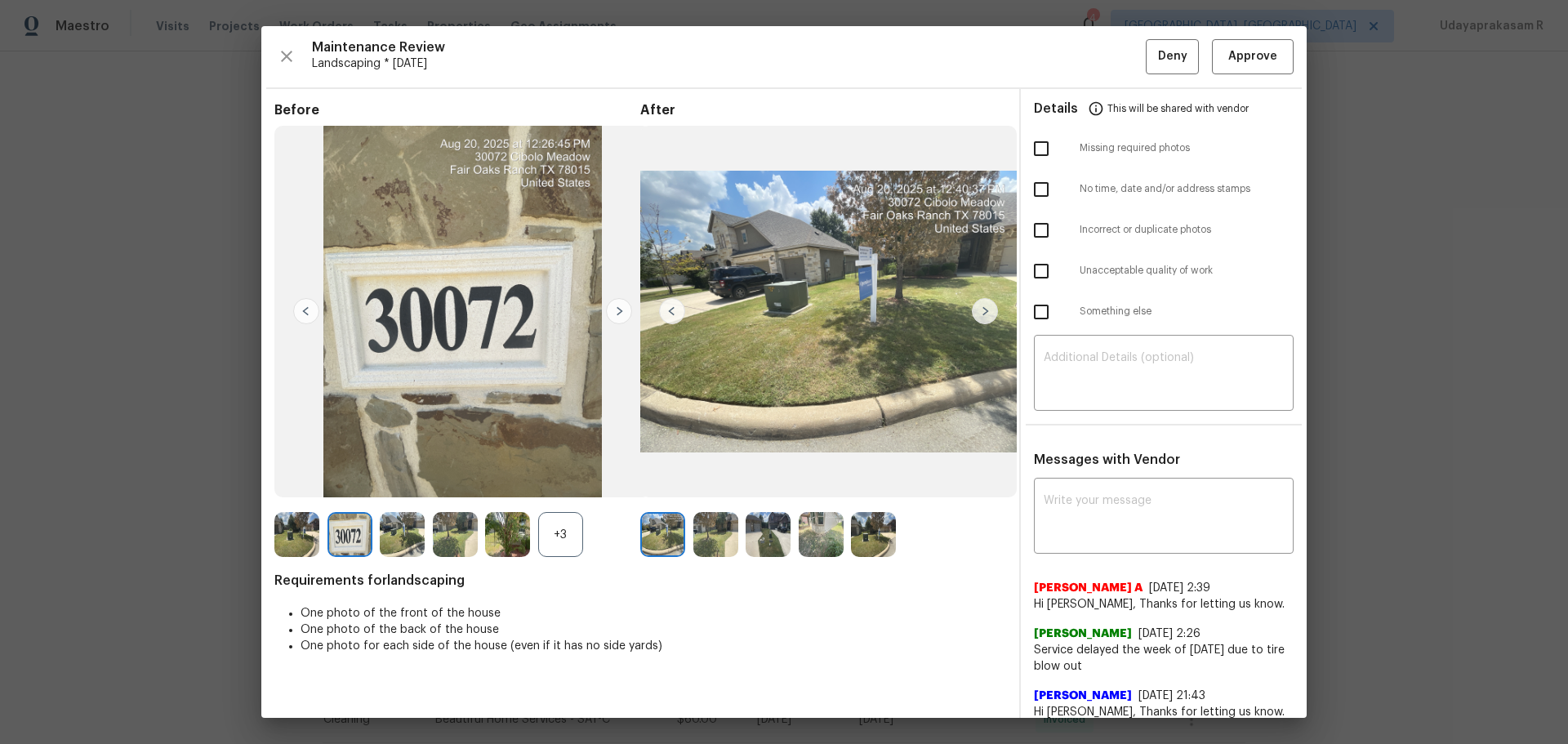
click at [346, 528] on img at bounding box center [350, 534] width 45 height 45
click at [296, 535] on img at bounding box center [297, 534] width 45 height 45
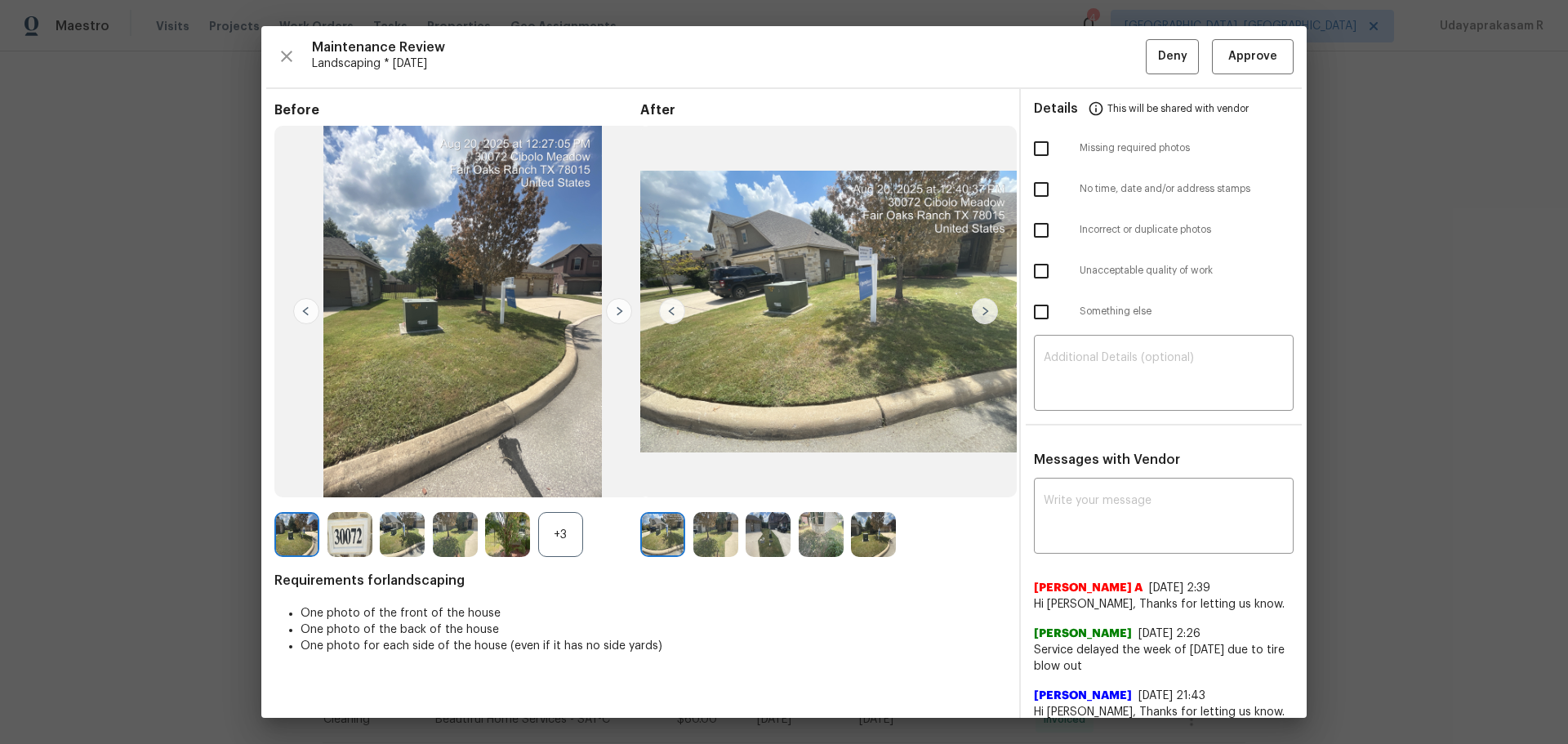
click at [347, 535] on img at bounding box center [350, 534] width 45 height 45
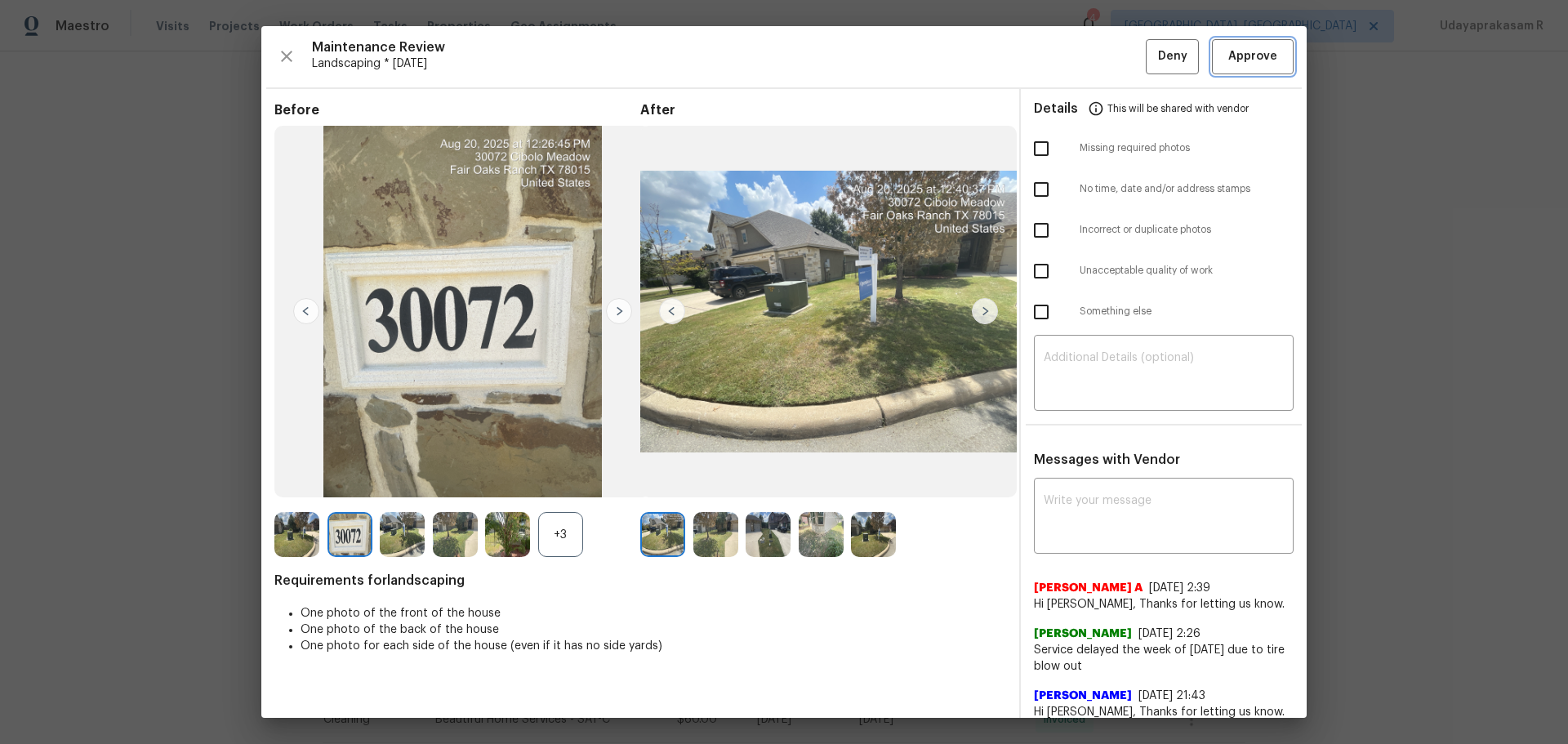
click at [1225, 61] on span "Approve" at bounding box center [1253, 56] width 56 height 20
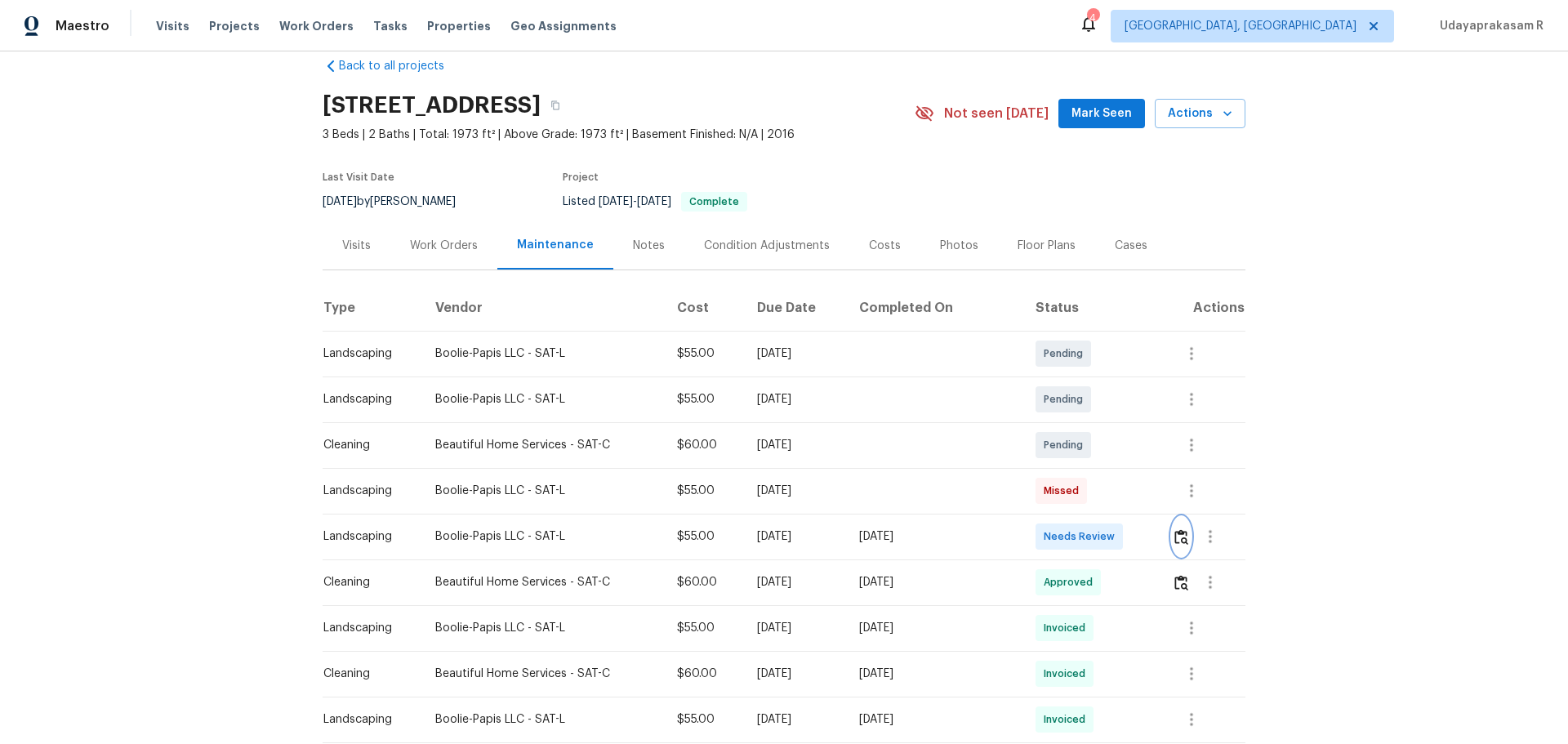
scroll to position [0, 0]
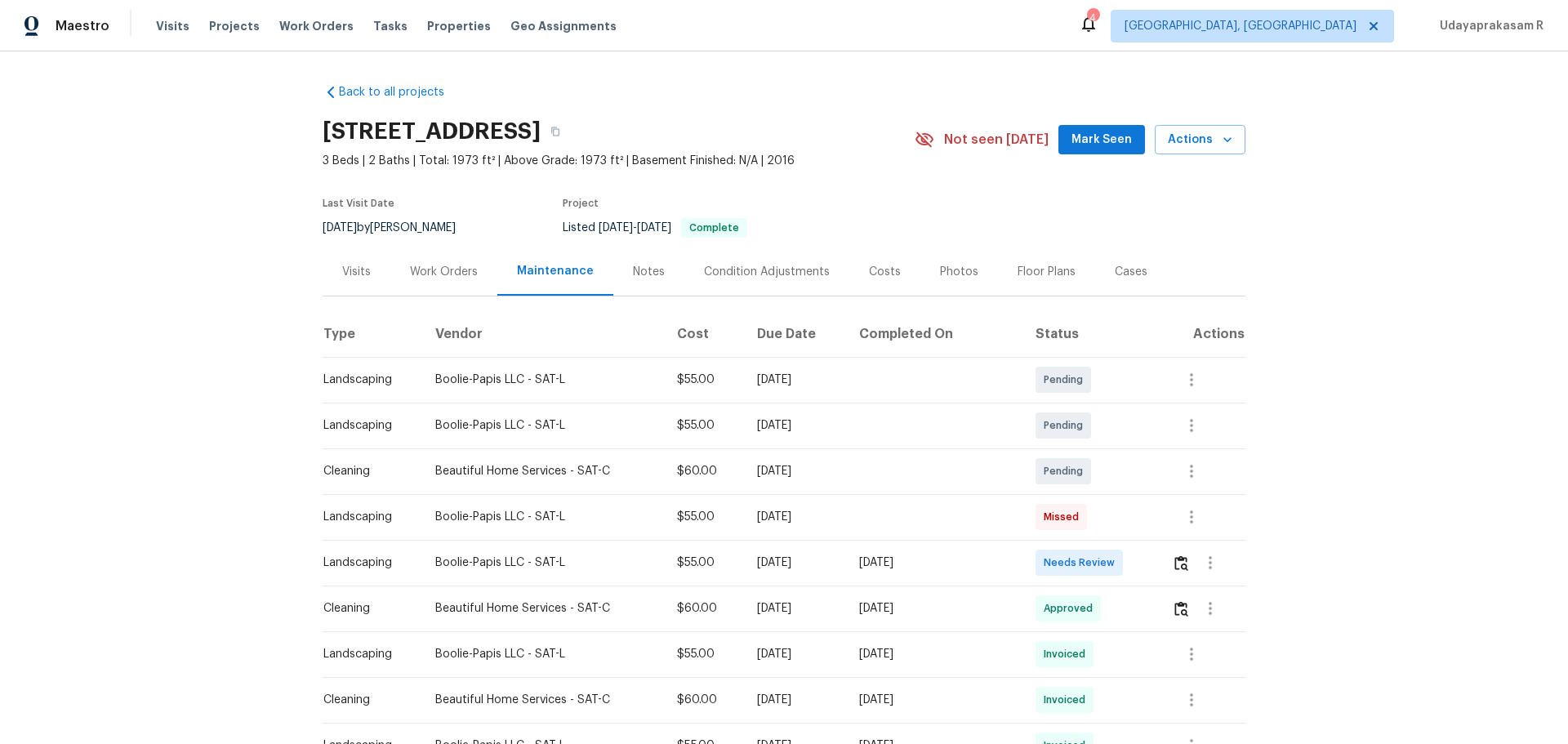
click at [225, 295] on div "Back to all projects 30072 Cibolo Mdw, Fair Oaks Ranch, TX 78015 3 Beds | 2 Bat…" at bounding box center [784, 397] width 1568 height 692
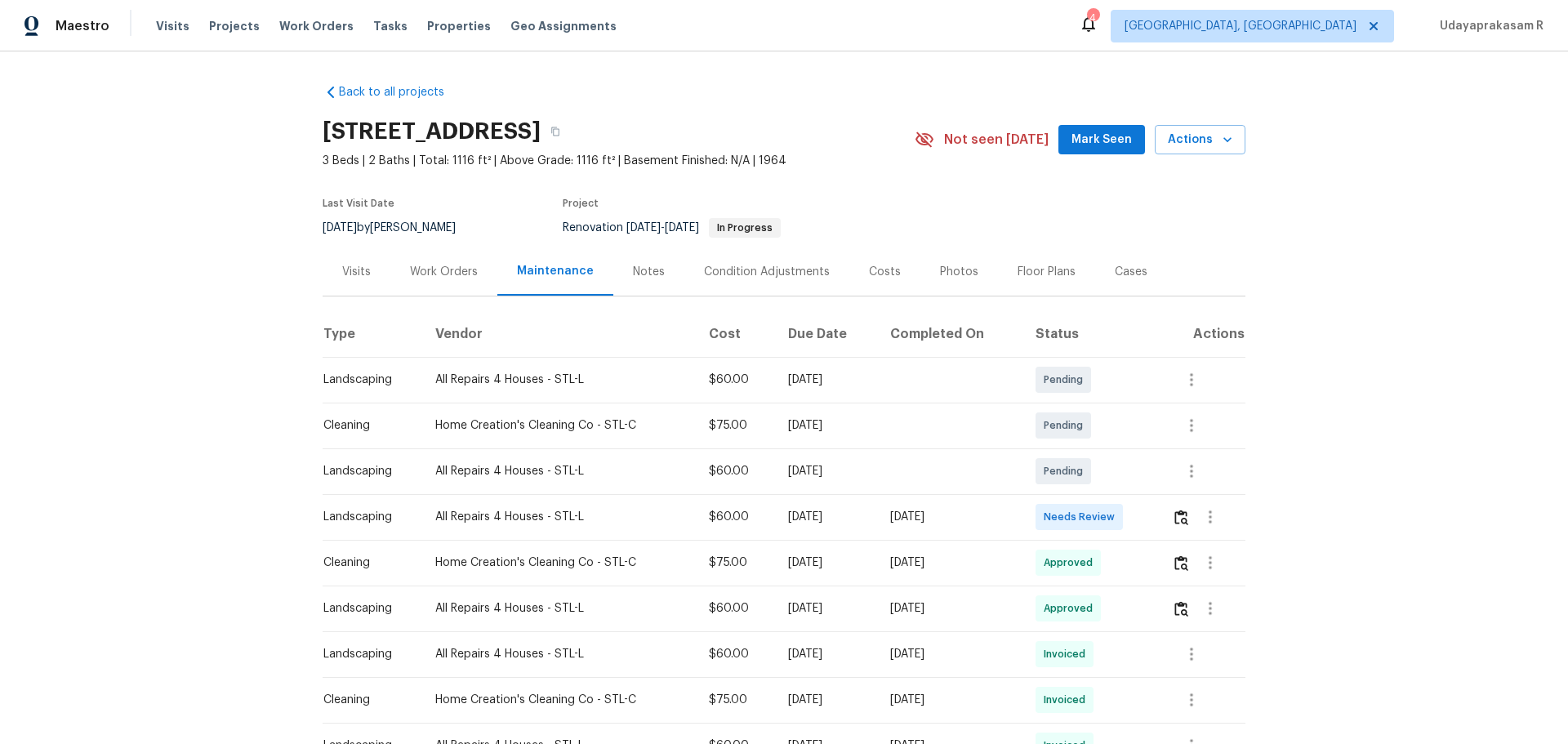
scroll to position [82, 0]
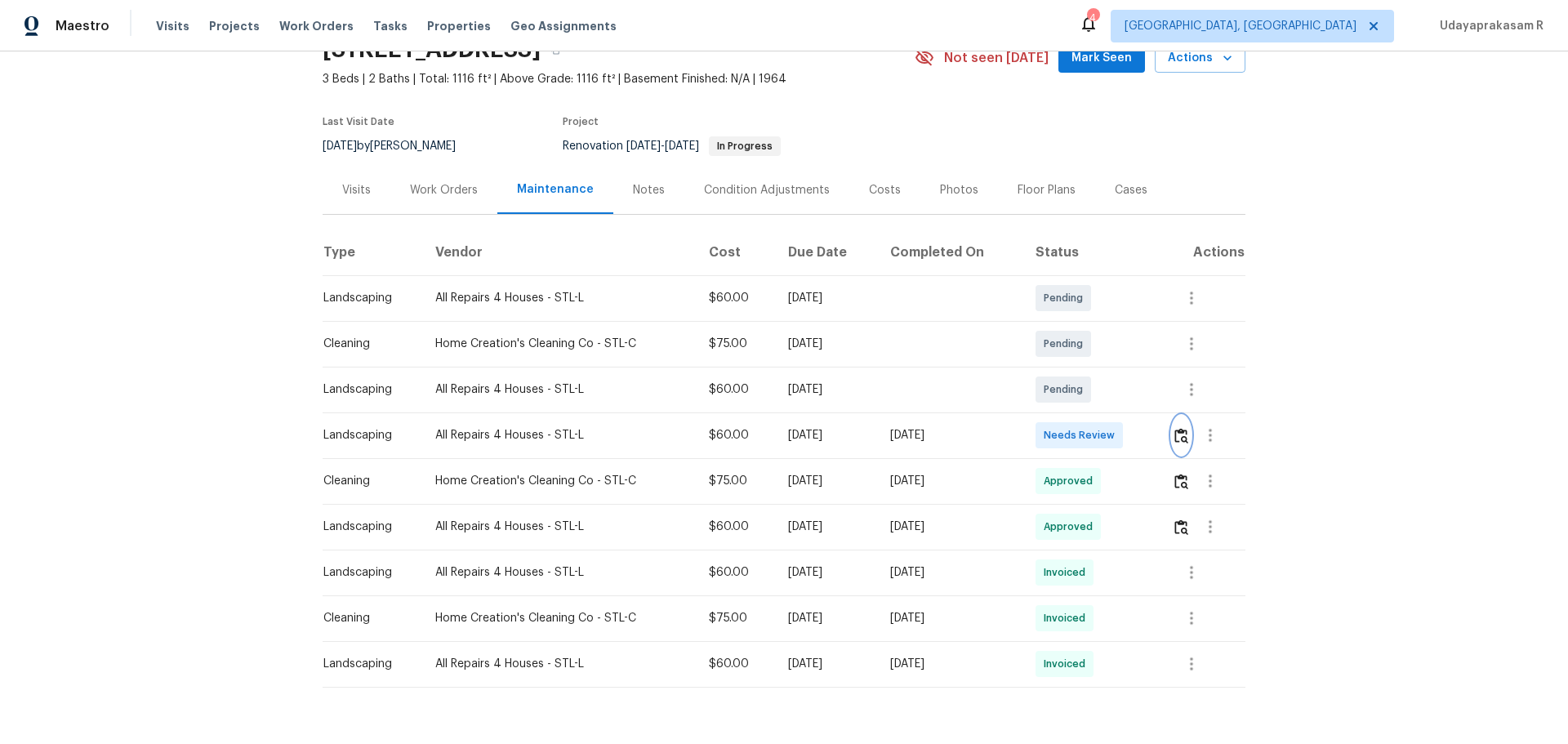
click at [1176, 432] on img "button" at bounding box center [1181, 436] width 14 height 15
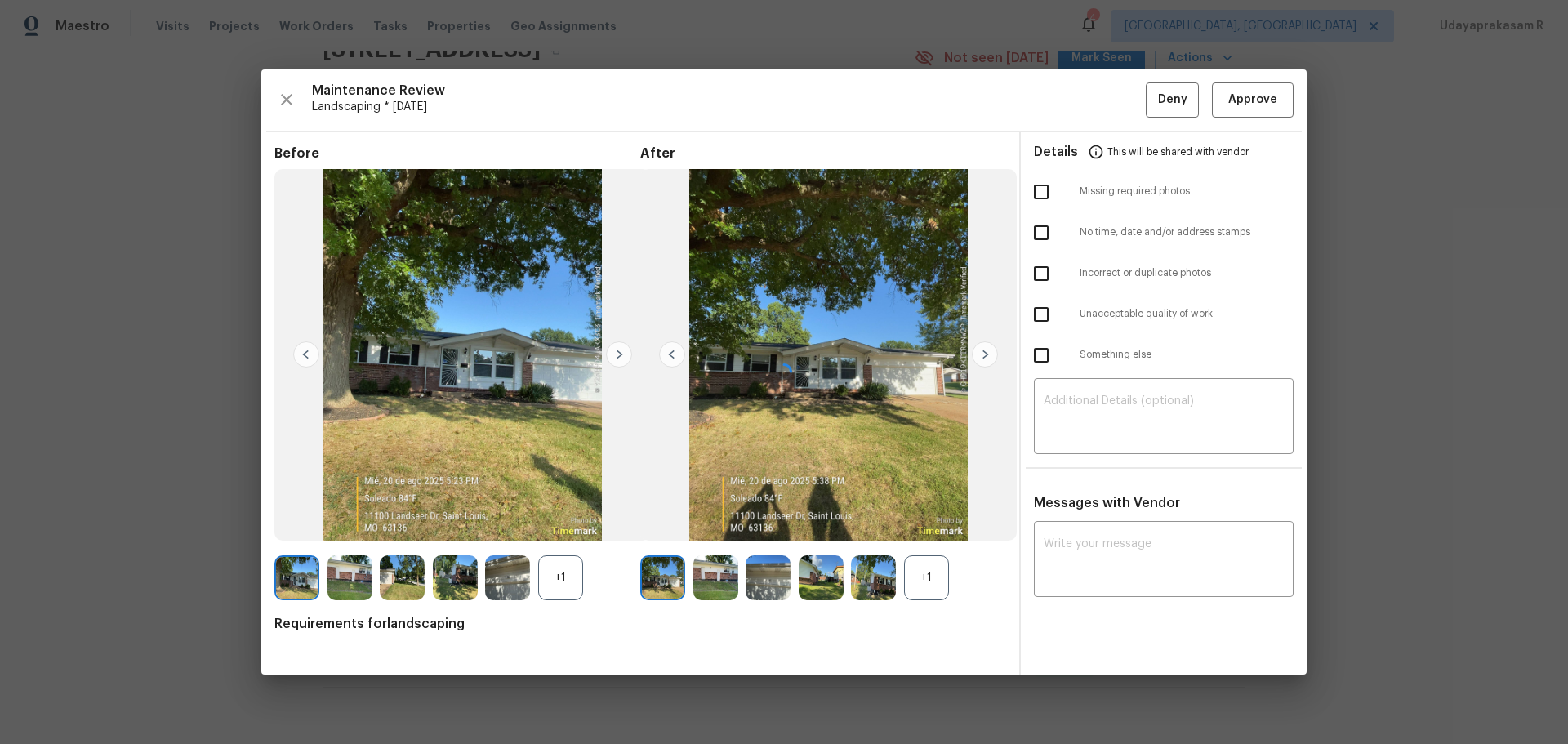
click at [1249, 104] on div at bounding box center [784, 372] width 1045 height 605
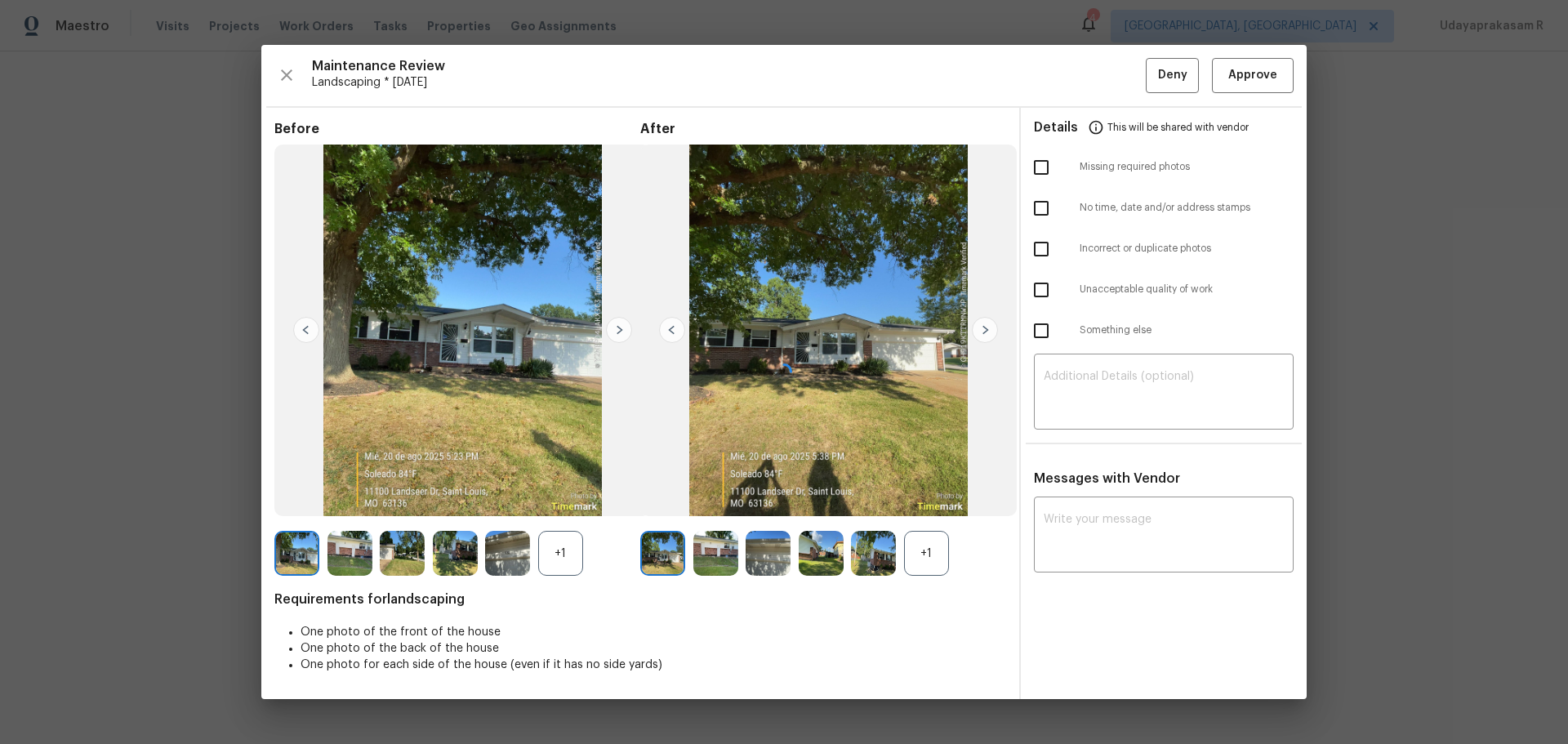
click at [1248, 72] on div at bounding box center [784, 372] width 1045 height 653
click at [1238, 58] on button "Approve" at bounding box center [1253, 75] width 82 height 35
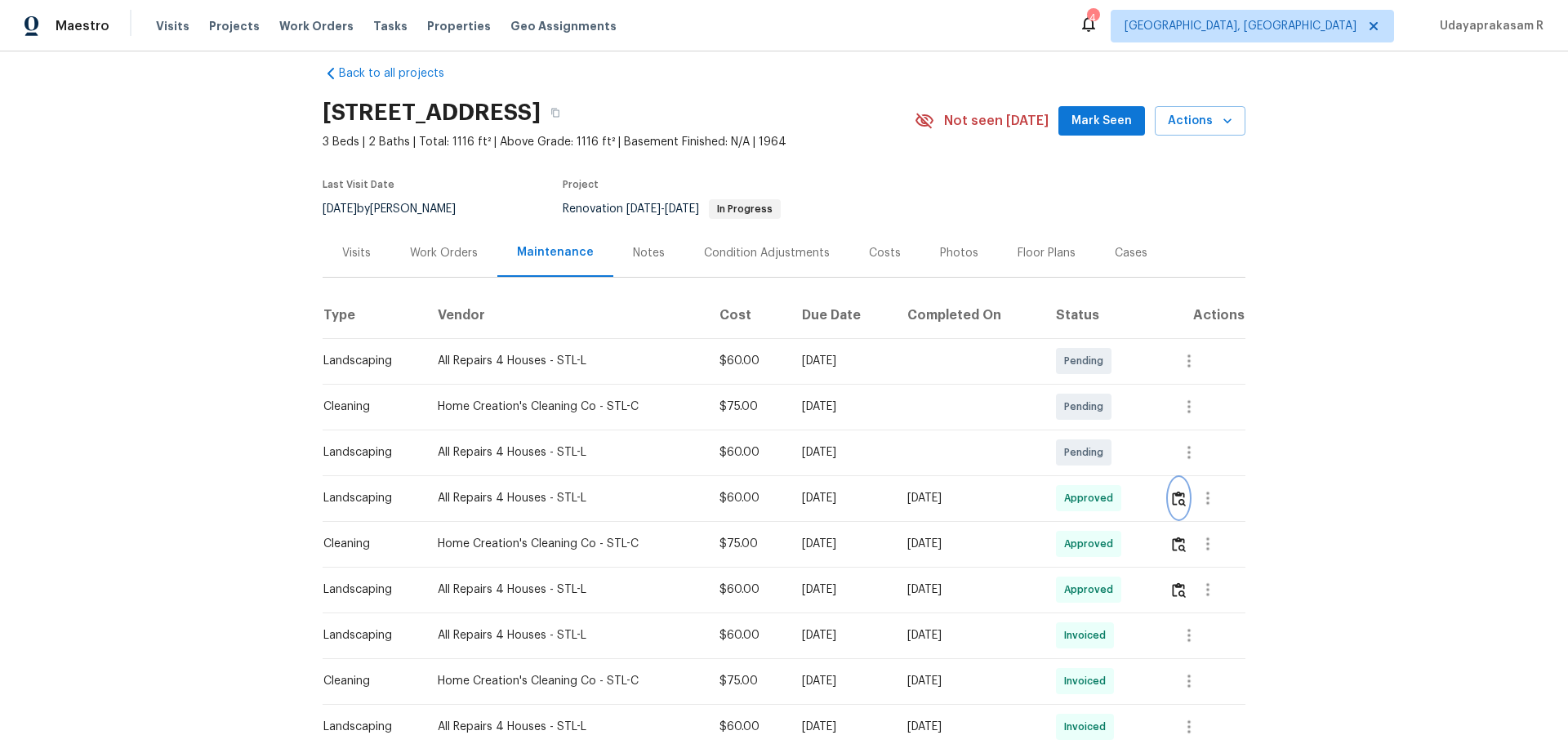
scroll to position [0, 0]
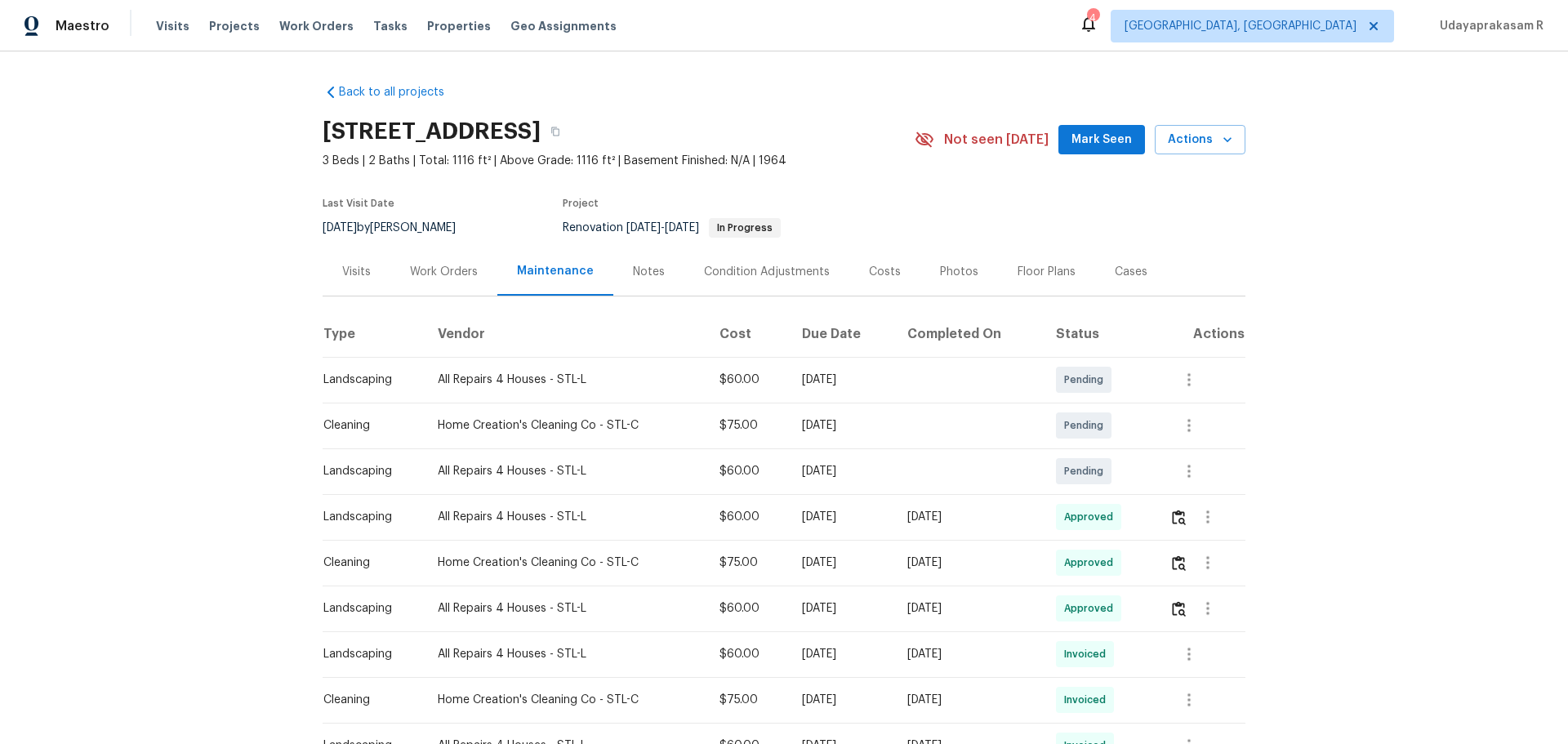
click at [1353, 263] on div "Back to all projects 11100 Landseer Dr, Saint Louis, MO 63136 3 Beds | 2 Baths …" at bounding box center [784, 397] width 1568 height 692
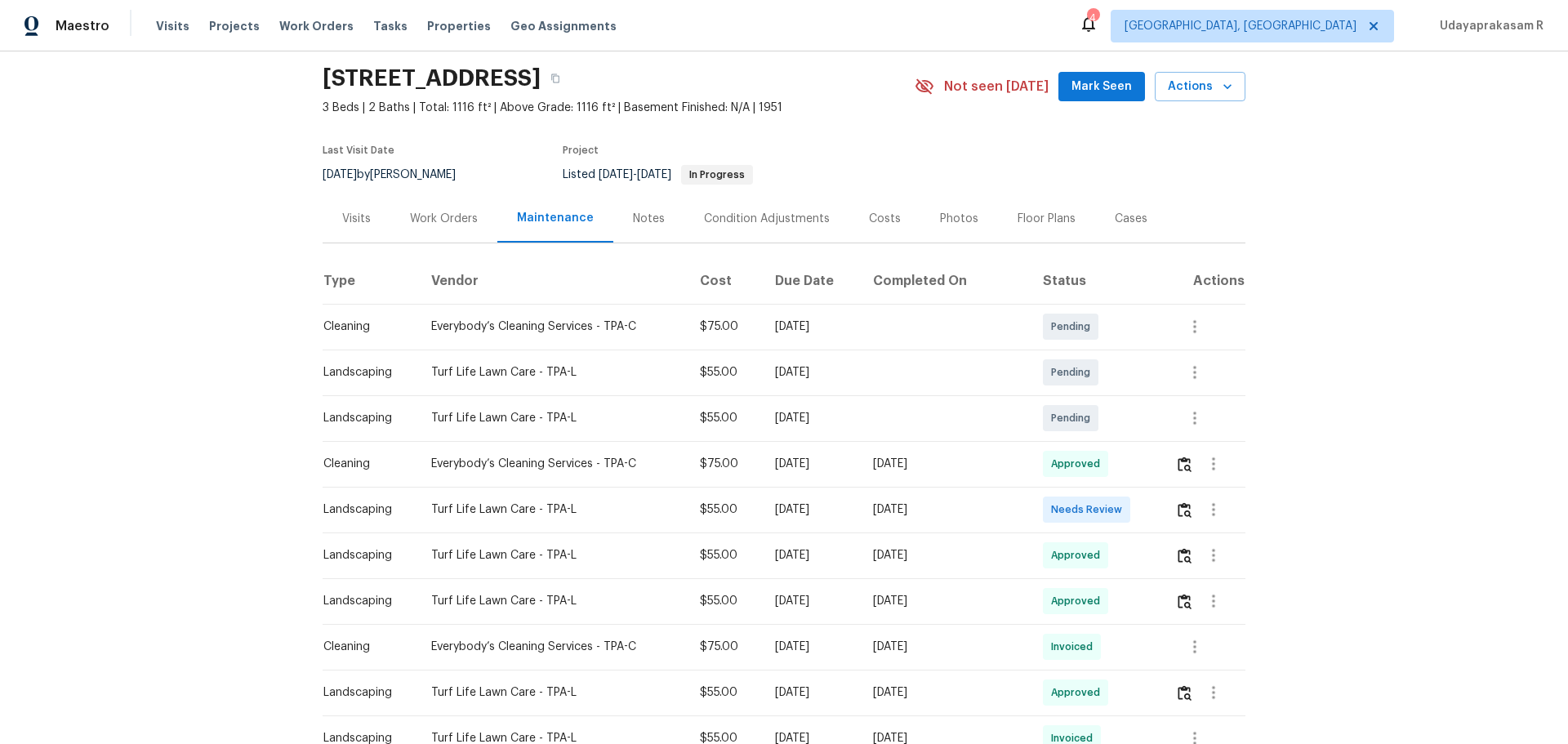
scroll to position [82, 0]
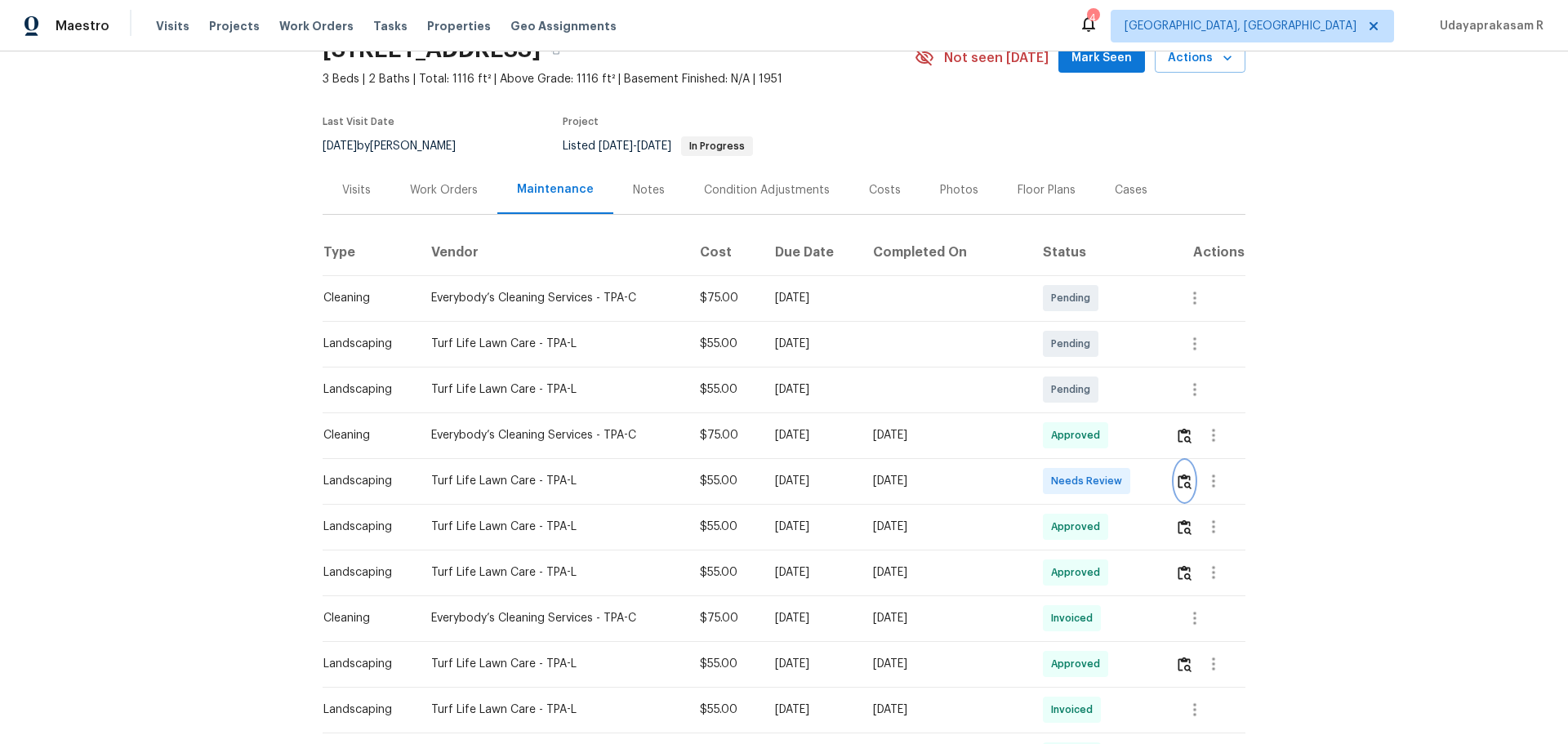
click at [1179, 483] on img "button" at bounding box center [1184, 481] width 14 height 15
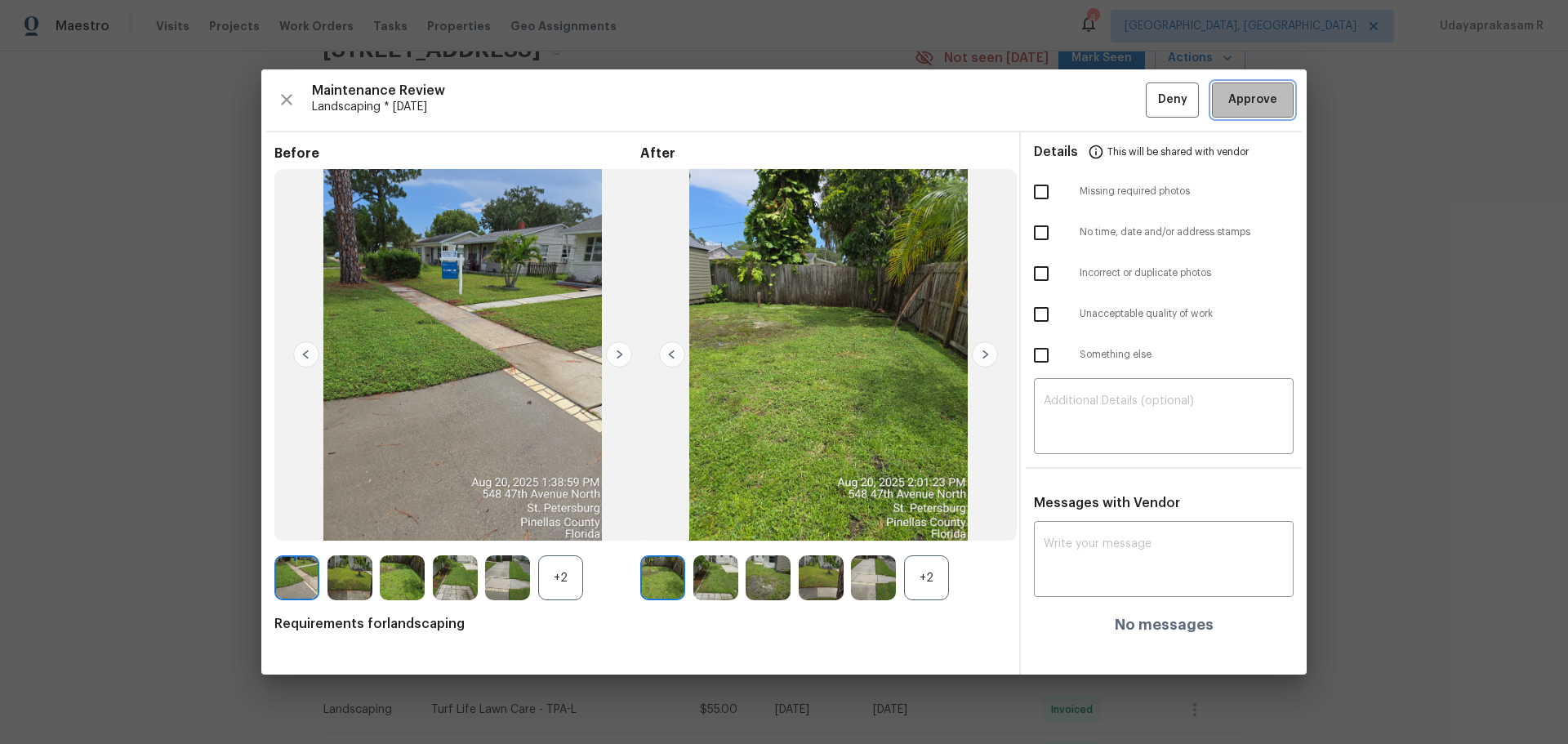
click at [1254, 100] on span "Approve" at bounding box center [1253, 99] width 49 height 20
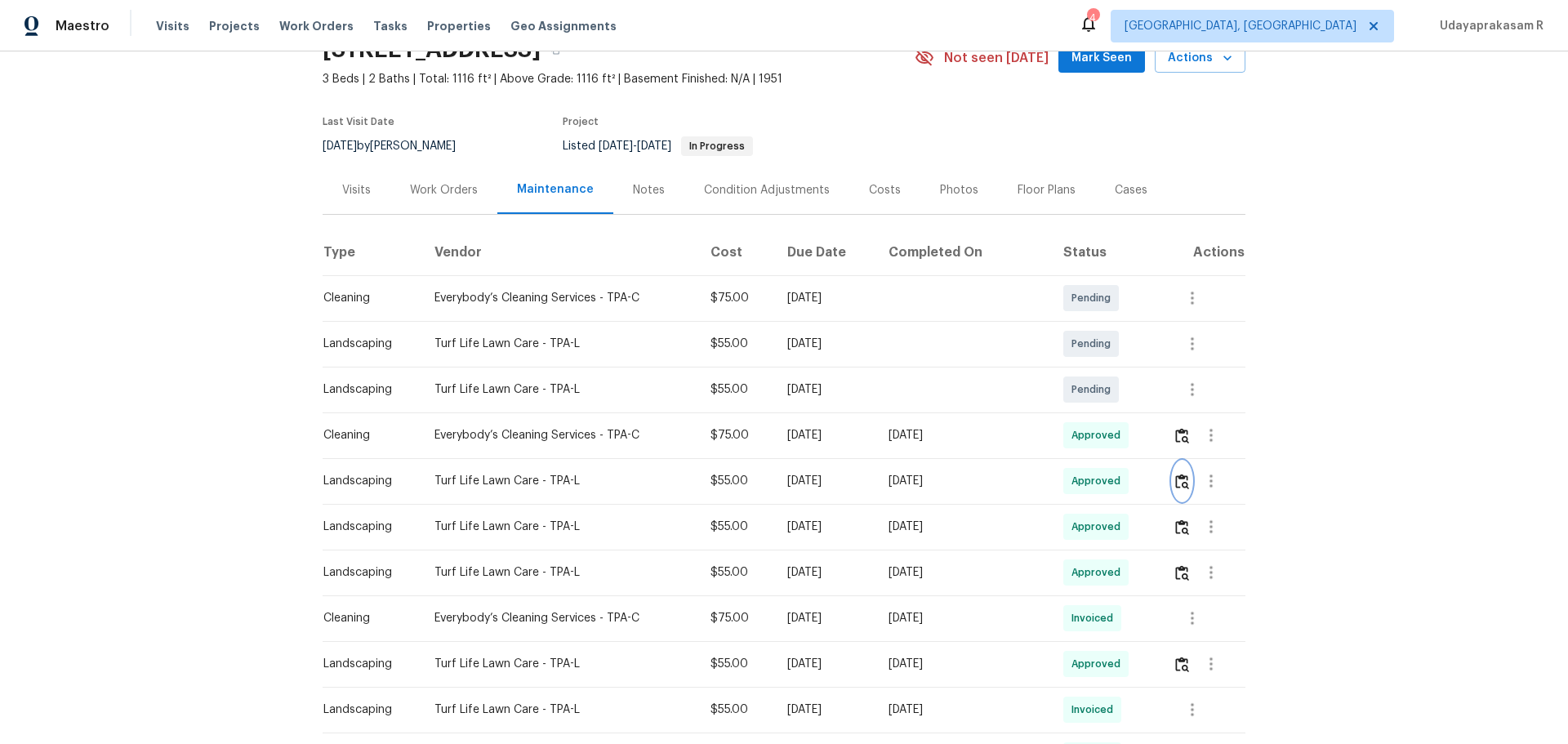
scroll to position [0, 0]
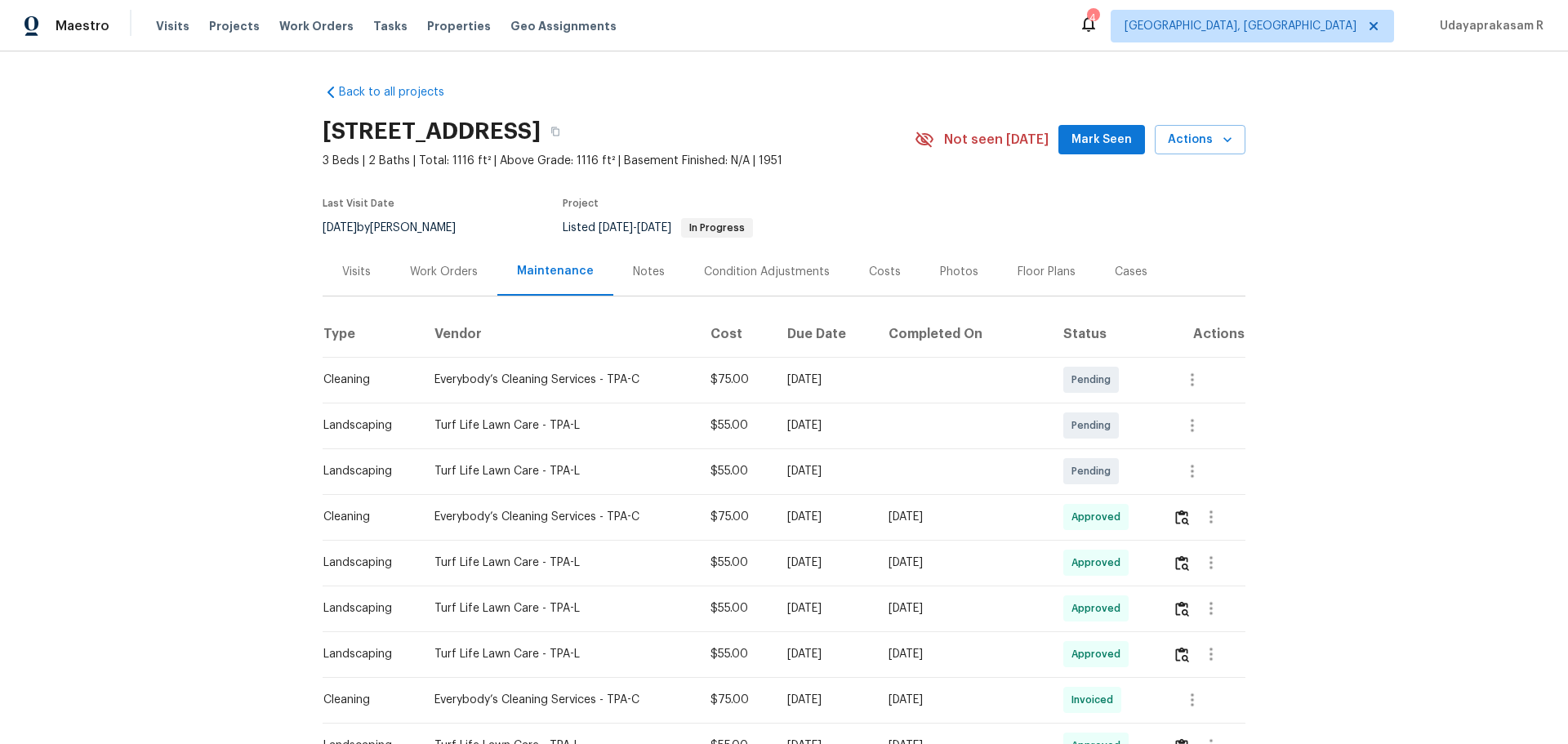
drag, startPoint x: 1308, startPoint y: 293, endPoint x: 1472, endPoint y: 7, distance: 329.7
click at [1309, 291] on div "Back to all projects [STREET_ADDRESS] 3 Beds | 2 Baths | Total: 1116 ft² | Abov…" at bounding box center [784, 397] width 1568 height 692
